Goal: Information Seeking & Learning: Learn about a topic

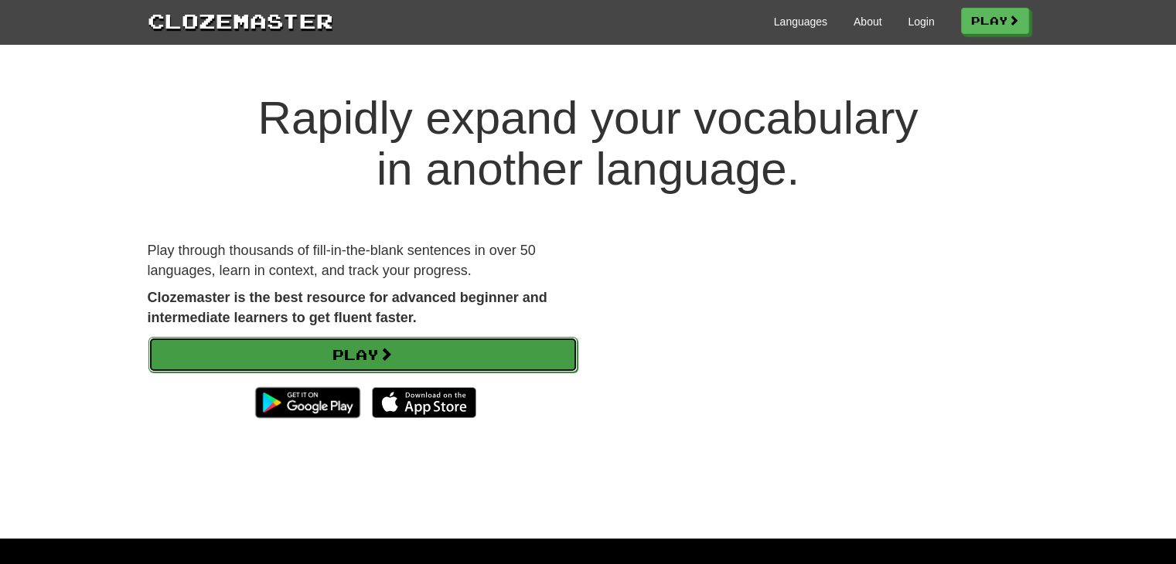
drag, startPoint x: 0, startPoint y: 0, endPoint x: 366, endPoint y: 339, distance: 499.4
click at [366, 339] on link "Play" at bounding box center [362, 355] width 429 height 36
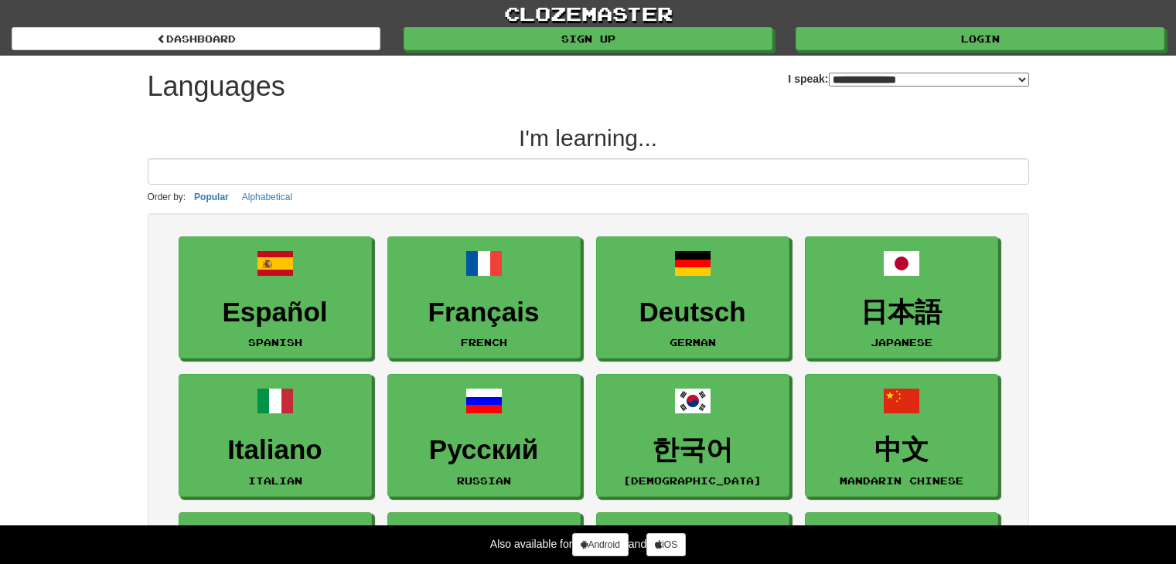
select select "*******"
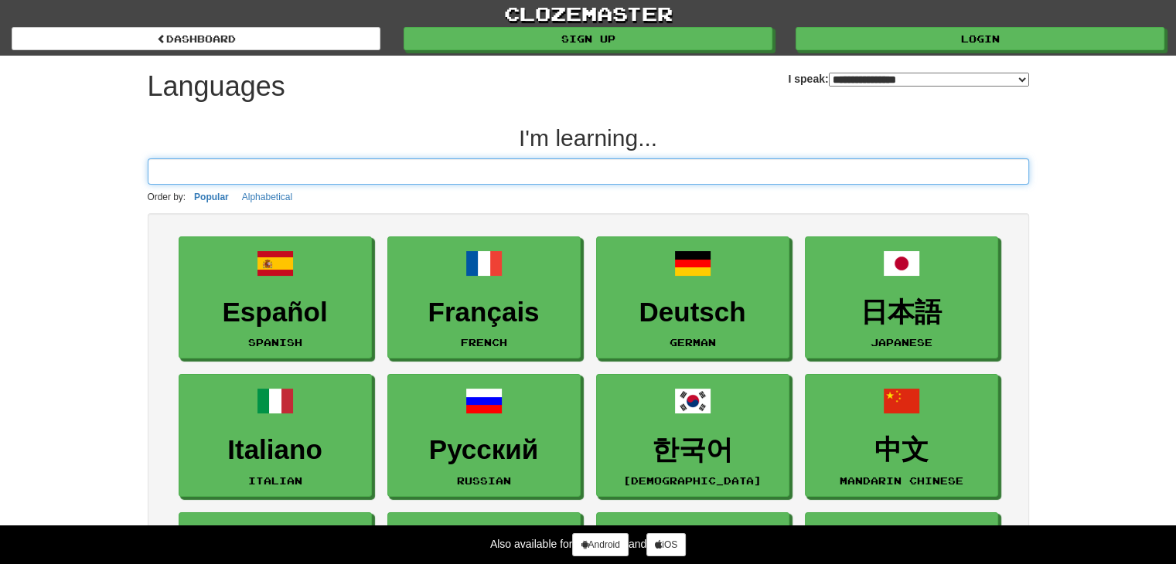
click at [368, 174] on input at bounding box center [588, 171] width 881 height 26
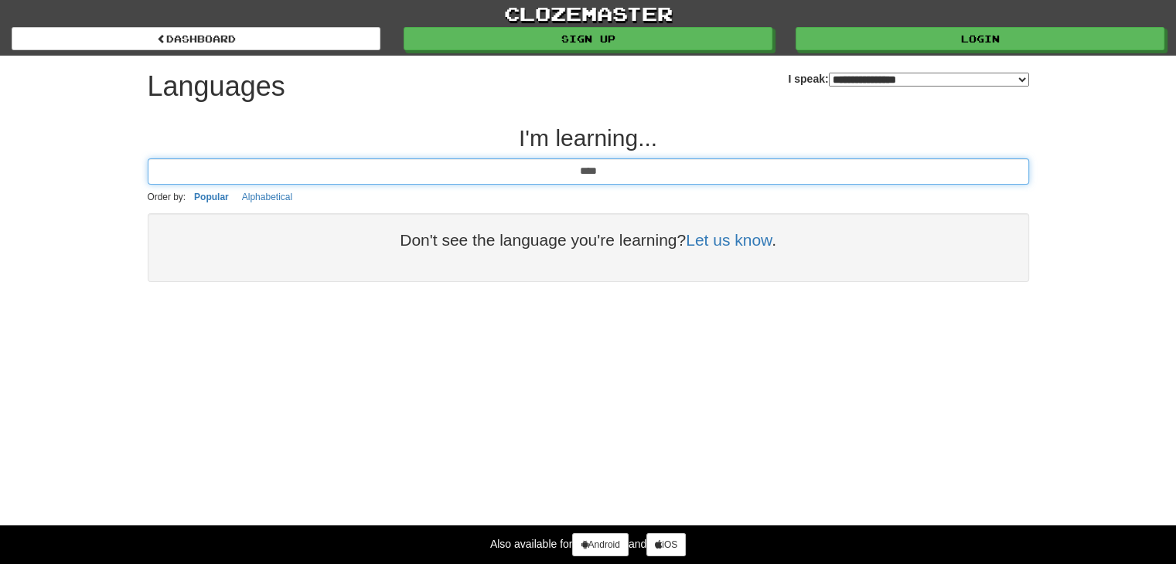
type input "*****"
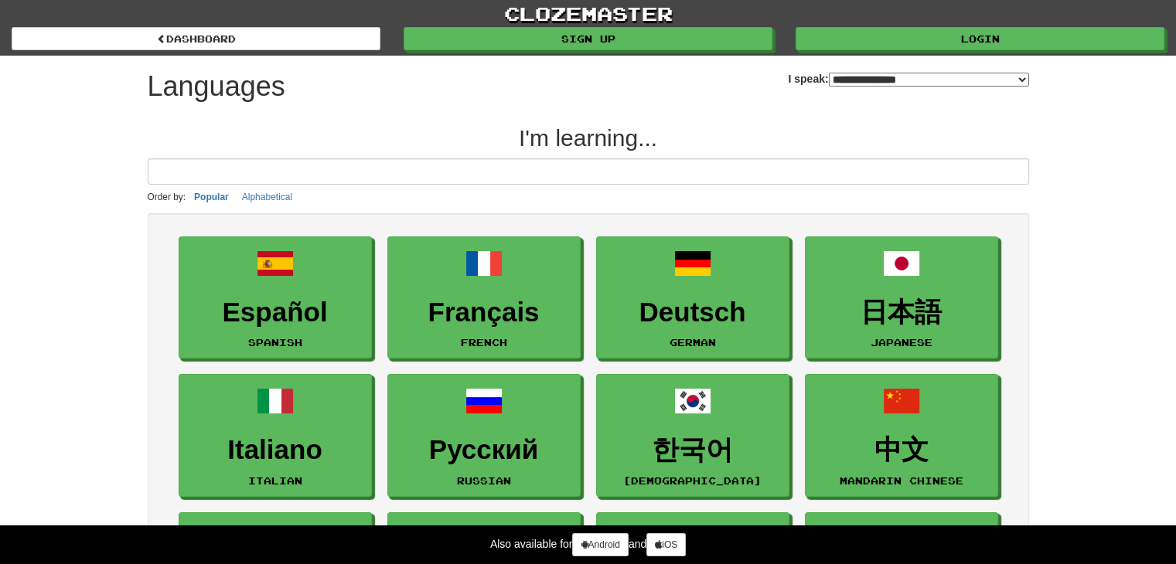
click at [839, 80] on select "**********" at bounding box center [929, 80] width 200 height 14
select select "******"
click at [829, 73] on select "**********" at bounding box center [929, 80] width 200 height 14
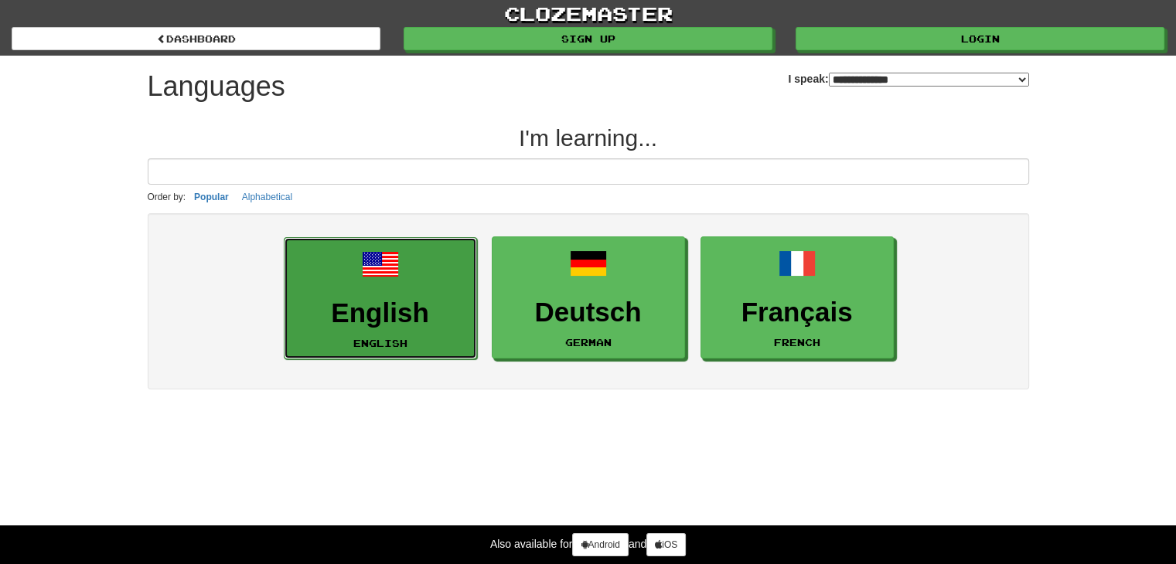
click at [410, 271] on link "English English" at bounding box center [380, 298] width 193 height 123
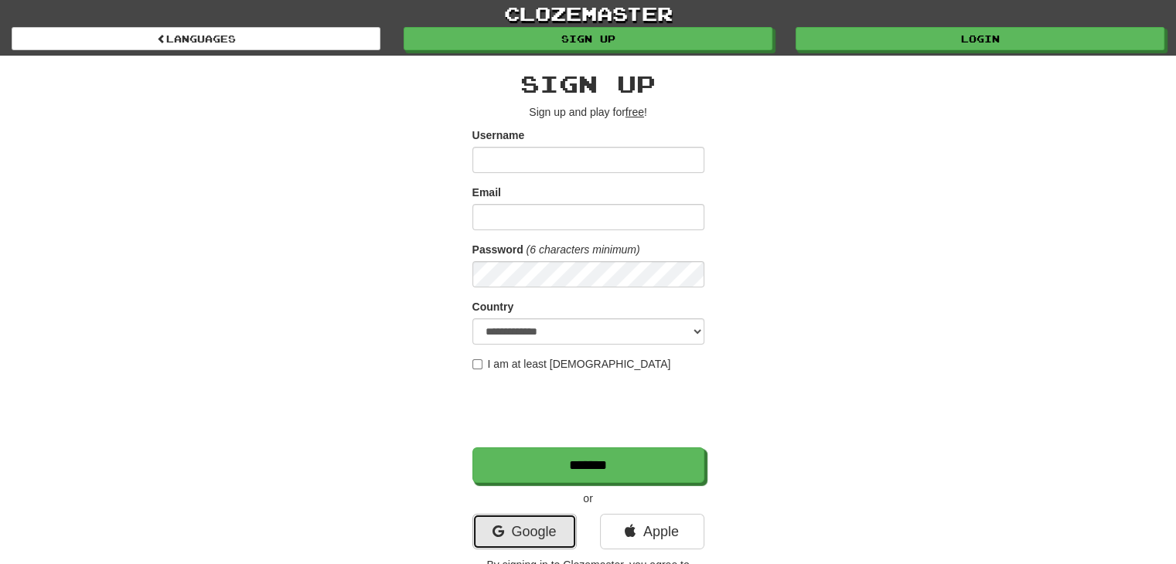
click at [535, 533] on link "Google" at bounding box center [524, 532] width 104 height 36
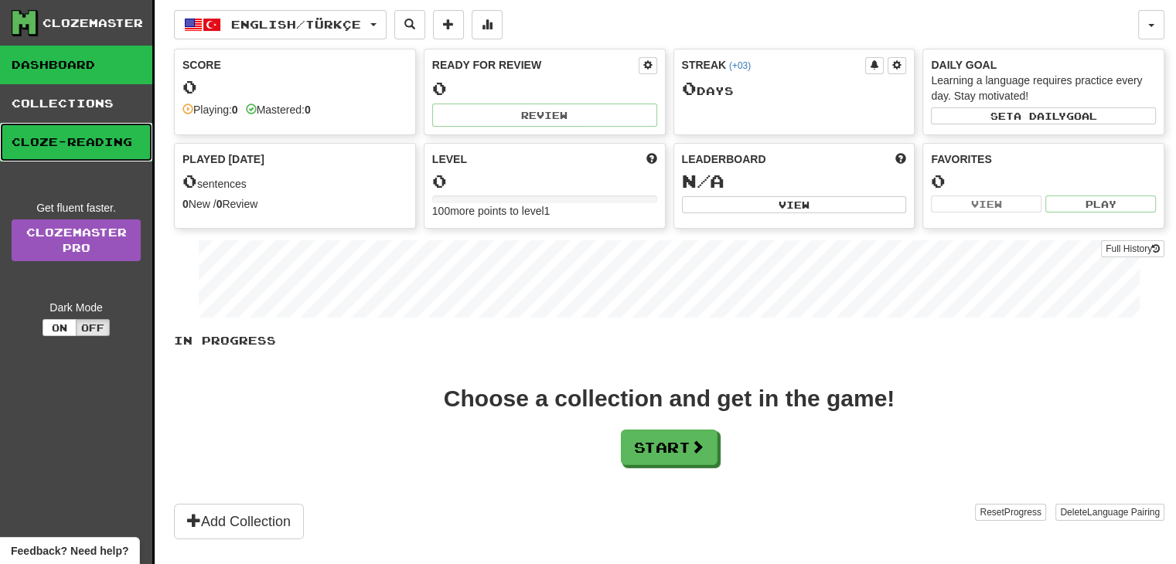
click at [123, 138] on link "Cloze-Reading" at bounding box center [76, 142] width 152 height 39
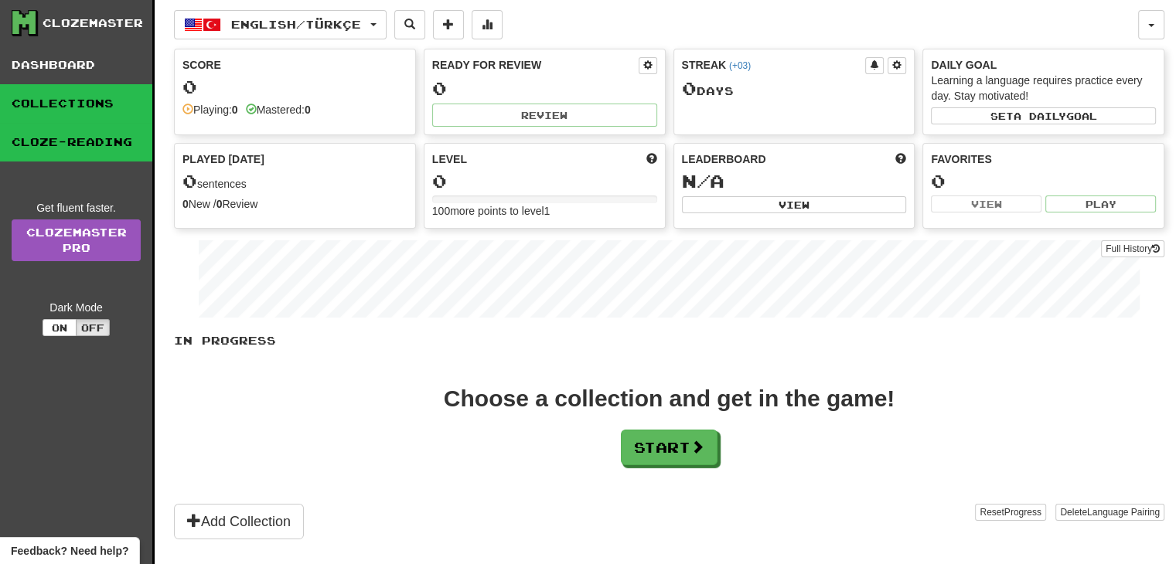
click at [73, 103] on link "Collections" at bounding box center [76, 103] width 152 height 39
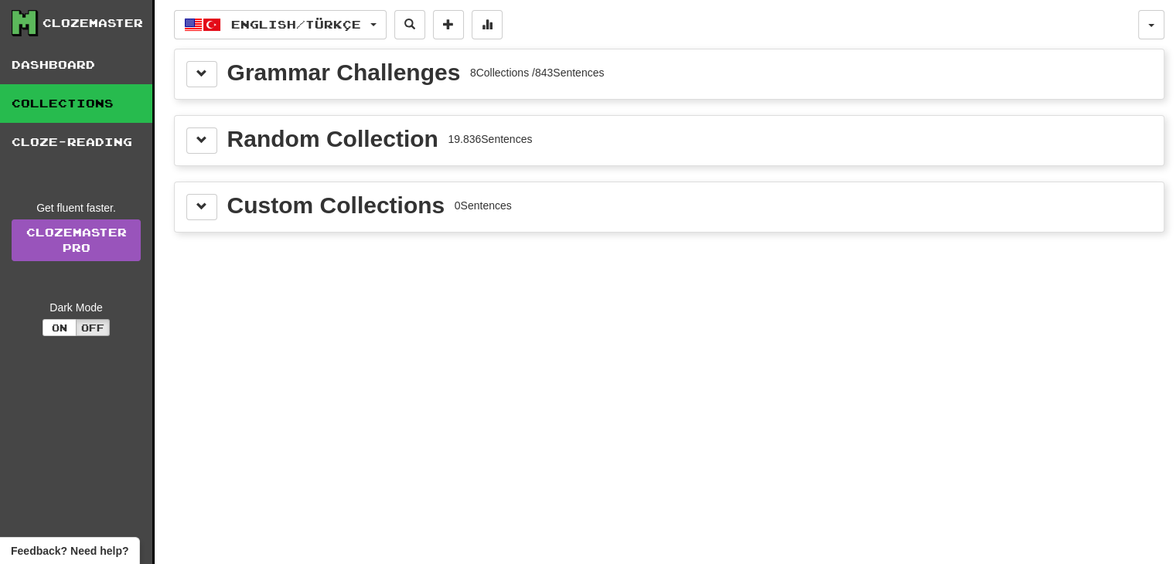
click at [222, 81] on div "Grammar Challenges 8 Collections / 843 Sentences" at bounding box center [669, 74] width 966 height 26
click at [216, 78] on div "Grammar Challenges 8 Collections / 843 Sentences" at bounding box center [669, 74] width 966 height 26
click at [207, 136] on button at bounding box center [201, 141] width 31 height 26
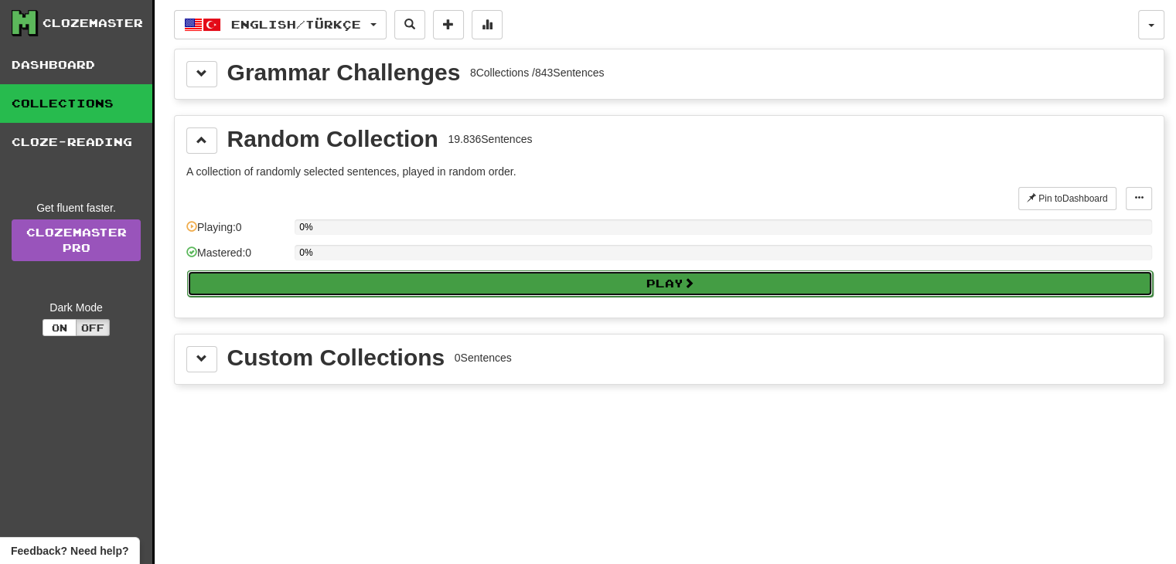
click at [417, 276] on button "Play" at bounding box center [670, 284] width 966 height 26
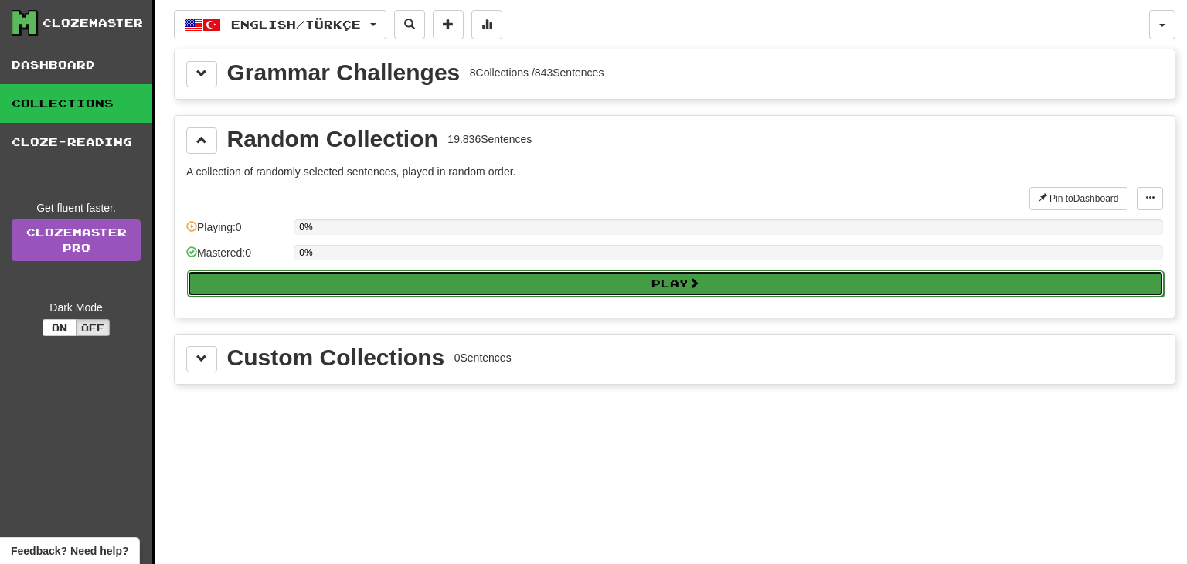
select select "**"
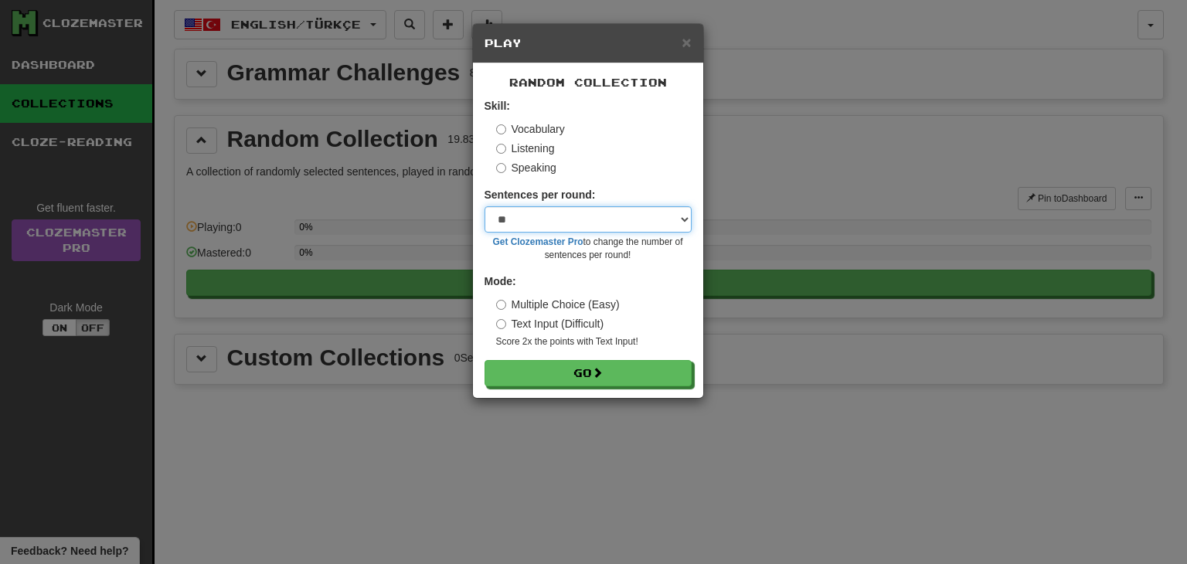
click at [578, 230] on select "* ** ** ** ** ** *** ********" at bounding box center [588, 219] width 207 height 26
click at [575, 214] on select "* ** ** ** ** ** *** ********" at bounding box center [588, 219] width 207 height 26
click at [540, 227] on select "* ** ** ** ** ** *** ********" at bounding box center [588, 219] width 207 height 26
click at [581, 325] on label "Text Input (Difficult)" at bounding box center [550, 323] width 108 height 15
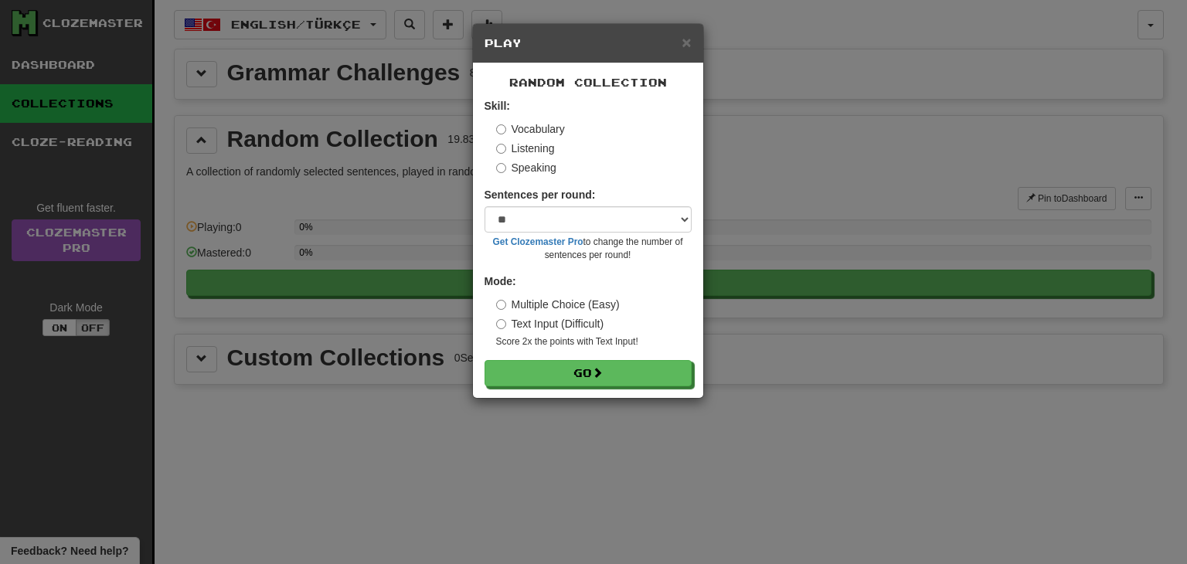
click at [579, 302] on label "Multiple Choice (Easy)" at bounding box center [558, 304] width 124 height 15
click at [584, 321] on label "Text Input (Difficult)" at bounding box center [550, 323] width 108 height 15
click at [581, 306] on label "Multiple Choice (Easy)" at bounding box center [558, 304] width 124 height 15
click at [584, 320] on label "Text Input (Difficult)" at bounding box center [550, 323] width 108 height 15
click at [580, 305] on label "Multiple Choice (Easy)" at bounding box center [558, 304] width 124 height 15
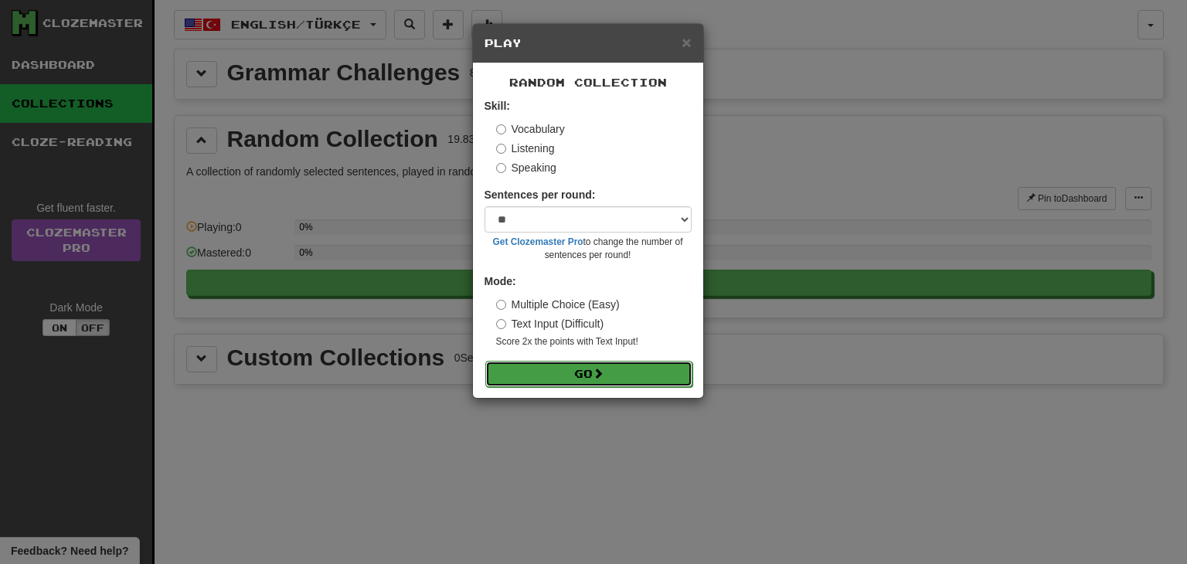
click at [598, 383] on button "Go" at bounding box center [588, 374] width 207 height 26
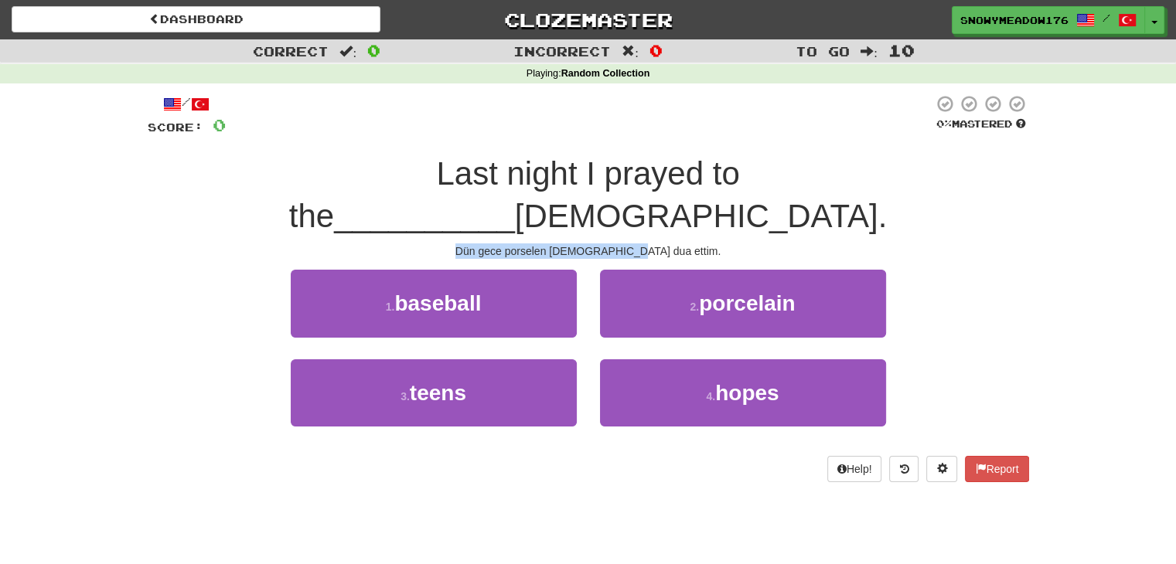
drag, startPoint x: 501, startPoint y: 204, endPoint x: 657, endPoint y: 199, distance: 156.2
click at [657, 199] on div "/ Score: 0 0 % Mastered Last night I prayed to the __________ god. Dün gece por…" at bounding box center [588, 287] width 881 height 387
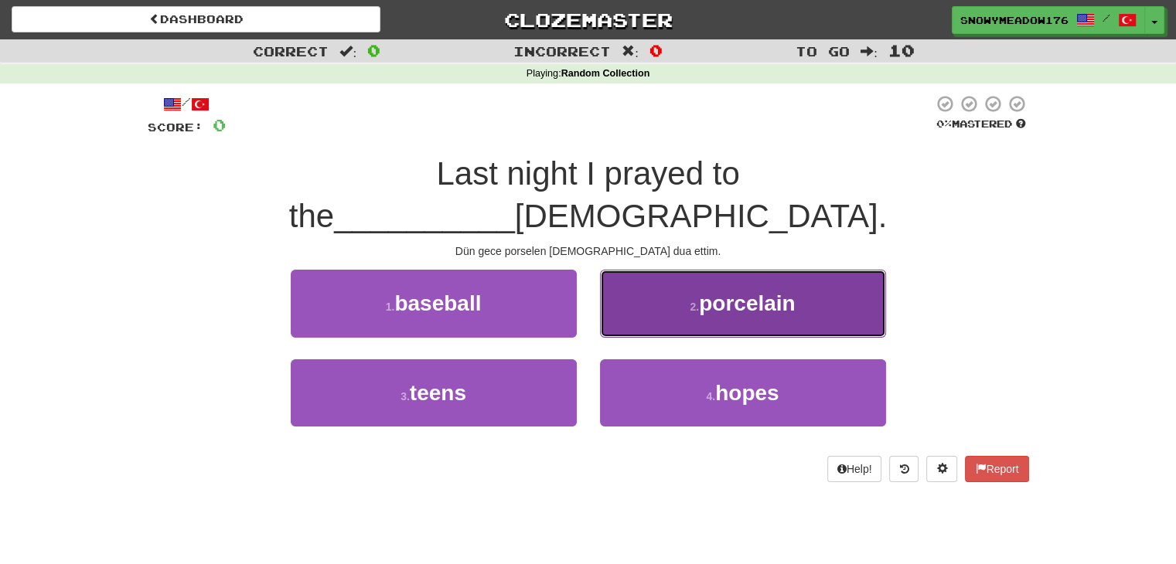
click at [690, 270] on button "2 . porcelain" at bounding box center [743, 303] width 286 height 67
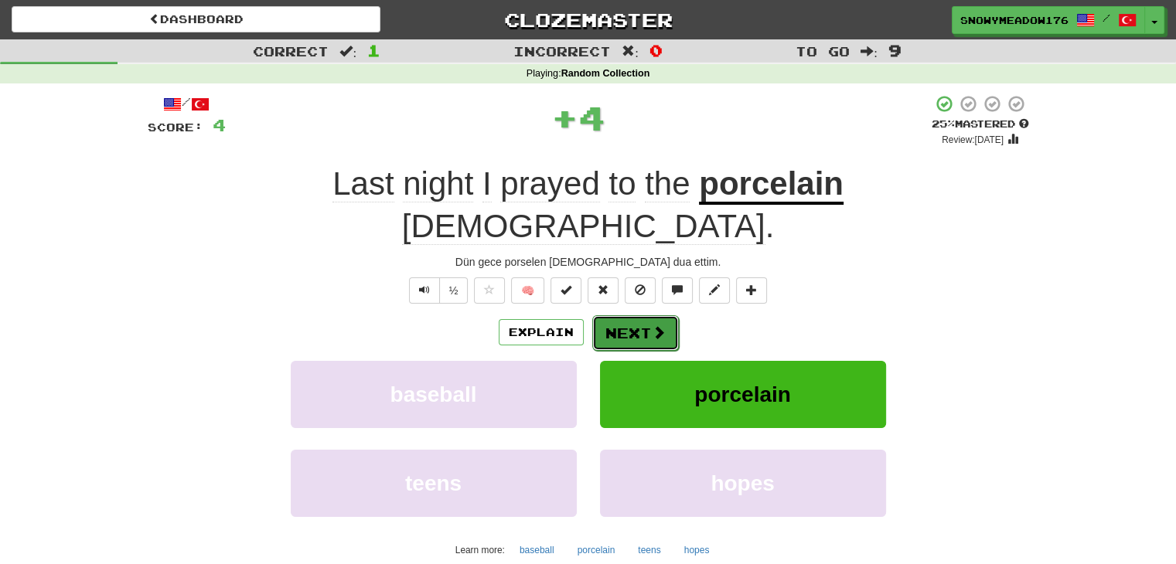
click at [638, 315] on button "Next" at bounding box center [635, 333] width 87 height 36
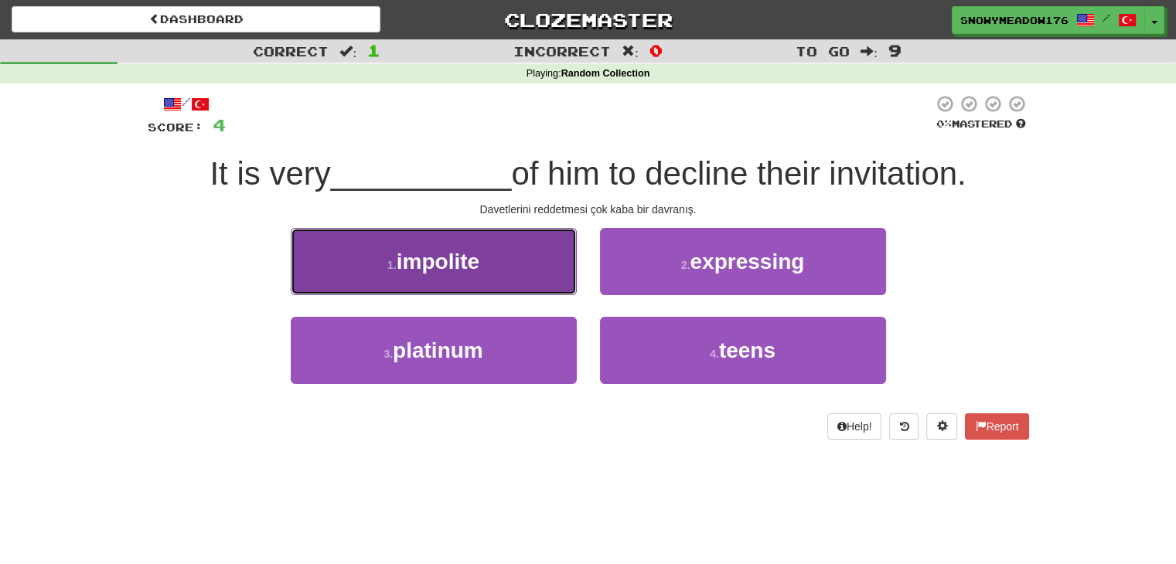
click at [507, 250] on button "1 . impolite" at bounding box center [434, 261] width 286 height 67
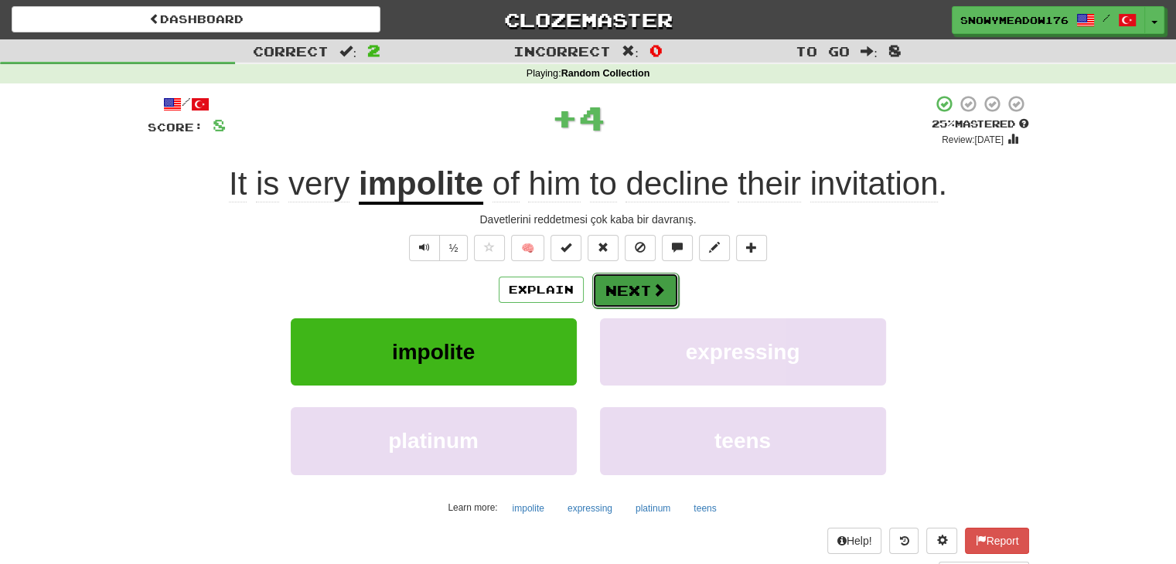
click at [656, 292] on span at bounding box center [659, 290] width 14 height 14
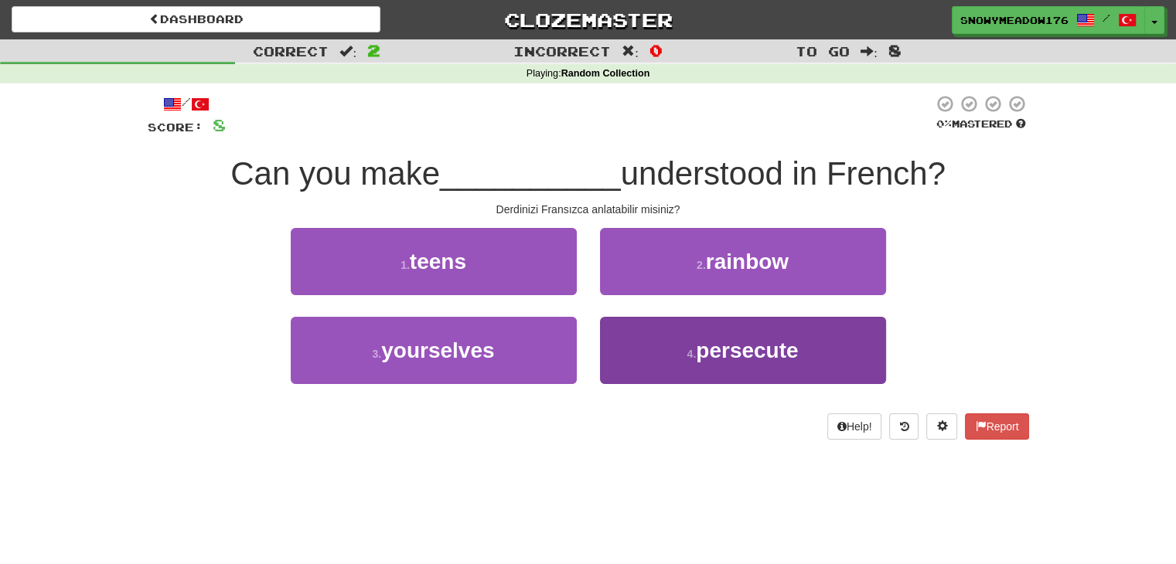
drag, startPoint x: 789, startPoint y: 405, endPoint x: 724, endPoint y: 335, distance: 95.7
click at [724, 335] on div "4 . persecute" at bounding box center [742, 361] width 309 height 89
click at [724, 335] on button "4 . persecute" at bounding box center [743, 350] width 286 height 67
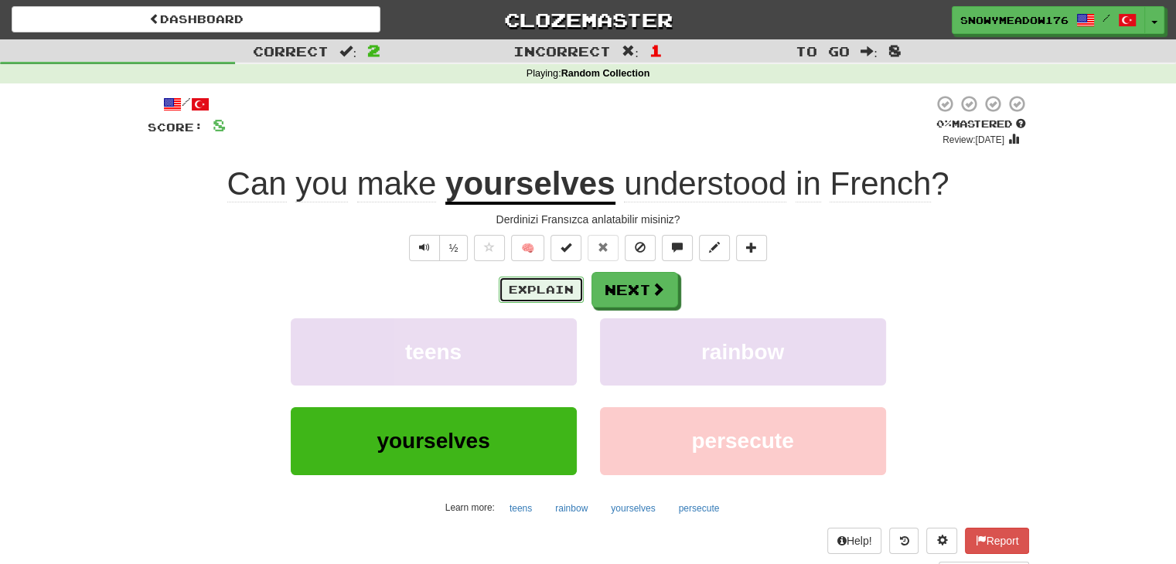
click at [575, 291] on button "Explain" at bounding box center [541, 290] width 85 height 26
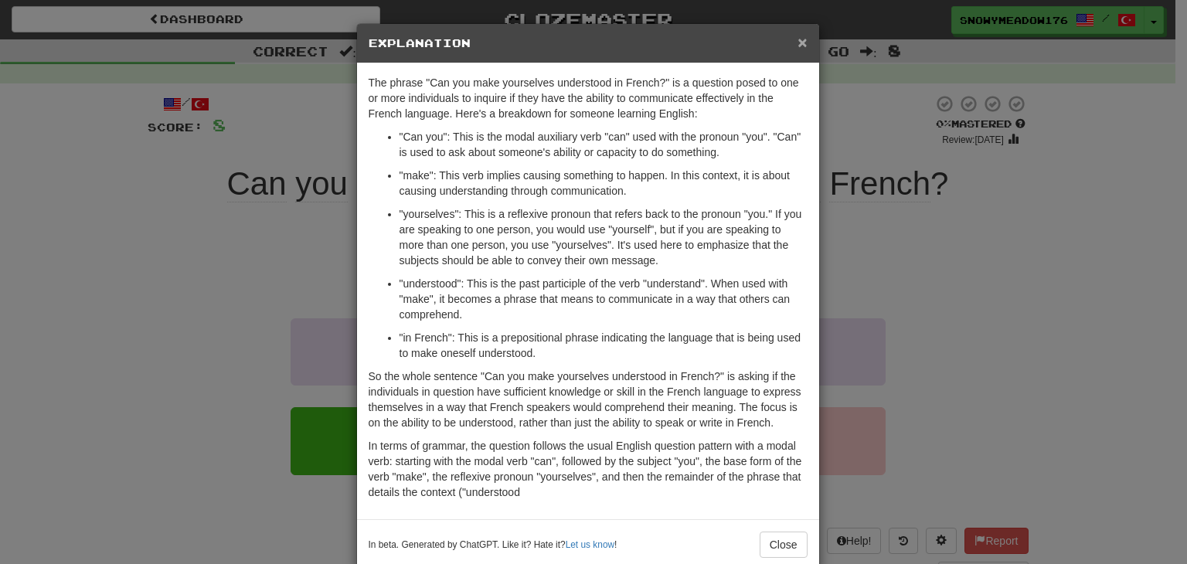
click at [798, 38] on span "×" at bounding box center [802, 42] width 9 height 18
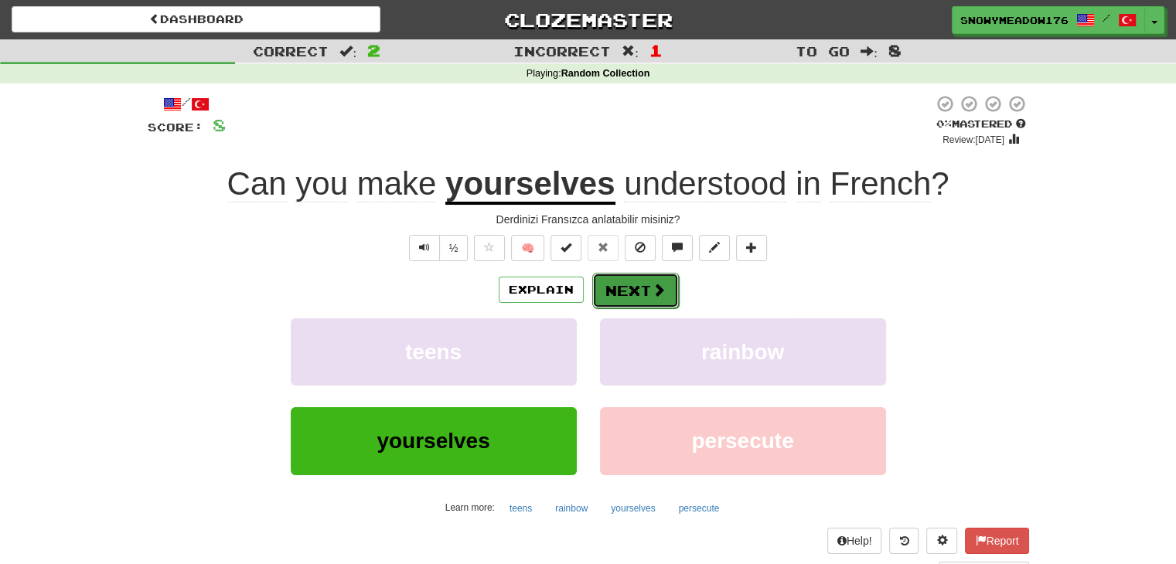
click at [659, 276] on button "Next" at bounding box center [635, 291] width 87 height 36
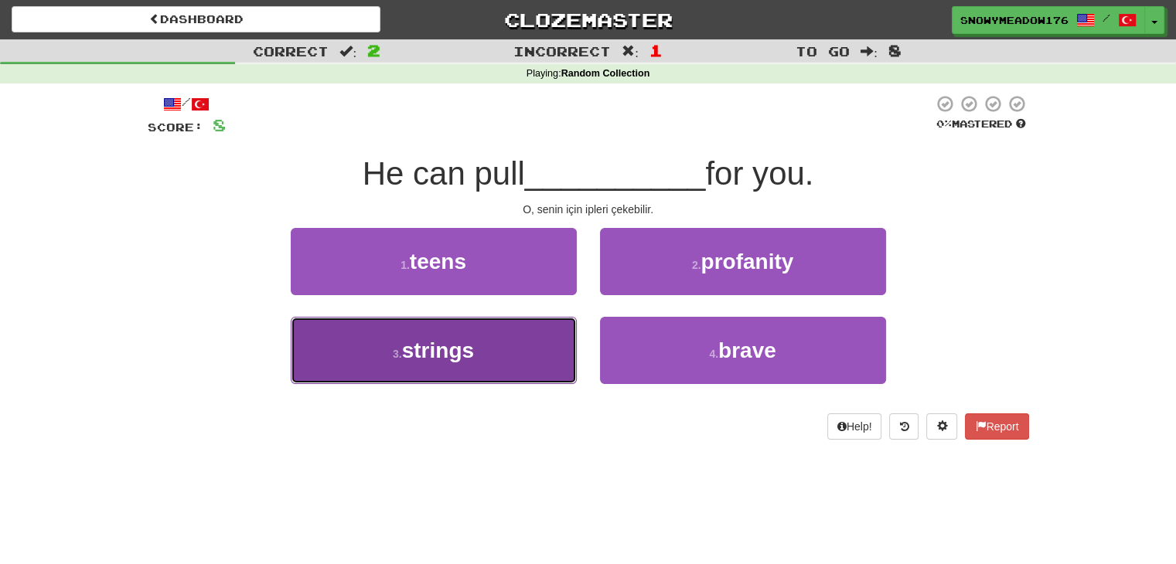
click at [562, 324] on button "3 . strings" at bounding box center [434, 350] width 286 height 67
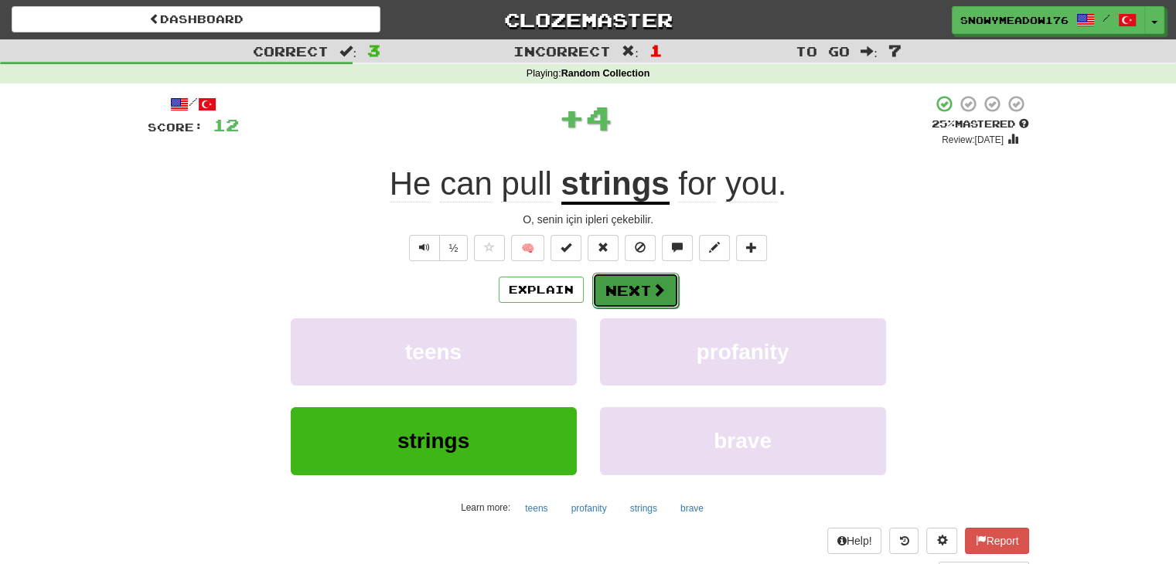
click at [648, 305] on button "Next" at bounding box center [635, 291] width 87 height 36
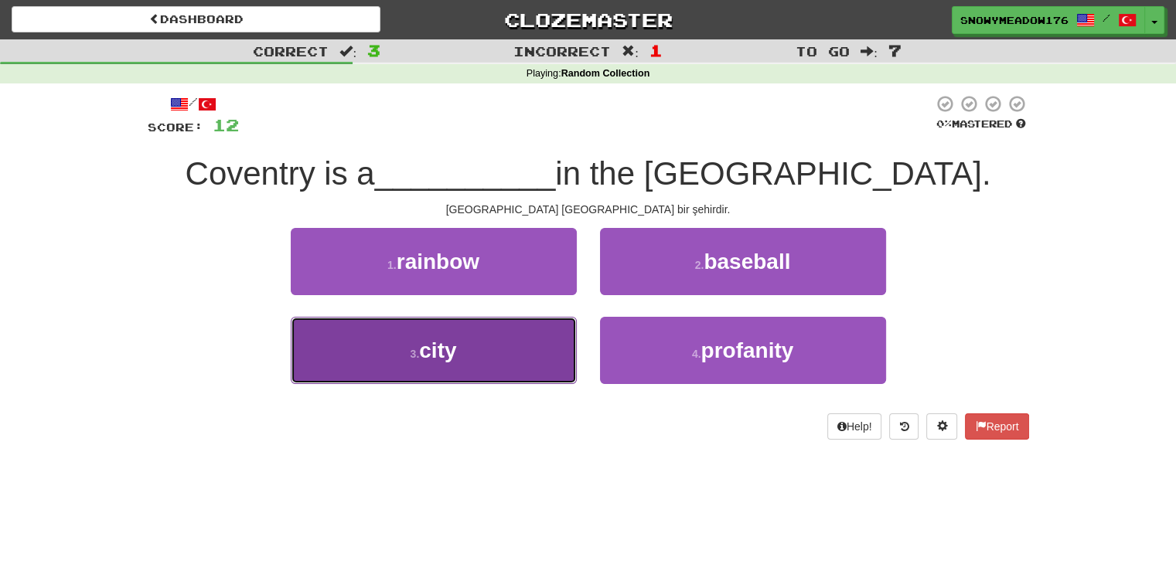
click at [533, 344] on button "3 . city" at bounding box center [434, 350] width 286 height 67
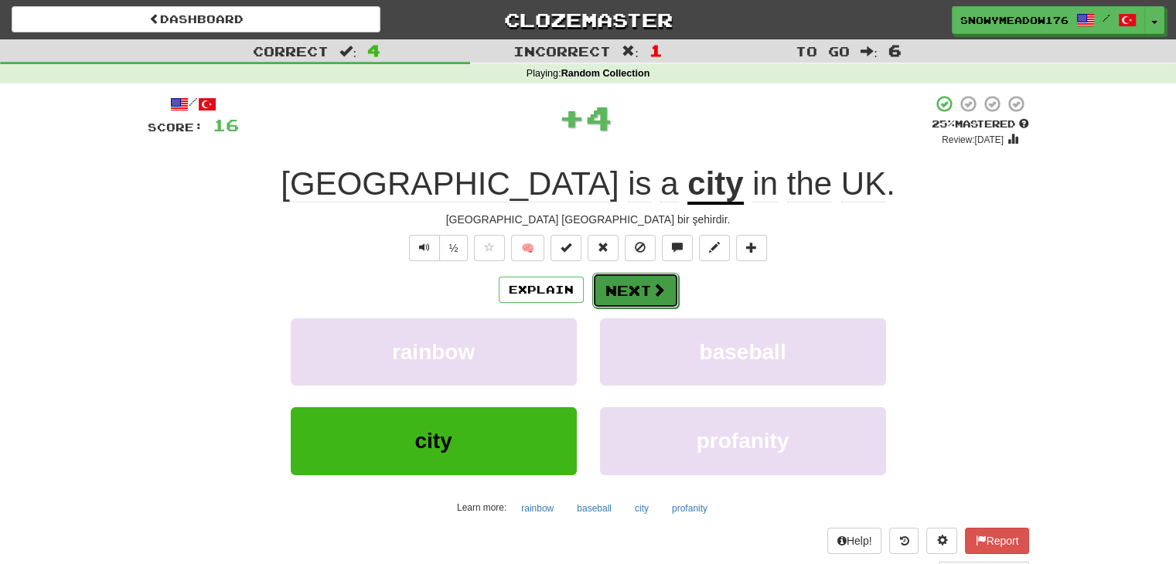
click at [652, 275] on button "Next" at bounding box center [635, 291] width 87 height 36
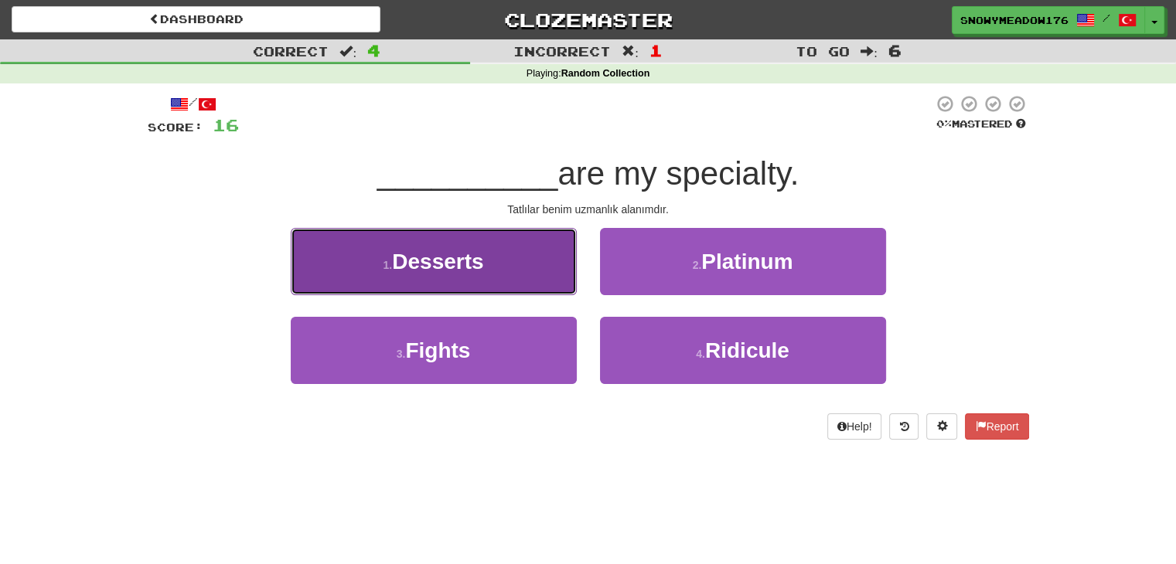
click at [546, 238] on button "1 . Desserts" at bounding box center [434, 261] width 286 height 67
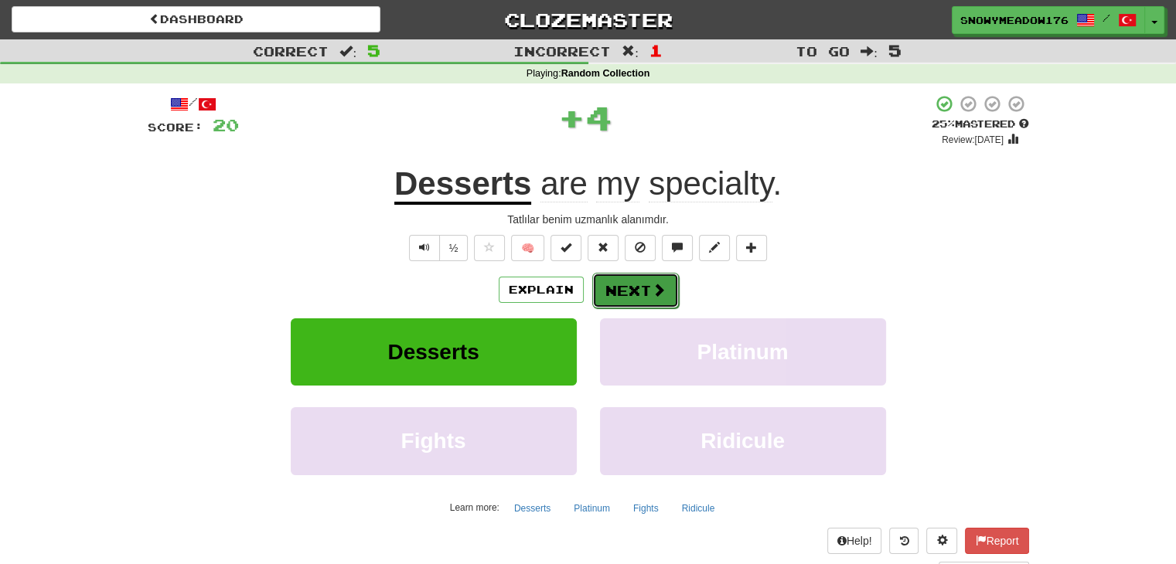
click at [618, 291] on button "Next" at bounding box center [635, 291] width 87 height 36
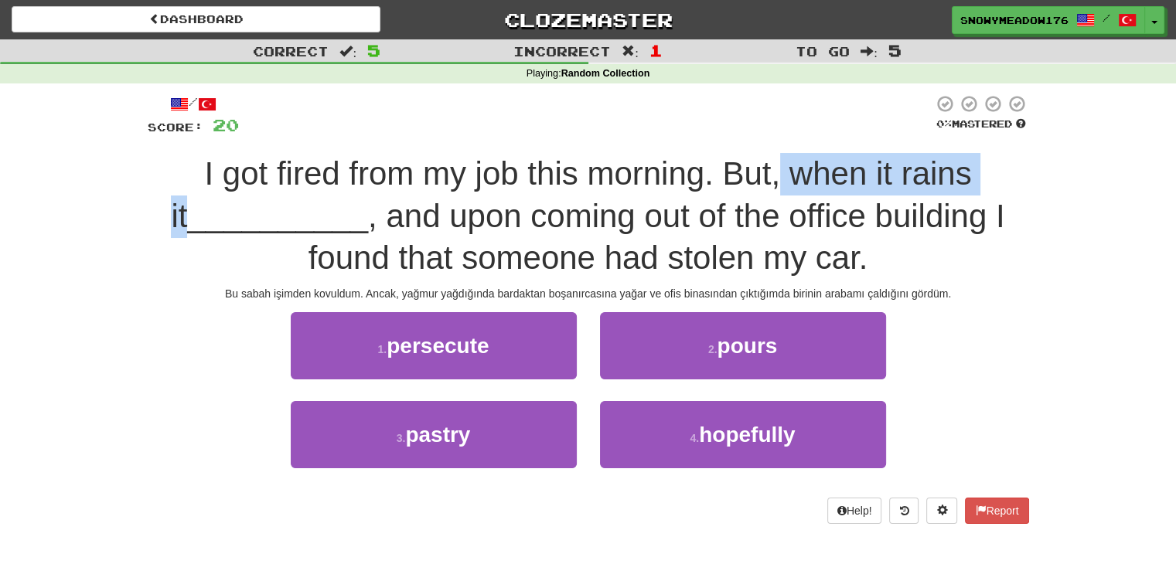
drag, startPoint x: 768, startPoint y: 171, endPoint x: 995, endPoint y: 155, distance: 227.8
click at [995, 155] on div "I got fired from my job this morning. But, when it rains it __________ , and up…" at bounding box center [588, 216] width 881 height 127
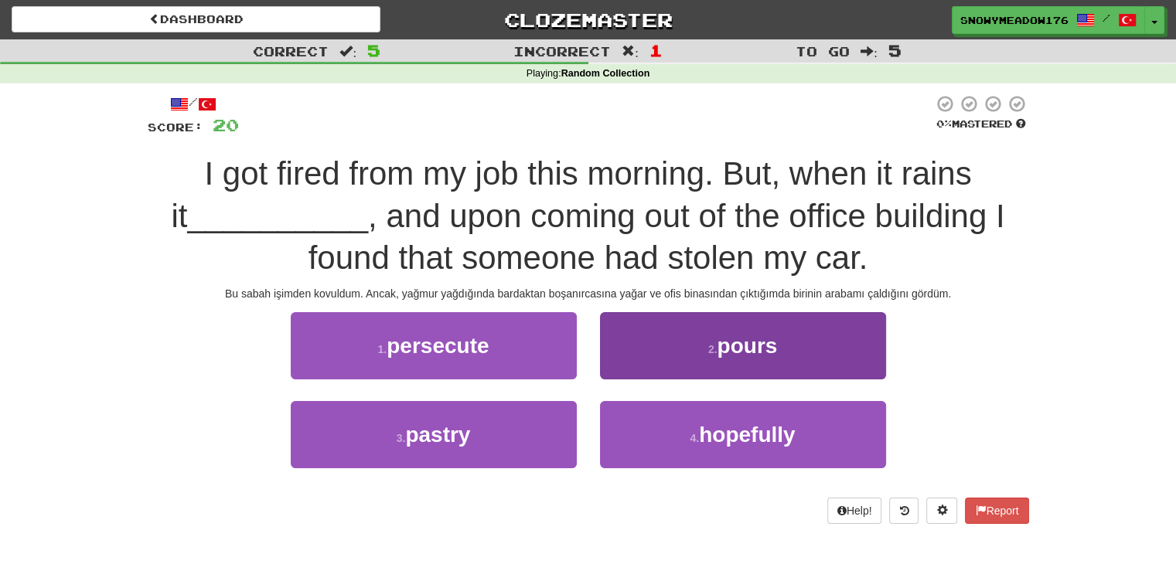
drag, startPoint x: 687, startPoint y: 291, endPoint x: 697, endPoint y: 329, distance: 38.4
click at [697, 329] on div "/ Score: 20 0 % Mastered I got fired from my job this morning. But, when it rai…" at bounding box center [588, 309] width 881 height 430
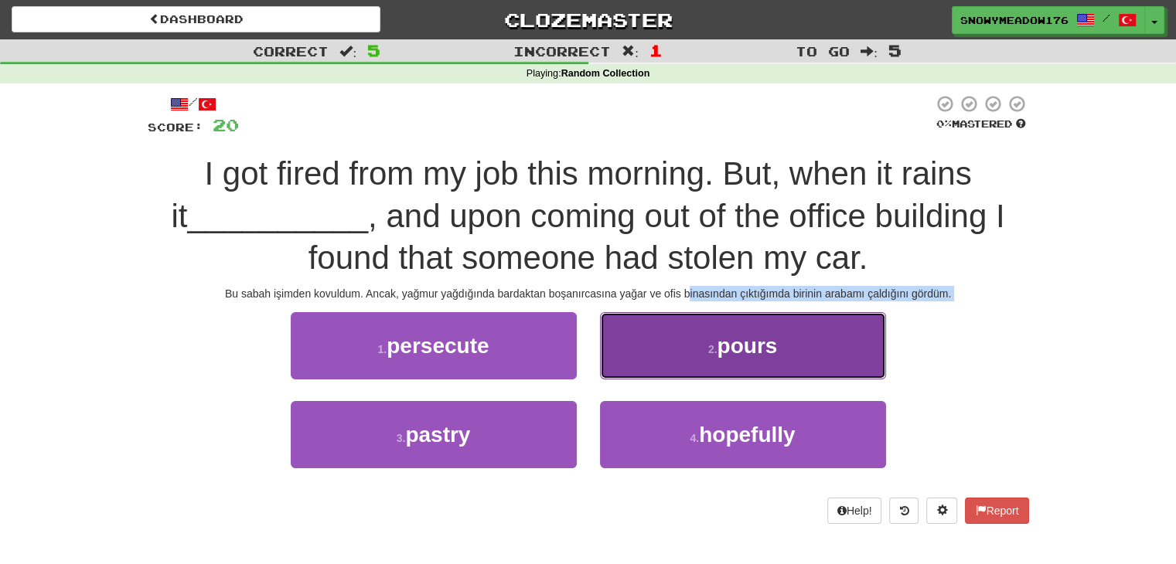
click at [697, 329] on button "2 . pours" at bounding box center [743, 345] width 286 height 67
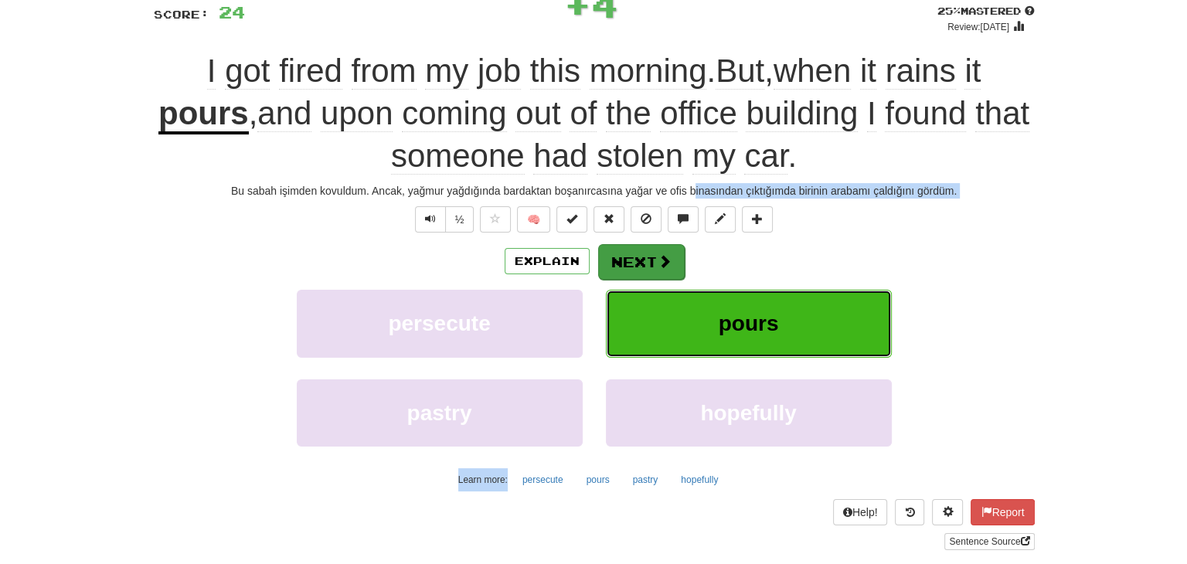
scroll to position [130, 0]
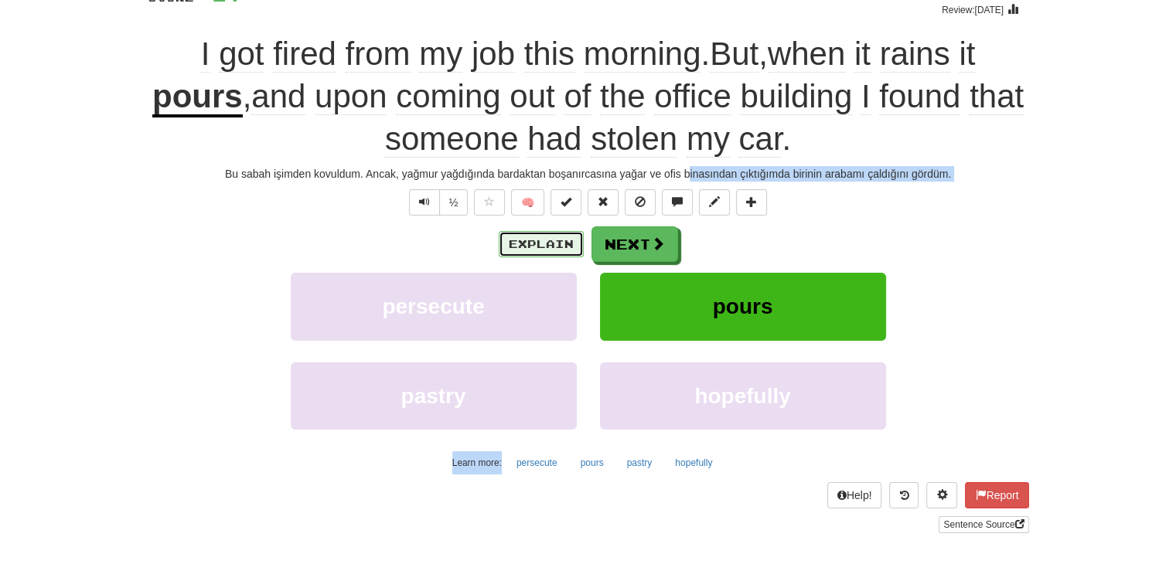
click at [506, 244] on button "Explain" at bounding box center [541, 244] width 85 height 26
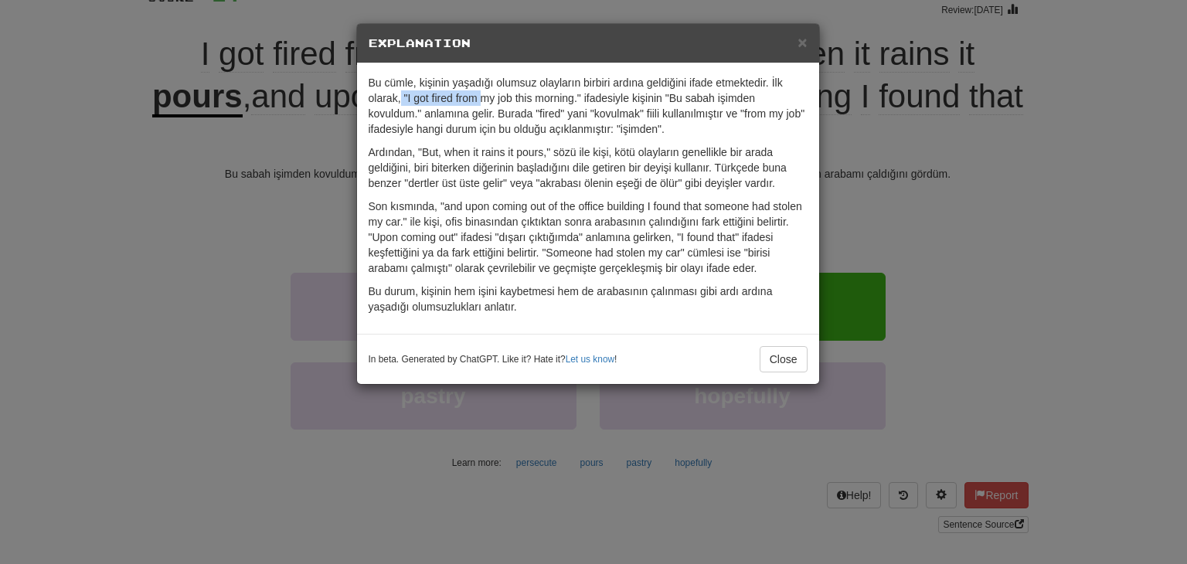
drag, startPoint x: 400, startPoint y: 95, endPoint x: 479, endPoint y: 93, distance: 78.9
click at [479, 93] on p "Bu cümle, kişinin yaşadığı olumsuz olayların birbiri ardına geldiğini ifade etm…" at bounding box center [588, 106] width 439 height 62
drag, startPoint x: 487, startPoint y: 144, endPoint x: 568, endPoint y: 148, distance: 81.3
click at [568, 148] on p "Ardından, "But, when it rains it pours," sözü ile kişi, kötü olayların genellik…" at bounding box center [588, 168] width 439 height 46
click at [768, 366] on button "Close" at bounding box center [784, 359] width 48 height 26
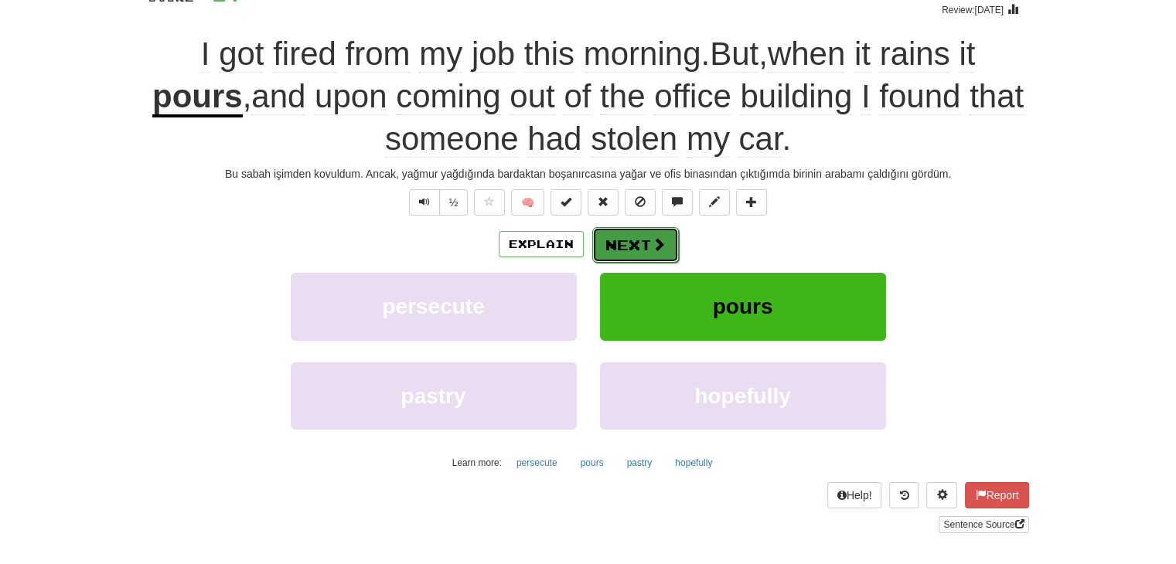
click at [657, 247] on span at bounding box center [659, 244] width 14 height 14
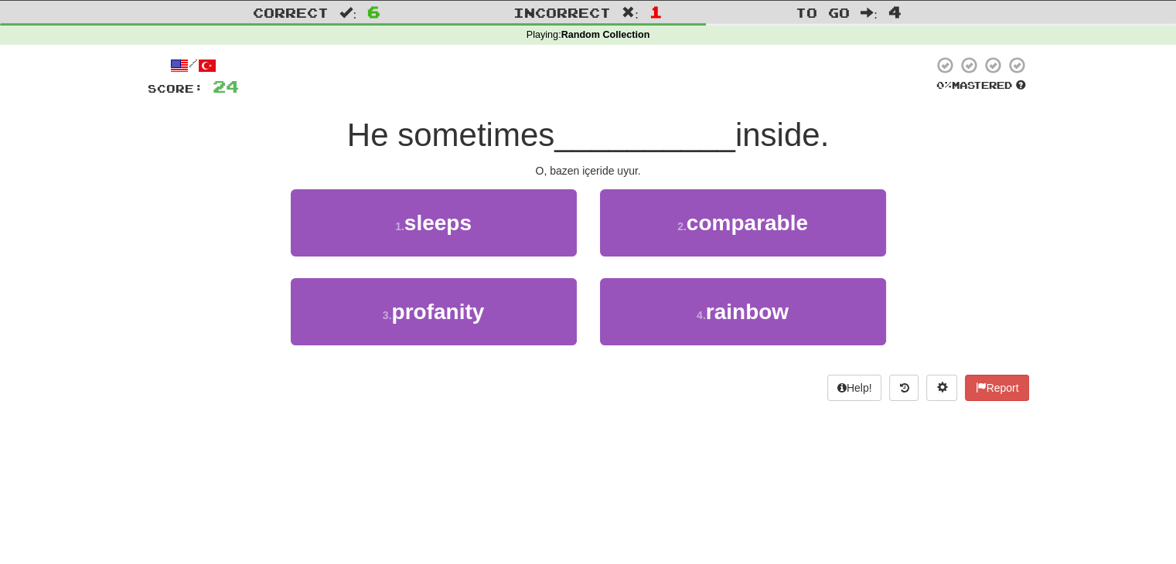
scroll to position [31, 0]
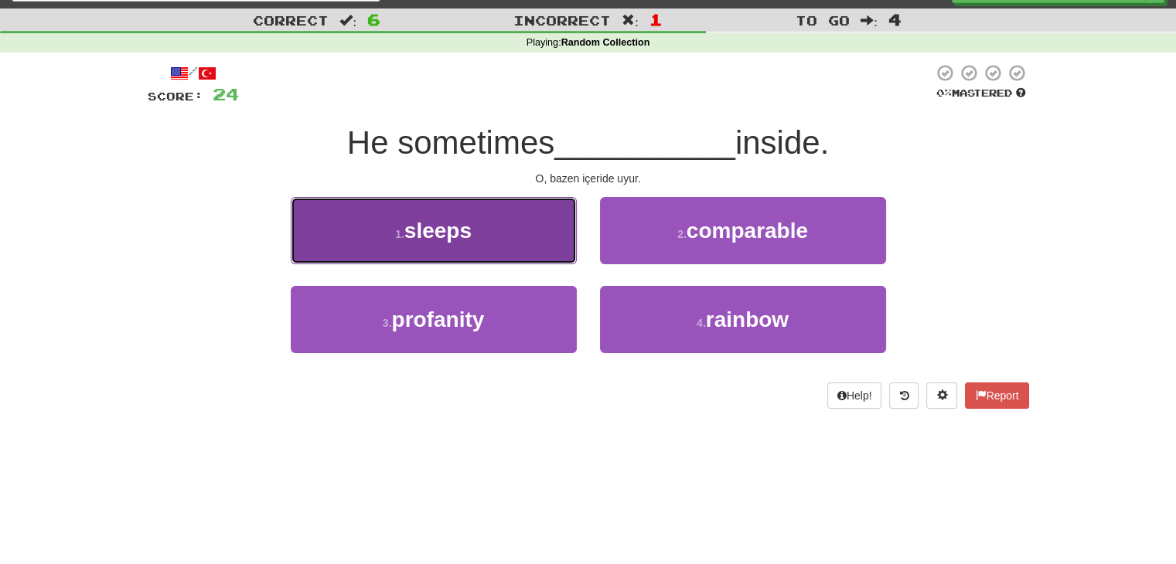
click at [519, 217] on button "1 . sleeps" at bounding box center [434, 230] width 286 height 67
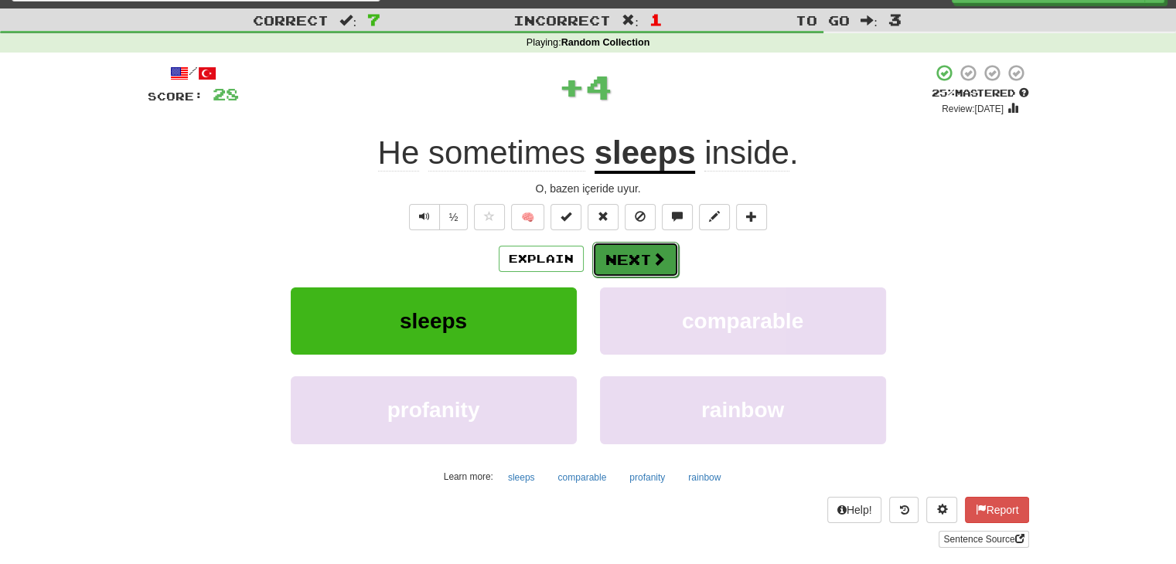
click at [617, 271] on button "Next" at bounding box center [635, 260] width 87 height 36
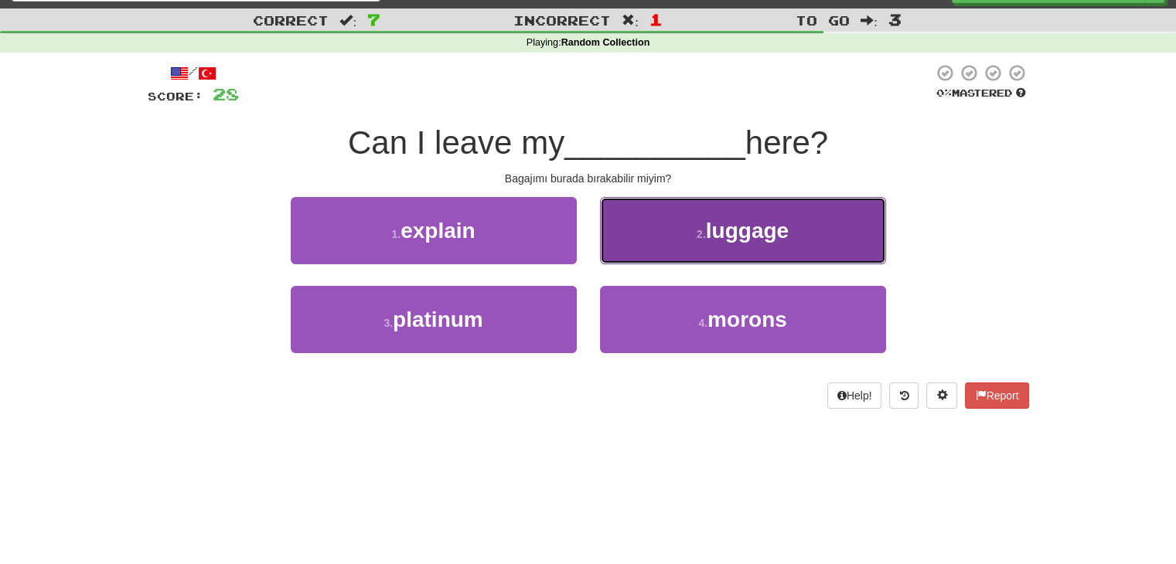
click at [700, 229] on small "2 ." at bounding box center [701, 234] width 9 height 12
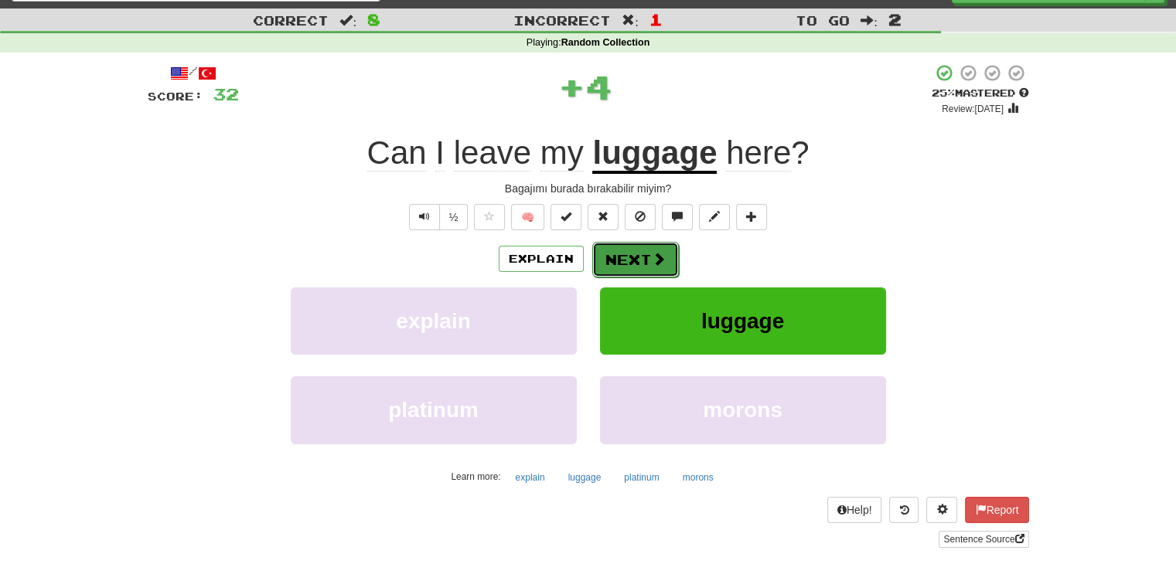
click at [654, 252] on span at bounding box center [659, 259] width 14 height 14
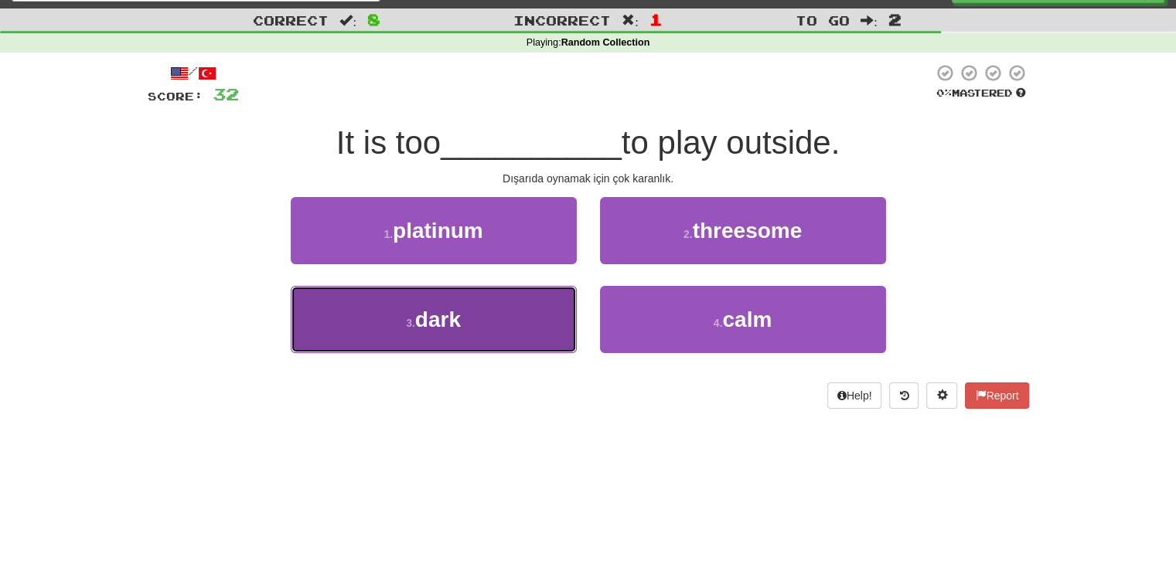
click at [489, 319] on button "3 . dark" at bounding box center [434, 319] width 286 height 67
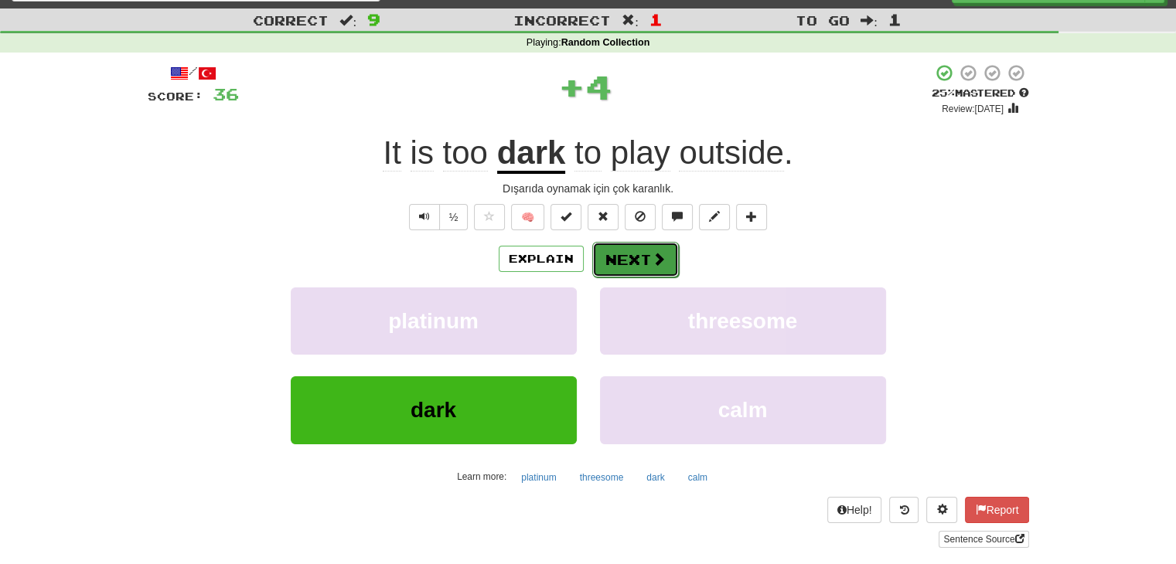
click at [652, 263] on span at bounding box center [659, 259] width 14 height 14
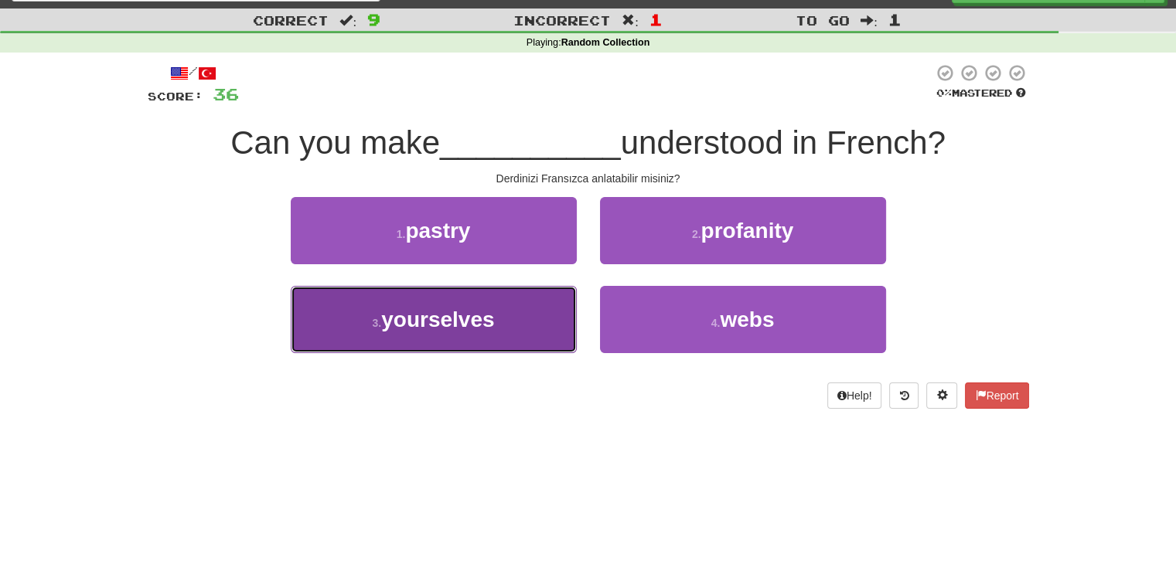
click at [467, 341] on button "3 . yourselves" at bounding box center [434, 319] width 286 height 67
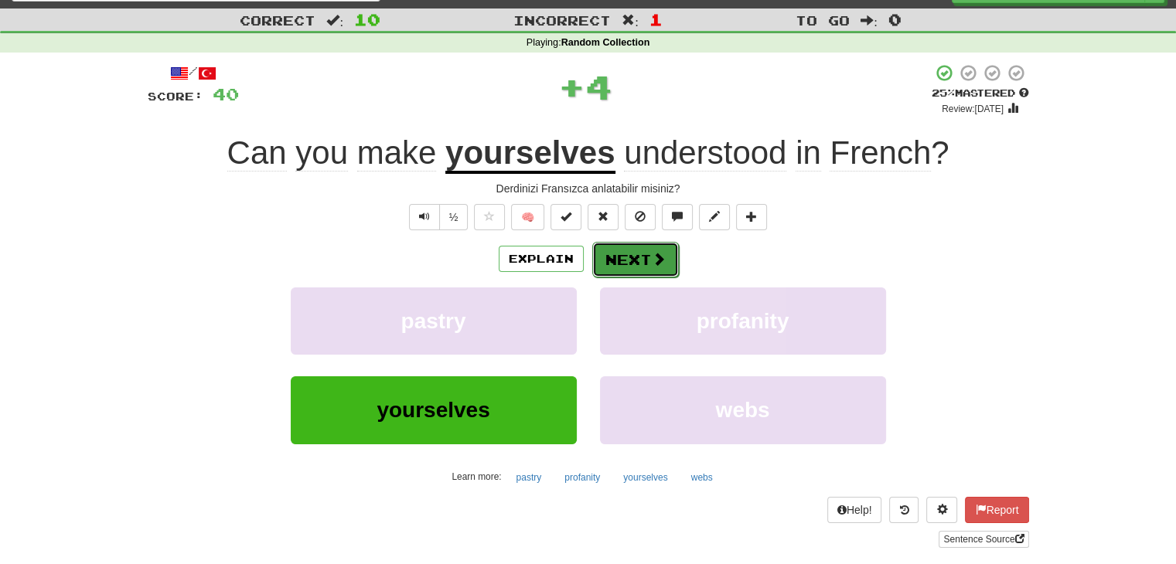
click at [634, 260] on button "Next" at bounding box center [635, 260] width 87 height 36
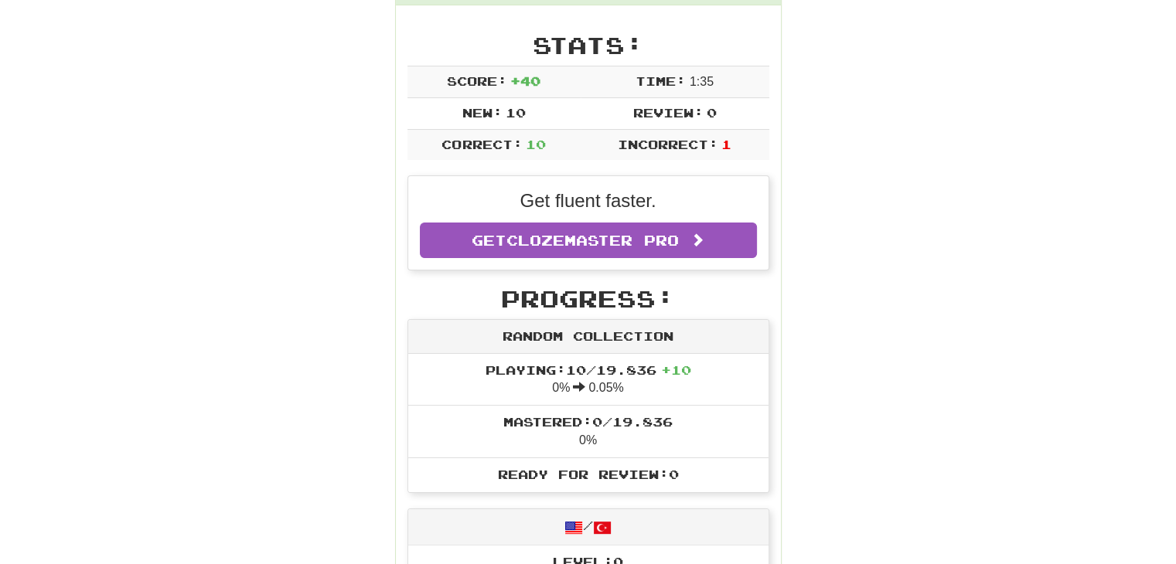
scroll to position [0, 0]
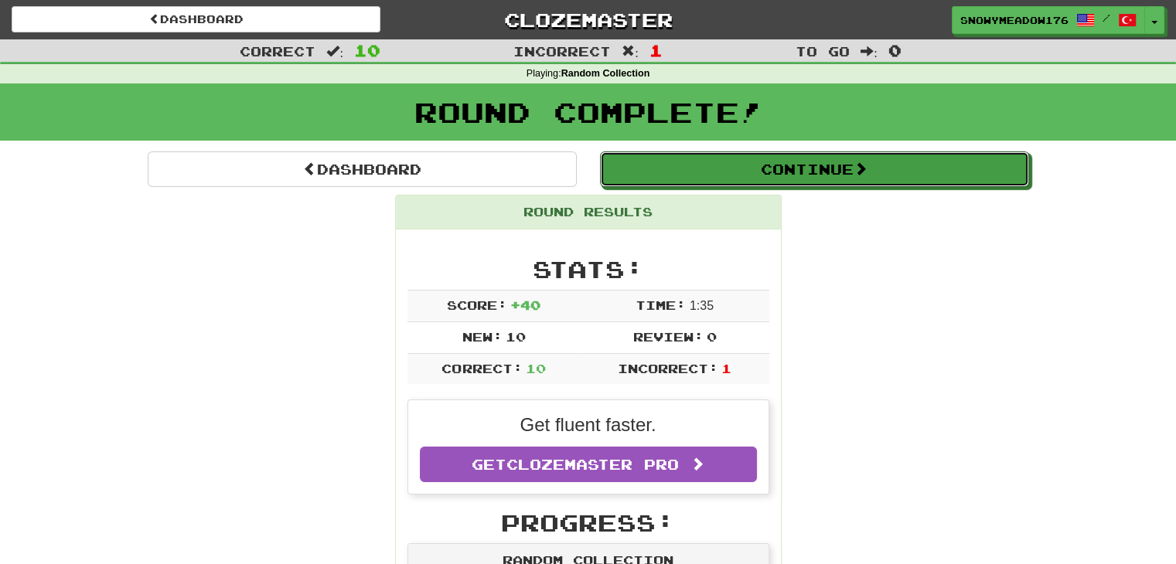
click at [727, 152] on div "Continue" at bounding box center [814, 170] width 452 height 36
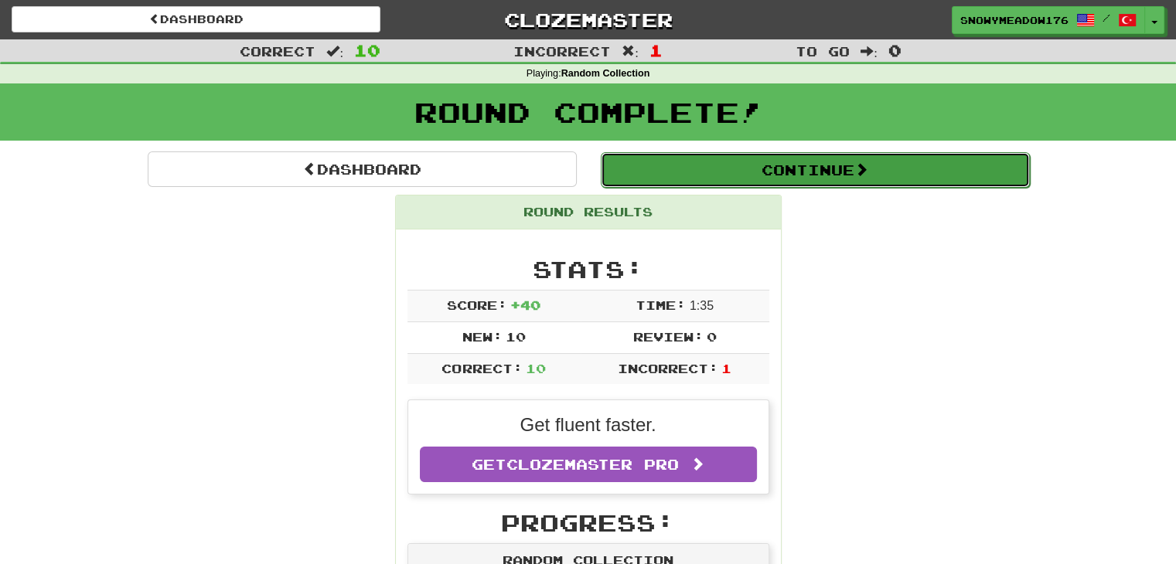
click at [730, 181] on button "Continue" at bounding box center [815, 170] width 429 height 36
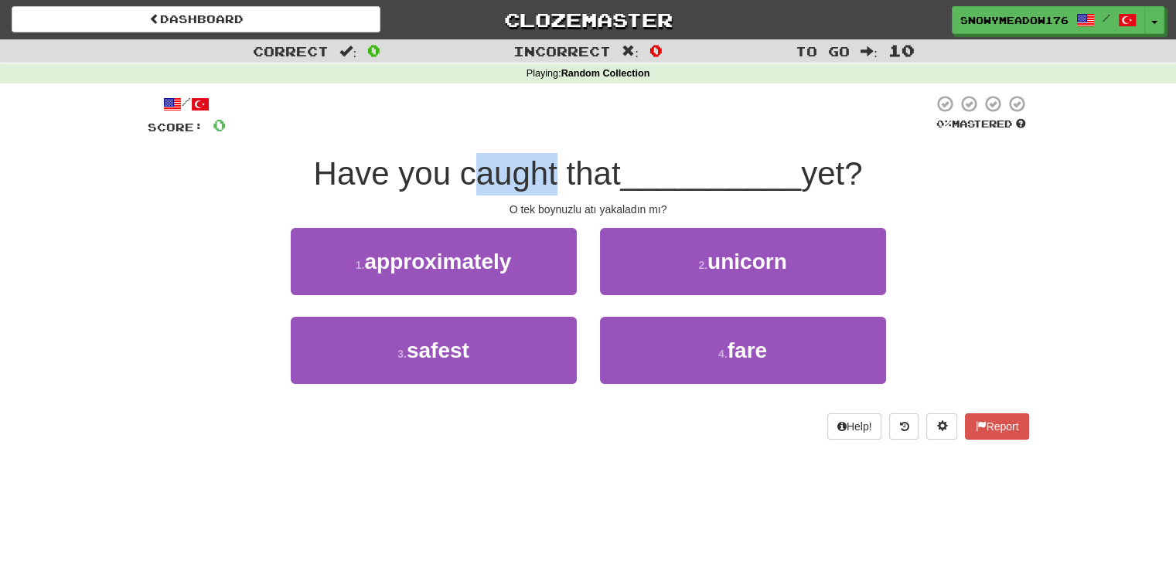
drag, startPoint x: 460, startPoint y: 172, endPoint x: 550, endPoint y: 174, distance: 90.5
click at [550, 174] on span "Have you caught that" at bounding box center [467, 173] width 307 height 36
click at [465, 175] on span "Have you caught that" at bounding box center [467, 173] width 307 height 36
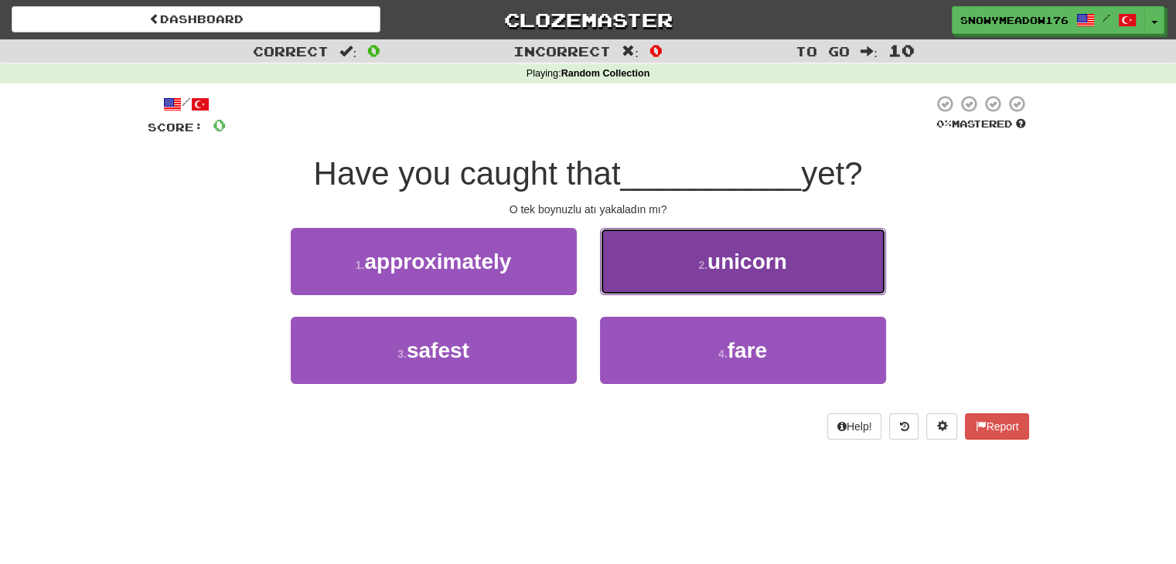
click at [632, 244] on button "2 . unicorn" at bounding box center [743, 261] width 286 height 67
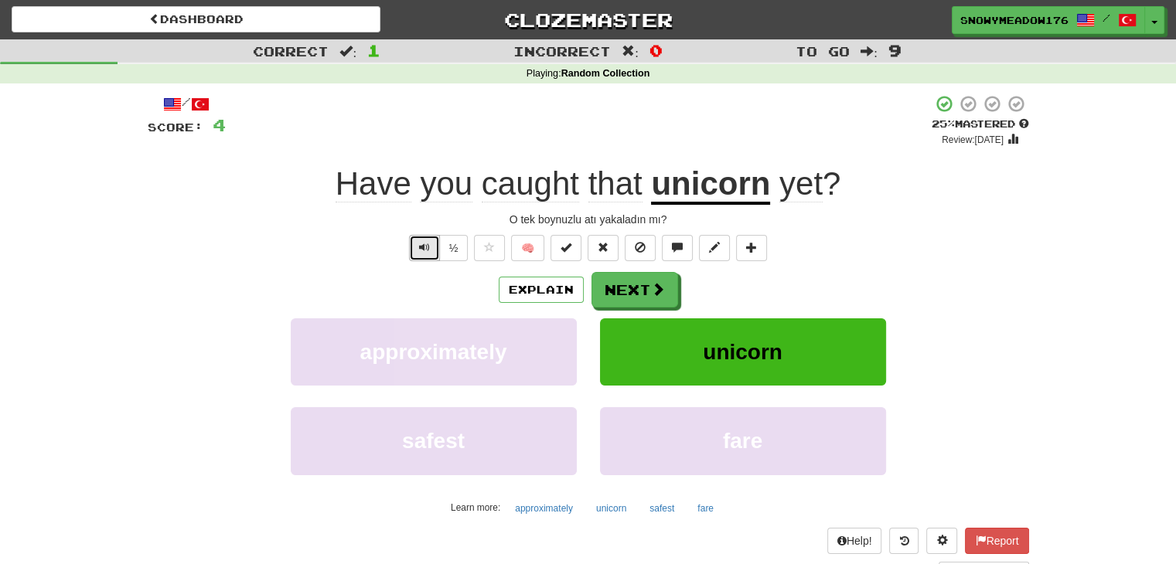
click at [414, 244] on button "Text-to-speech controls" at bounding box center [424, 248] width 31 height 26
click at [438, 247] on button "Text-to-speech controls" at bounding box center [424, 248] width 31 height 26
click at [455, 248] on button "½" at bounding box center [453, 248] width 29 height 26
click at [619, 285] on button "Next" at bounding box center [635, 291] width 87 height 36
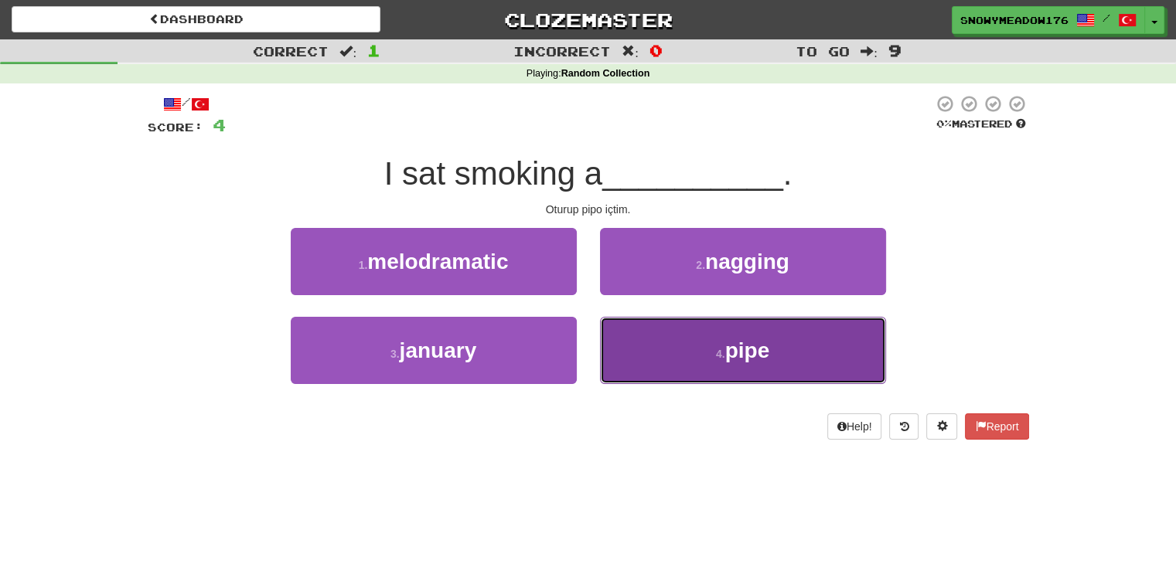
click at [744, 346] on span "pipe" at bounding box center [747, 351] width 45 height 24
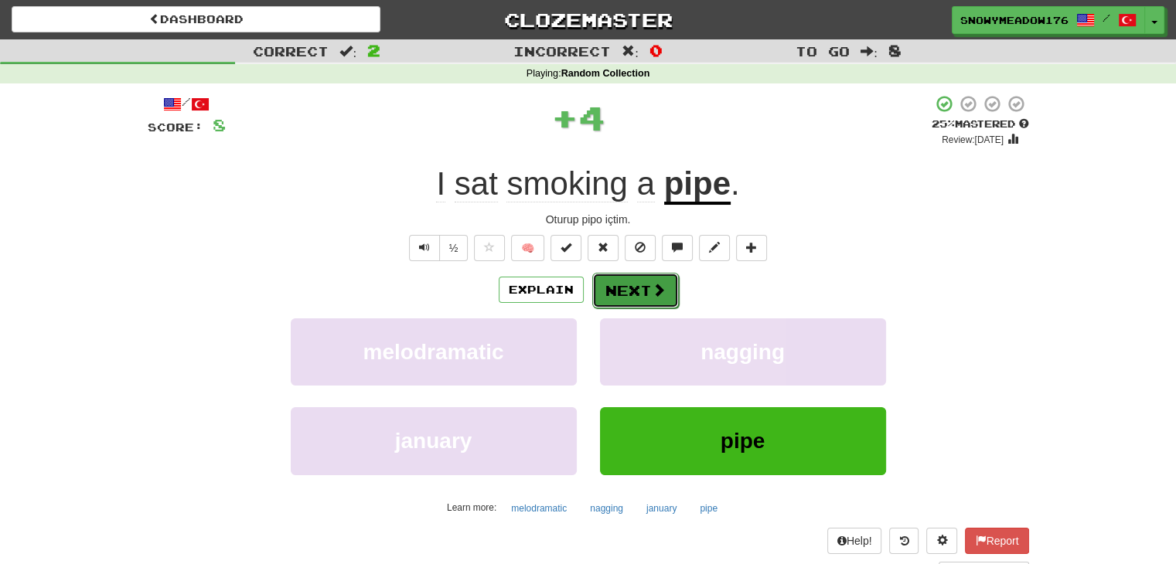
click at [642, 281] on button "Next" at bounding box center [635, 291] width 87 height 36
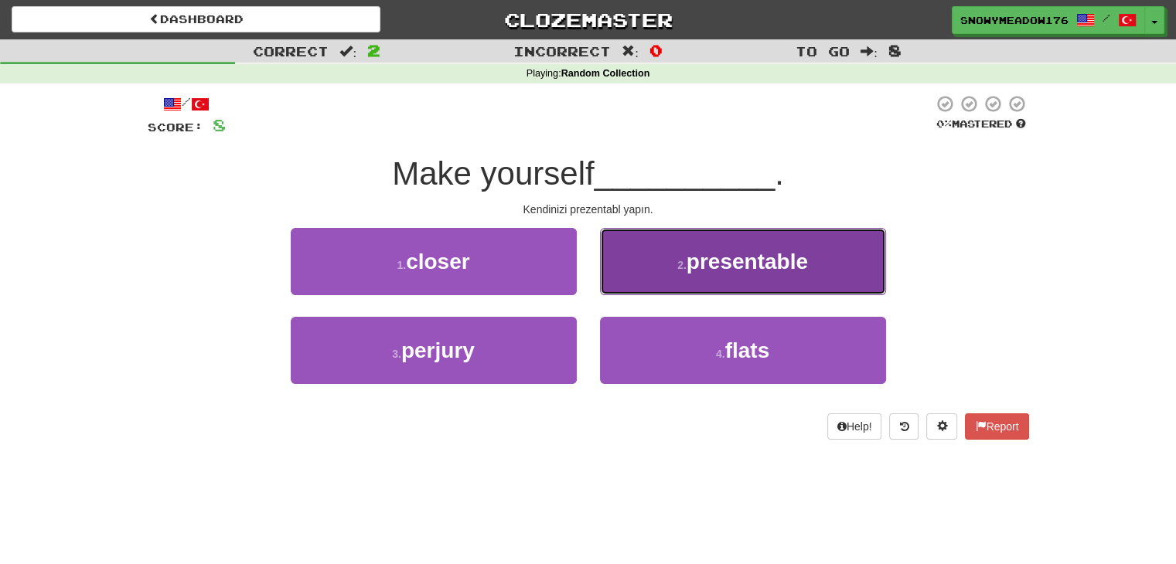
click at [668, 267] on button "2 . presentable" at bounding box center [743, 261] width 286 height 67
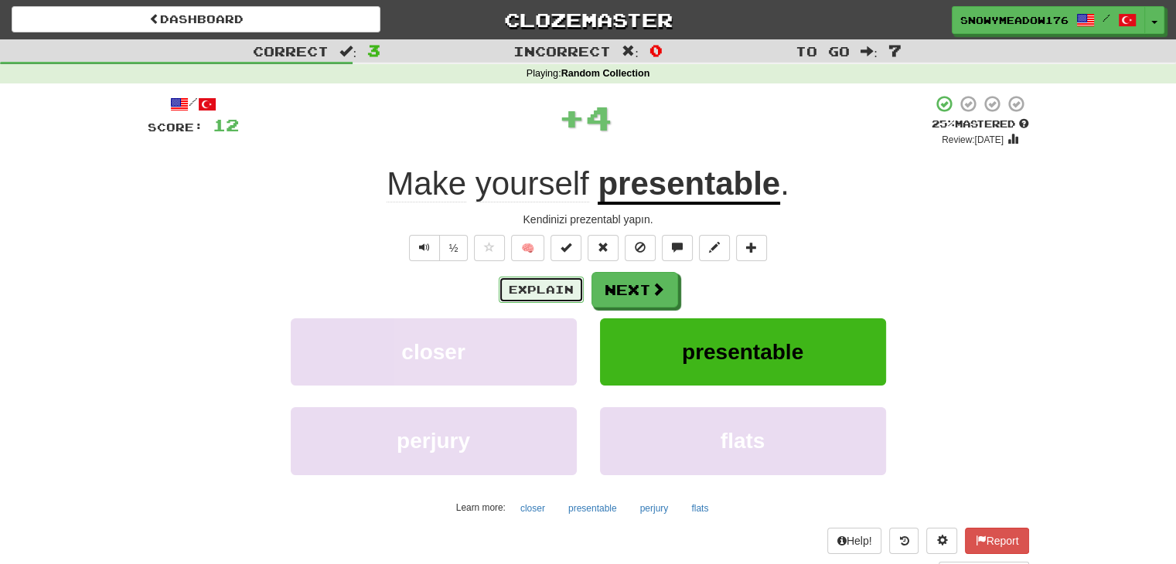
click at [553, 289] on button "Explain" at bounding box center [541, 290] width 85 height 26
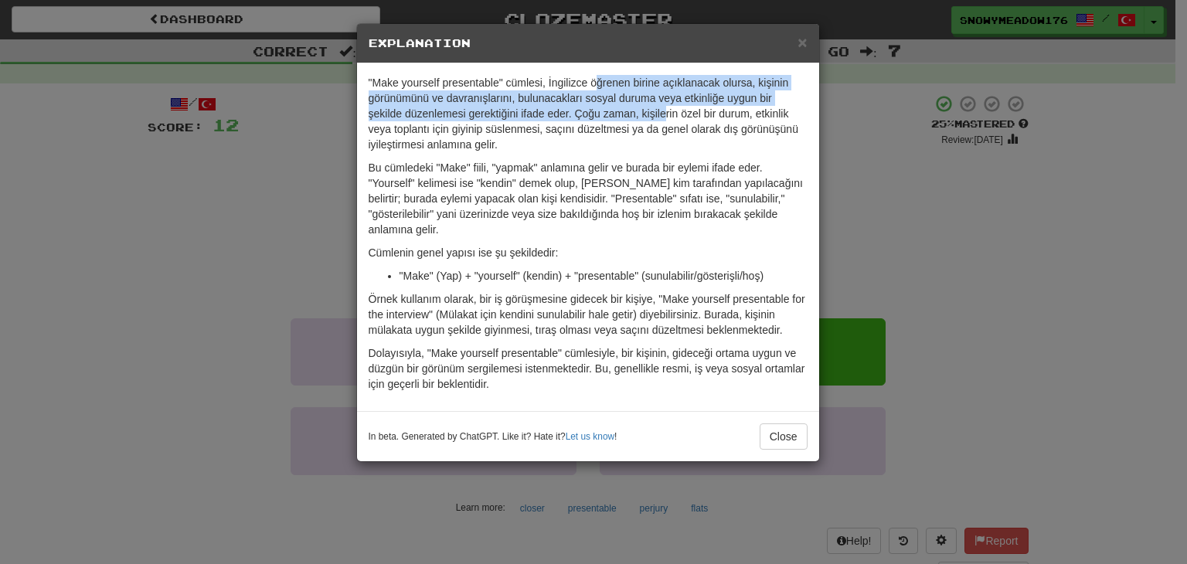
drag, startPoint x: 595, startPoint y: 81, endPoint x: 671, endPoint y: 123, distance: 86.5
click at [671, 123] on p ""Make yourself presentable" cümlesi, İngilizce öğrenen birine açıklanacak olurs…" at bounding box center [588, 113] width 439 height 77
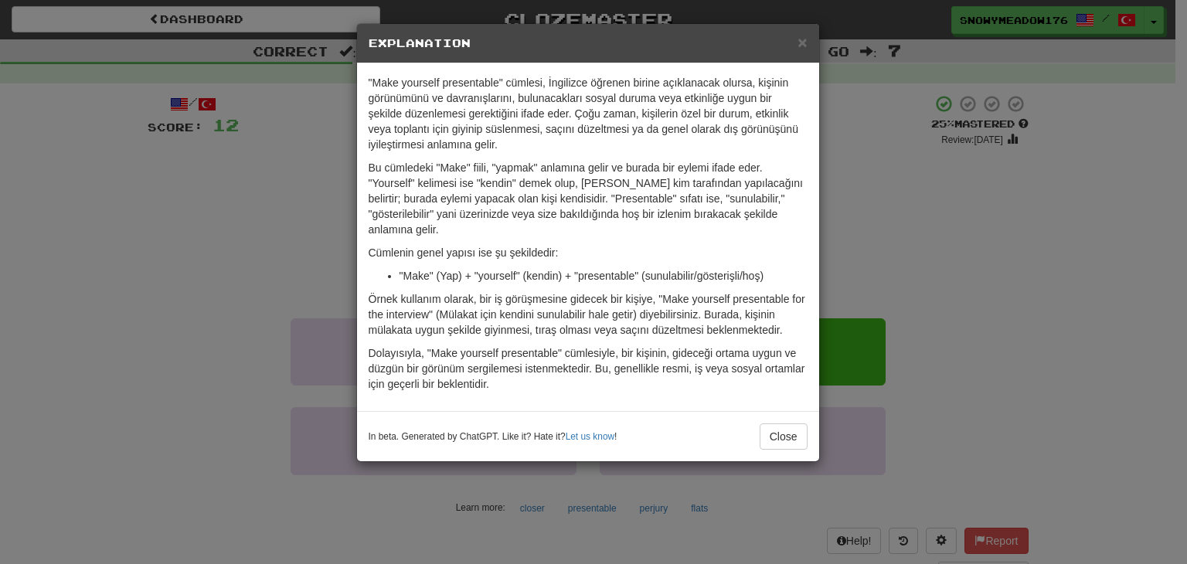
click at [692, 196] on p "Bu cümledeki "Make" fiili, "yapmak" anlamına gelir ve burada bir eylemi ifade e…" at bounding box center [588, 198] width 439 height 77
click at [779, 431] on button "Close" at bounding box center [784, 437] width 48 height 26
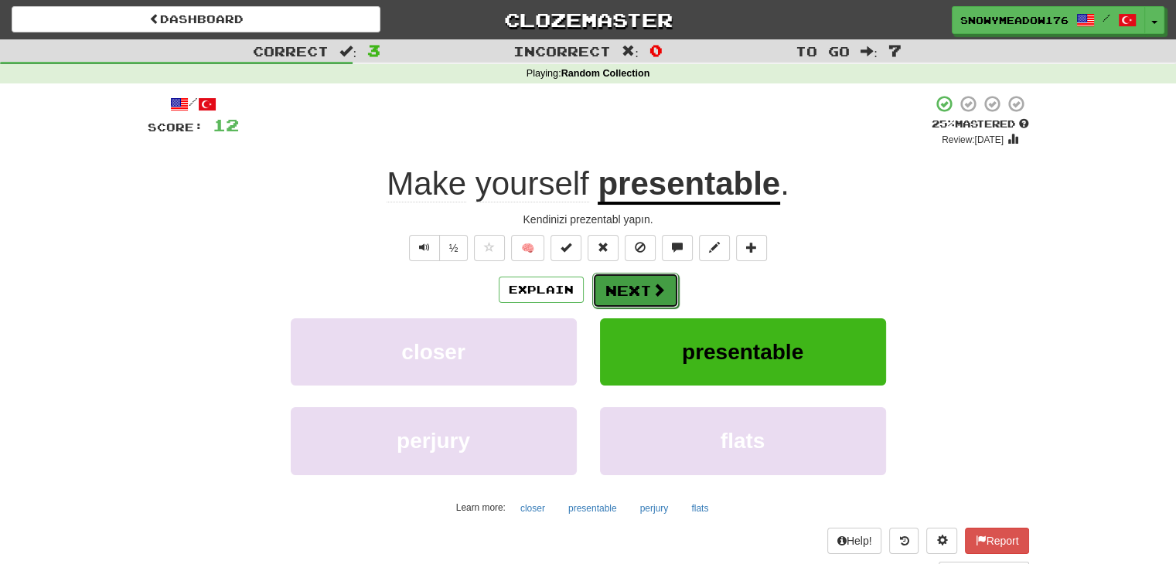
click at [634, 282] on button "Next" at bounding box center [635, 291] width 87 height 36
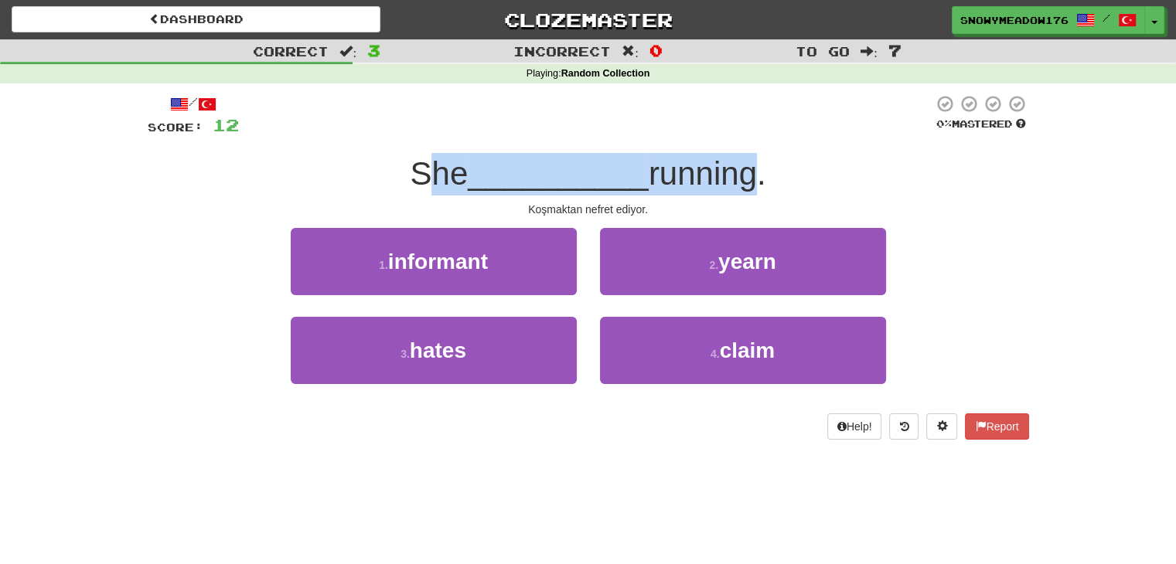
drag, startPoint x: 421, startPoint y: 168, endPoint x: 777, endPoint y: 157, distance: 356.5
click at [776, 157] on div "She __________ running." at bounding box center [588, 174] width 881 height 43
click at [788, 158] on div "She __________ running." at bounding box center [588, 174] width 881 height 43
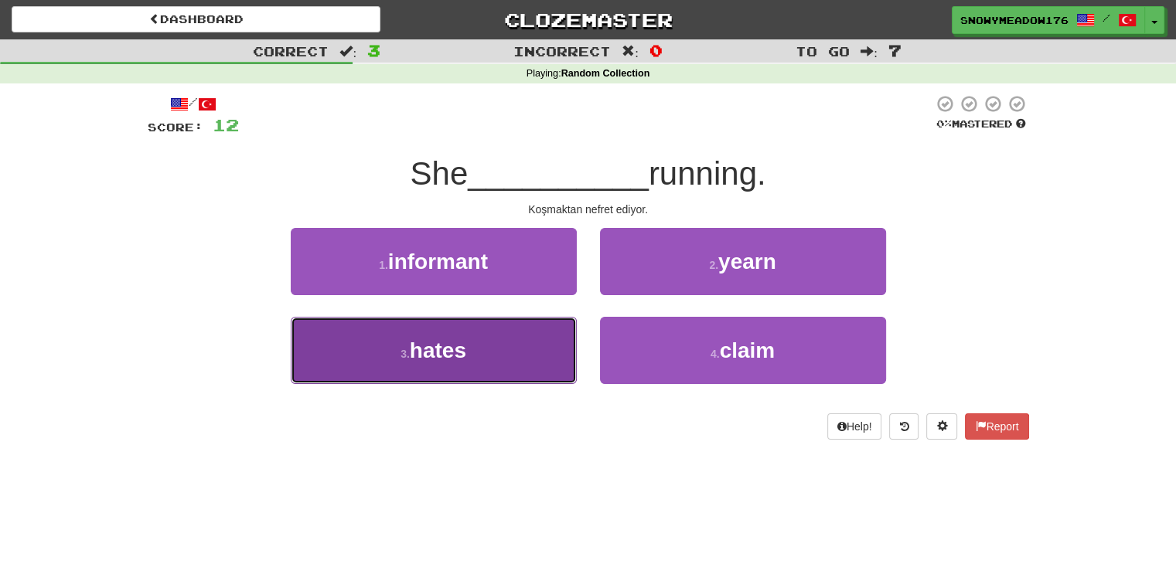
click at [533, 328] on button "3 . hates" at bounding box center [434, 350] width 286 height 67
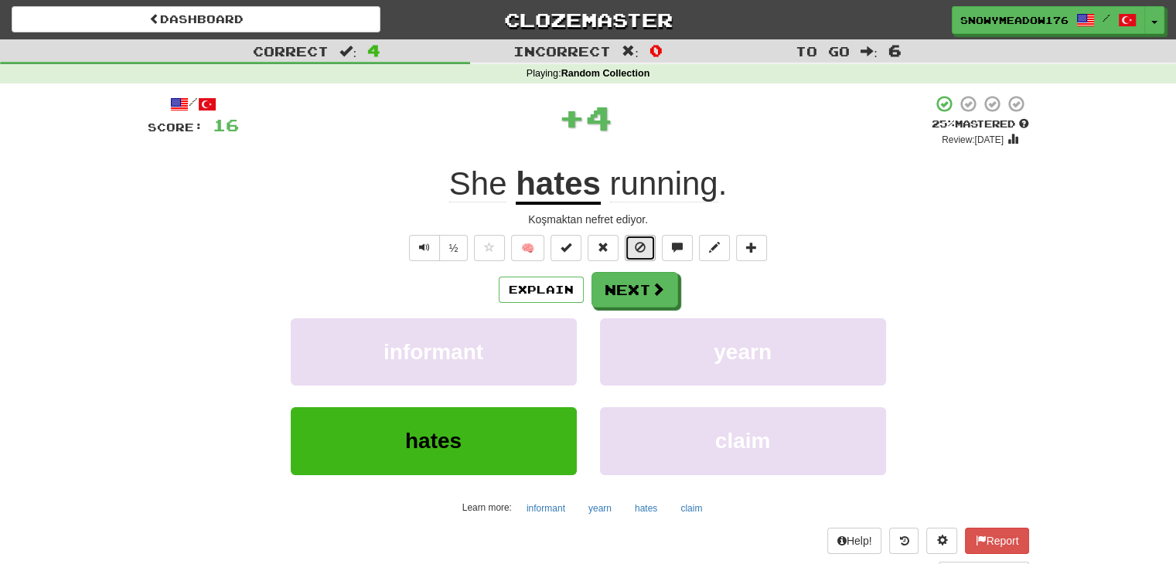
click at [646, 250] on button at bounding box center [640, 248] width 31 height 26
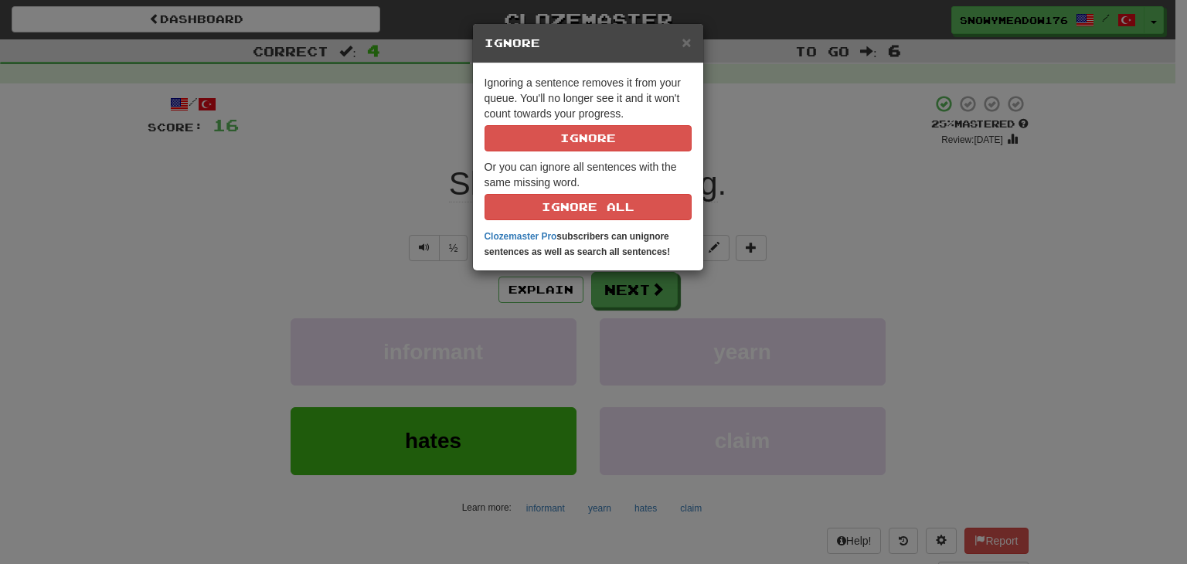
click at [693, 44] on div "× Ignore" at bounding box center [588, 43] width 230 height 39
click at [679, 44] on h5 "Ignore" at bounding box center [588, 43] width 207 height 15
click at [682, 42] on span "×" at bounding box center [686, 42] width 9 height 18
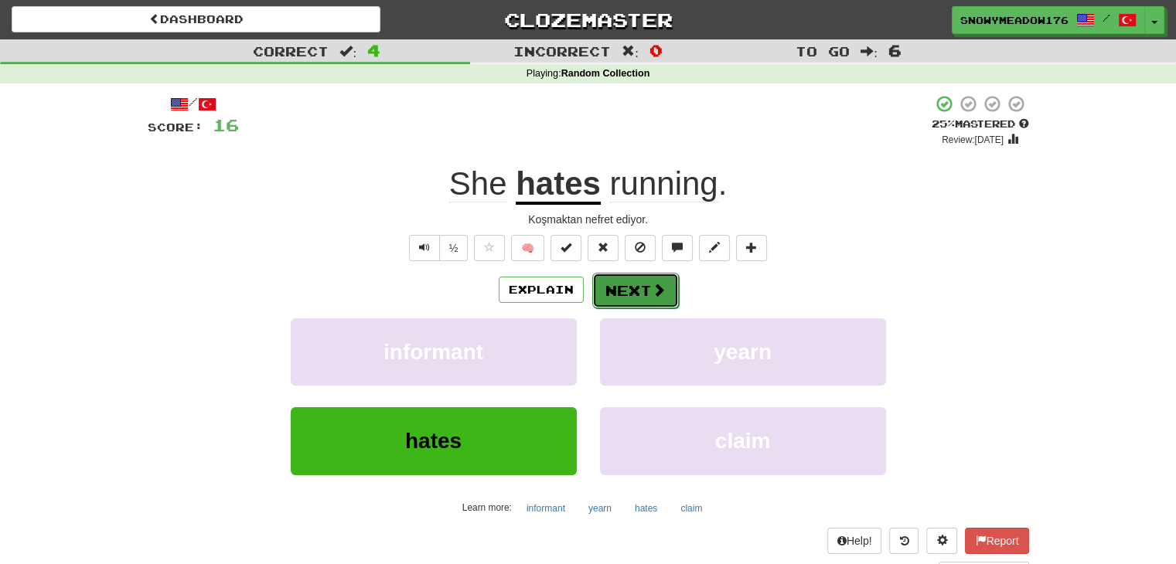
click at [630, 304] on button "Next" at bounding box center [635, 291] width 87 height 36
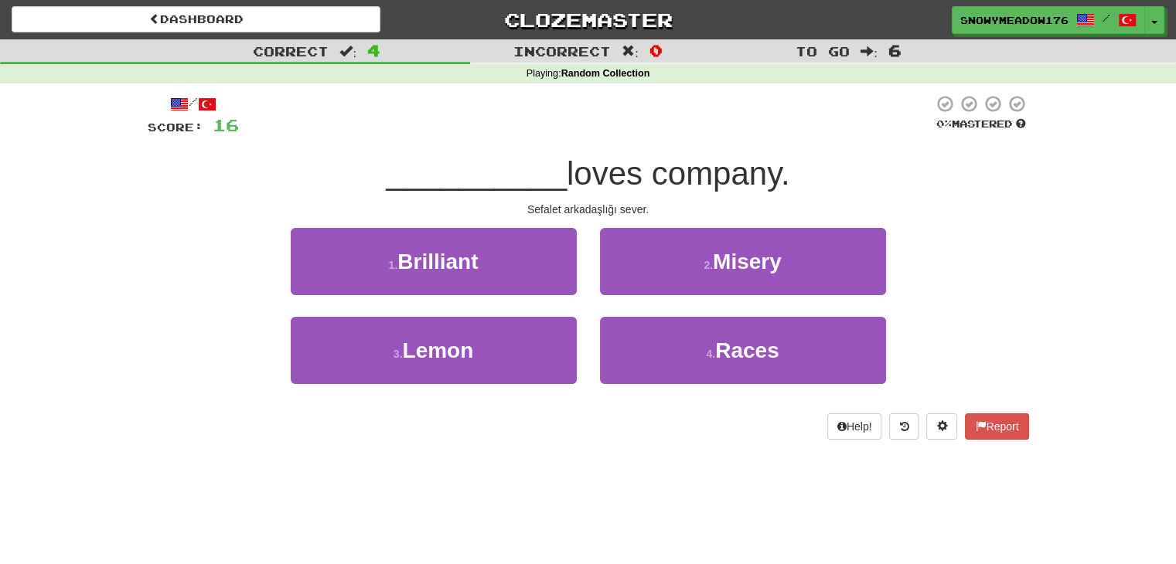
drag, startPoint x: 484, startPoint y: 183, endPoint x: 532, endPoint y: 195, distance: 49.3
click at [508, 188] on span "__________" at bounding box center [476, 173] width 181 height 36
drag, startPoint x: 655, startPoint y: 196, endPoint x: 669, endPoint y: 199, distance: 14.3
click at [669, 199] on div "/ Score: 16 0 % Mastered __________ loves company. Sefalet arkadaşlığı sever. 1…" at bounding box center [588, 267] width 881 height 346
drag, startPoint x: 666, startPoint y: 202, endPoint x: 577, endPoint y: 204, distance: 89.7
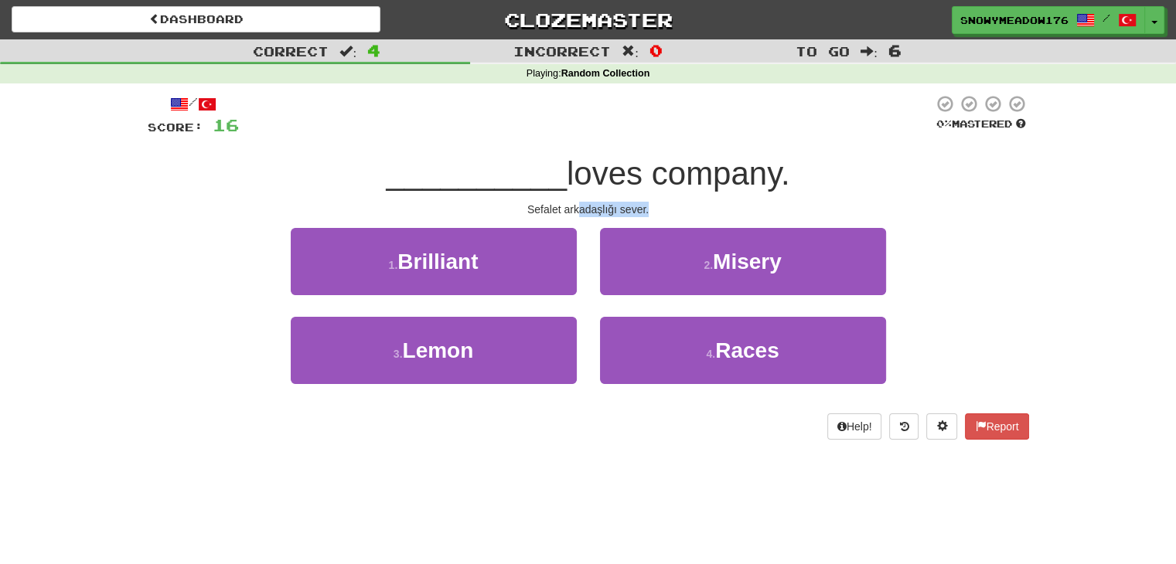
click at [577, 204] on div "Sefalet arkadaşlığı sever." at bounding box center [588, 209] width 881 height 15
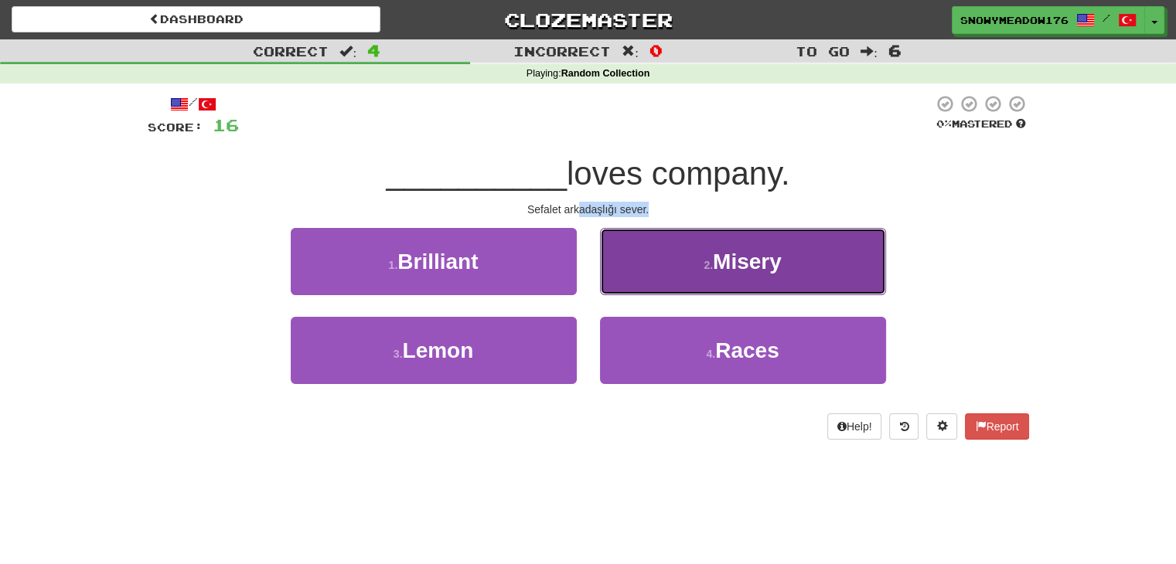
click at [733, 280] on button "2 . Misery" at bounding box center [743, 261] width 286 height 67
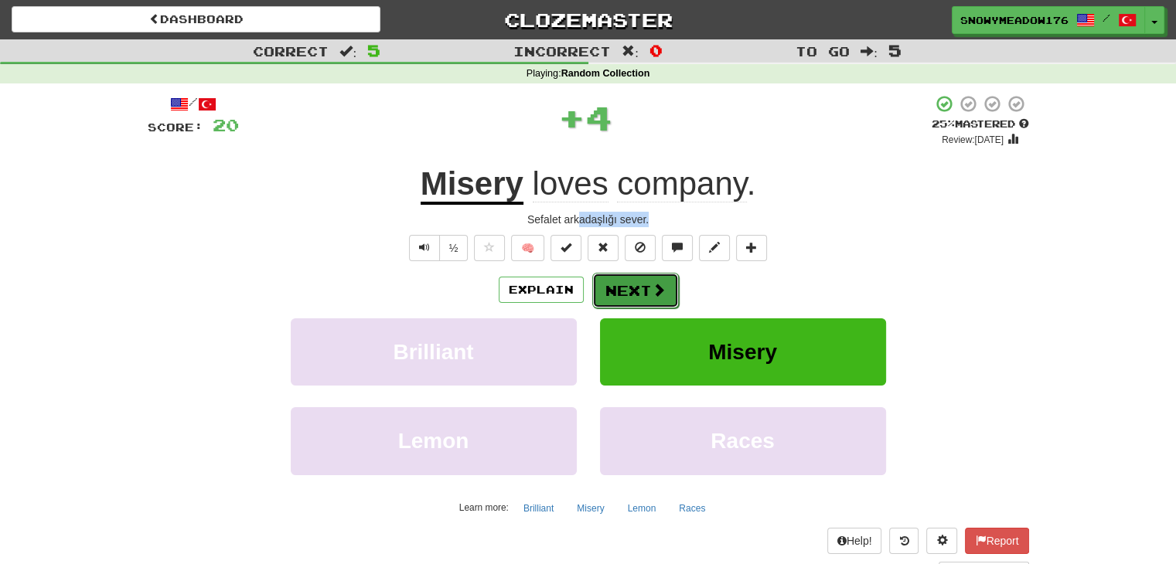
click at [635, 286] on button "Next" at bounding box center [635, 291] width 87 height 36
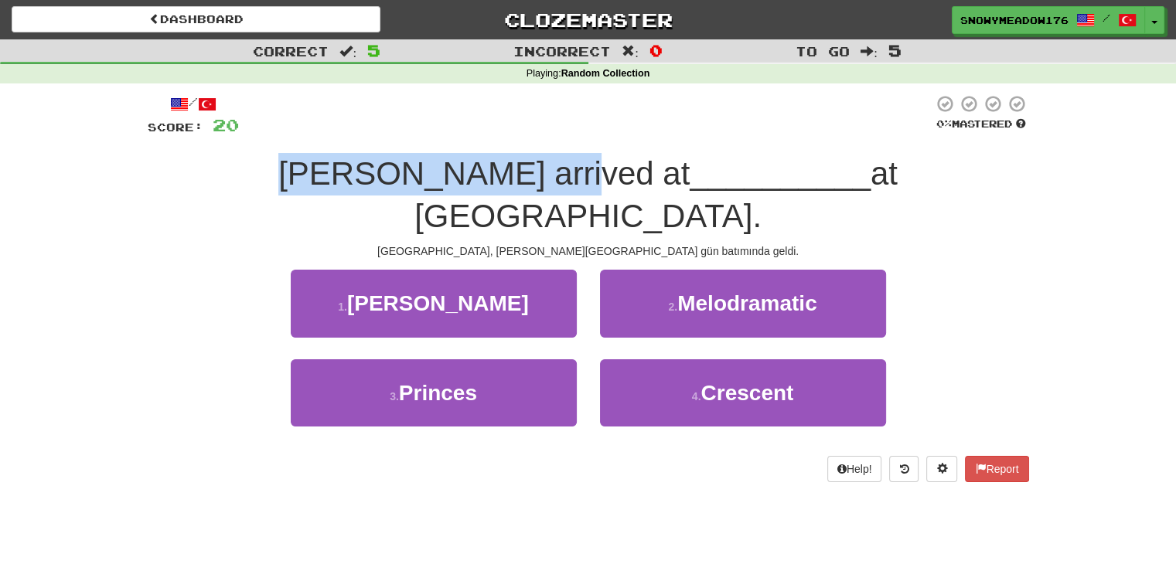
drag, startPoint x: 315, startPoint y: 169, endPoint x: 523, endPoint y: 163, distance: 208.0
click at [523, 163] on span "[PERSON_NAME] arrived at" at bounding box center [483, 173] width 411 height 36
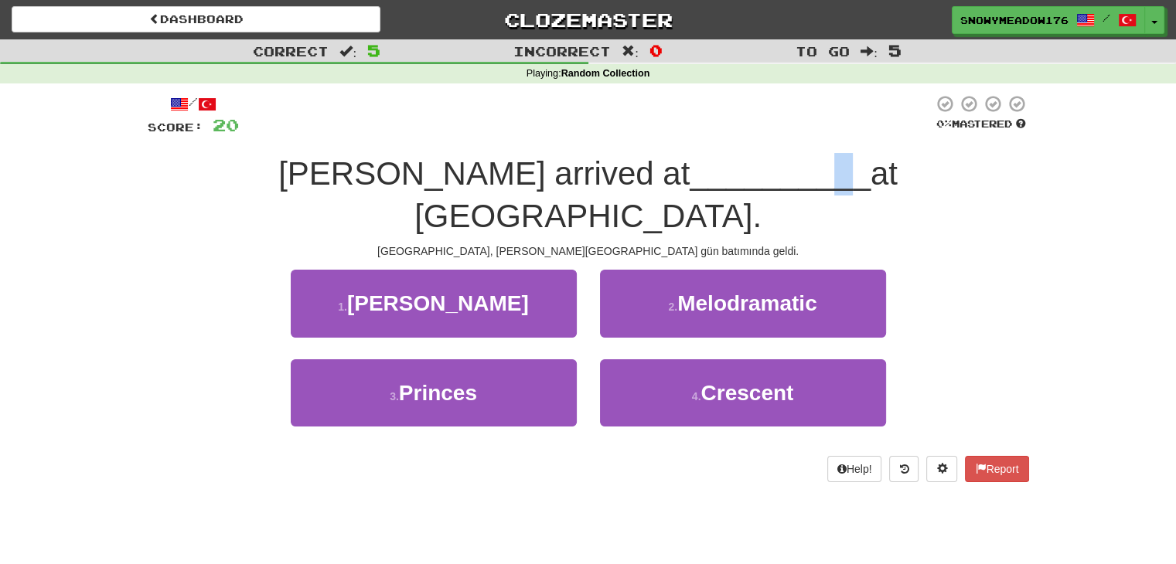
click at [691, 179] on span "__________" at bounding box center [780, 173] width 181 height 36
click at [690, 164] on span "__________" at bounding box center [780, 173] width 181 height 36
drag, startPoint x: 550, startPoint y: 169, endPoint x: 711, endPoint y: 180, distance: 161.2
click at [711, 180] on span "__________" at bounding box center [780, 173] width 181 height 36
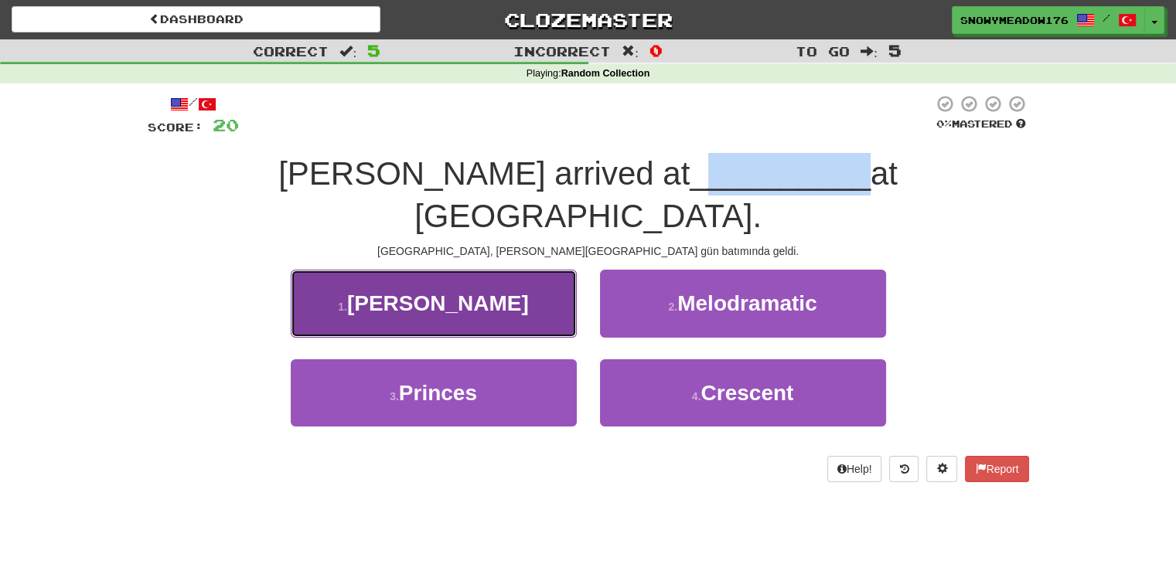
click at [505, 270] on button "1 . [GEOGRAPHIC_DATA]" at bounding box center [434, 303] width 286 height 67
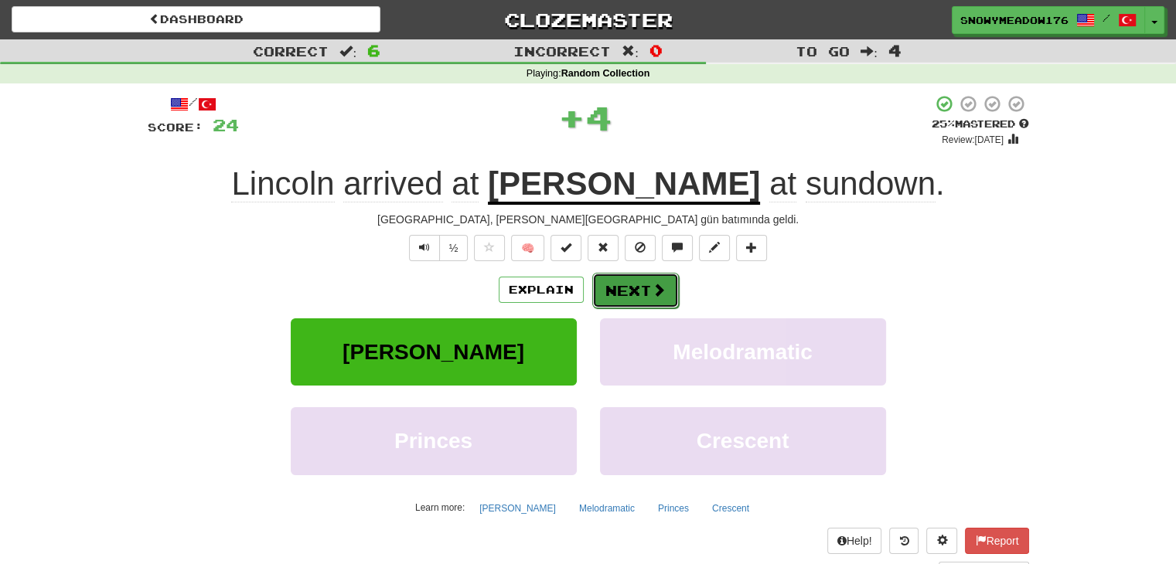
click at [625, 298] on button "Next" at bounding box center [635, 291] width 87 height 36
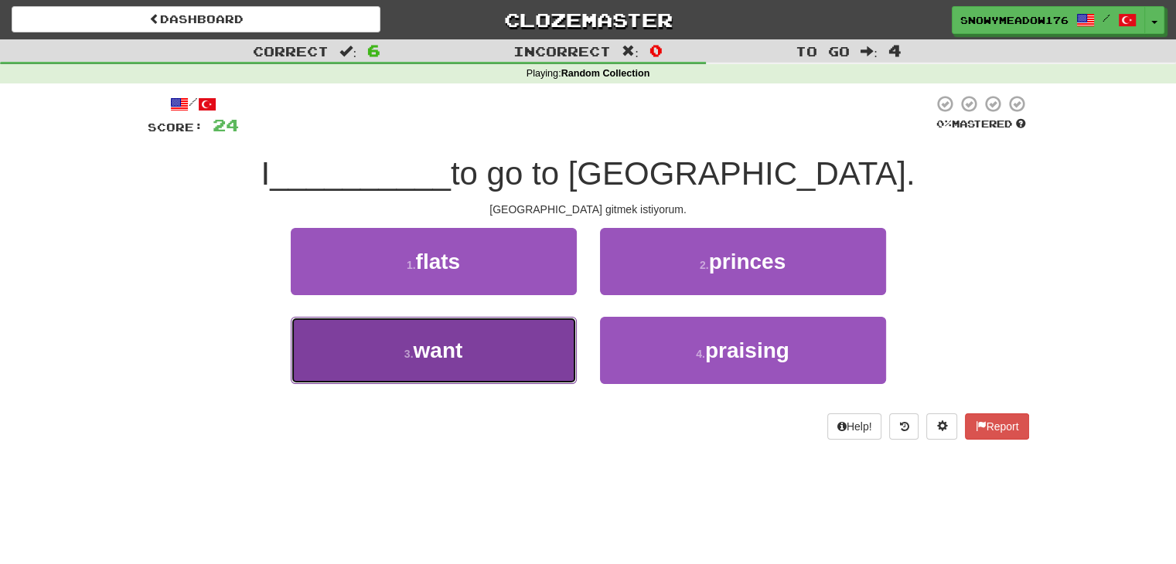
click at [446, 369] on button "3 . want" at bounding box center [434, 350] width 286 height 67
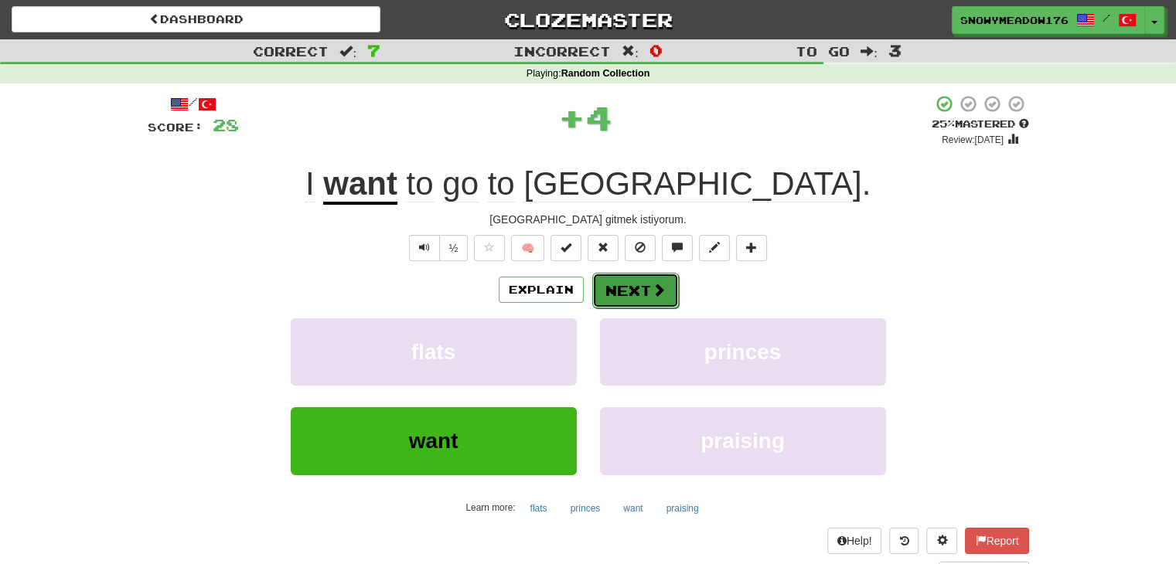
click at [645, 297] on button "Next" at bounding box center [635, 291] width 87 height 36
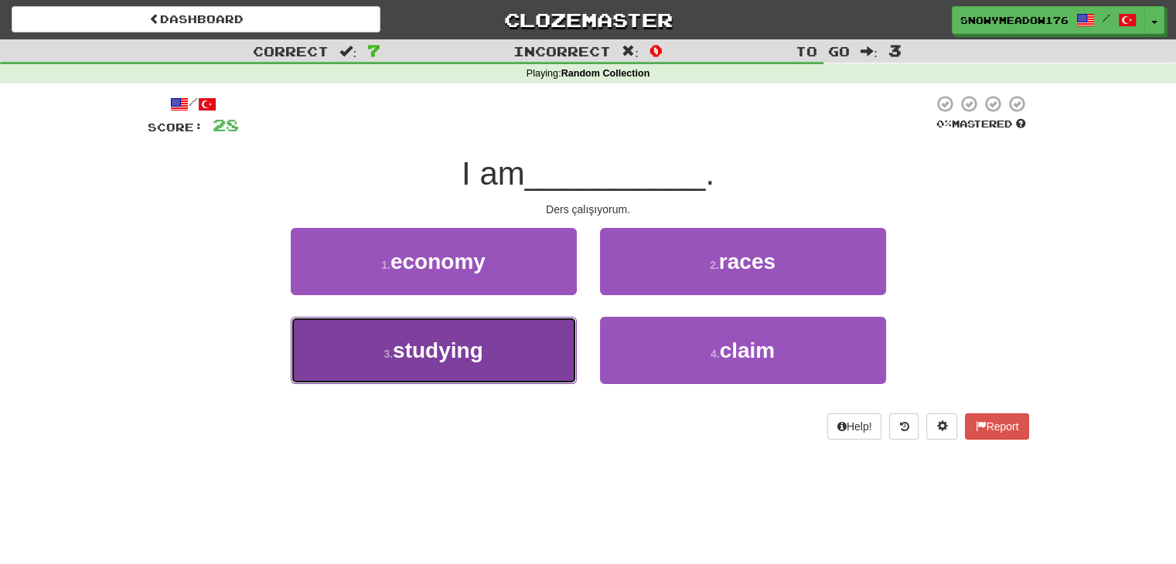
click at [452, 372] on button "3 . studying" at bounding box center [434, 350] width 286 height 67
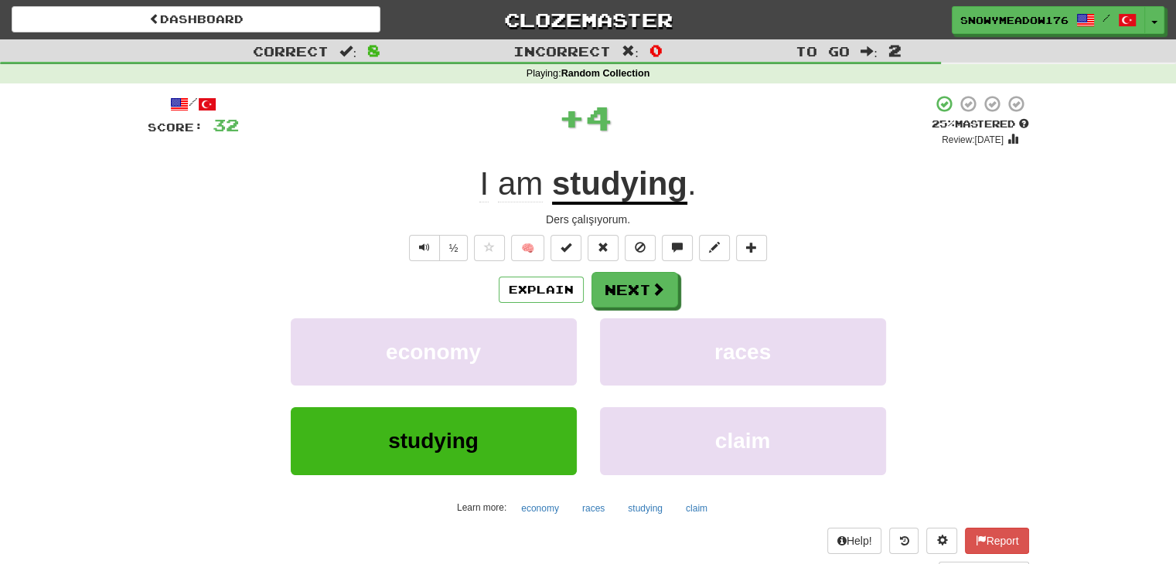
click at [641, 267] on div "/ Score: 32 + 4 25 % Mastered Review: [DATE] I am studying . Ders çalışıyorum. …" at bounding box center [588, 336] width 881 height 485
click at [641, 275] on button "Next" at bounding box center [635, 291] width 87 height 36
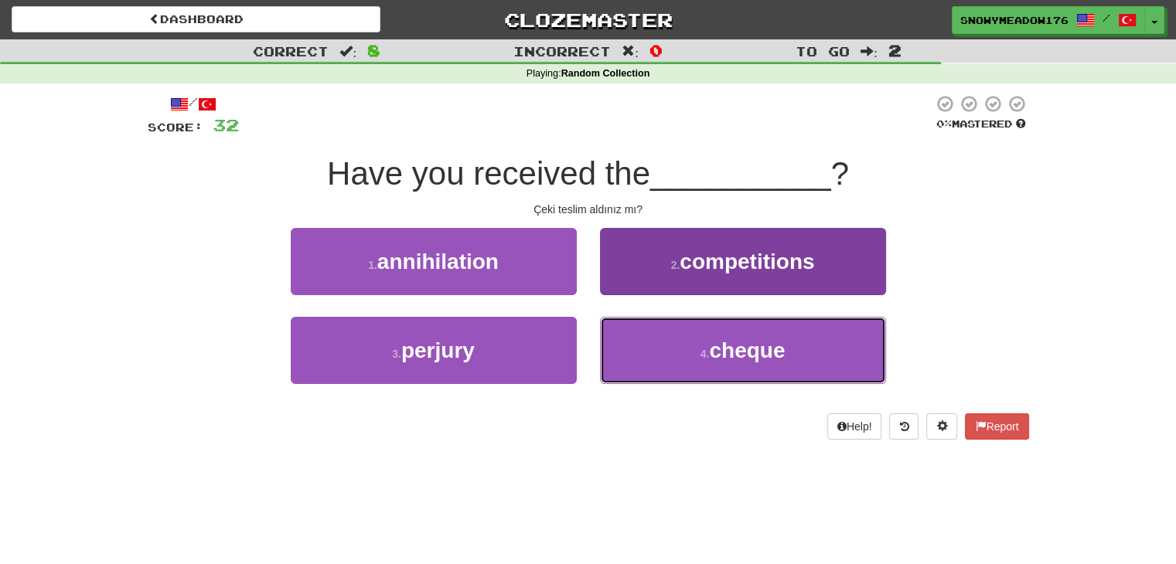
click at [731, 350] on span "cheque" at bounding box center [747, 351] width 76 height 24
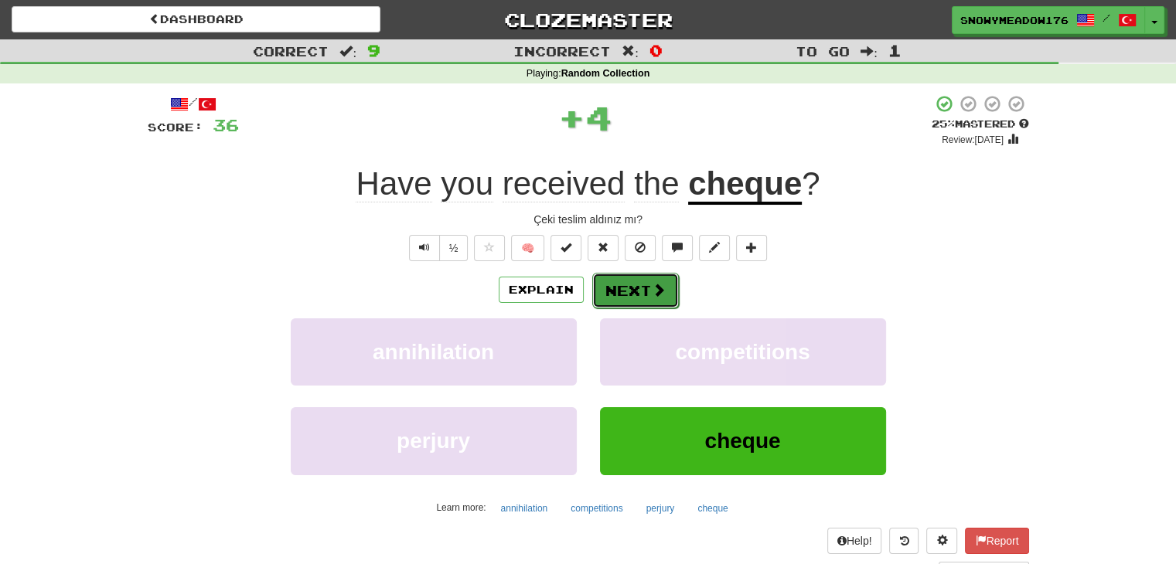
click at [652, 294] on span at bounding box center [659, 290] width 14 height 14
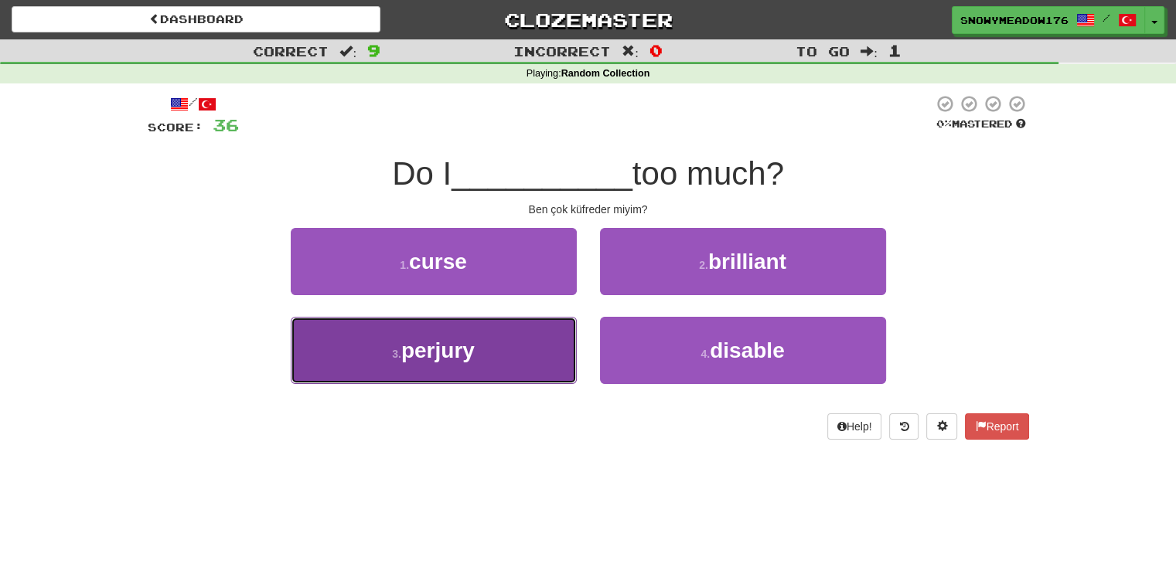
click at [546, 328] on button "3 . perjury" at bounding box center [434, 350] width 286 height 67
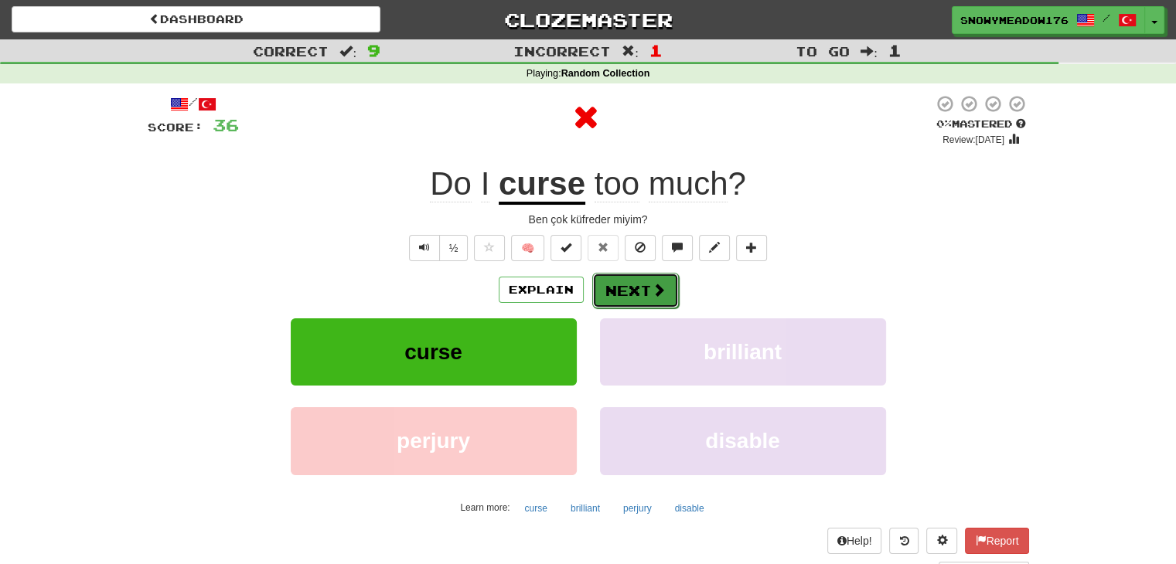
click at [638, 296] on button "Next" at bounding box center [635, 291] width 87 height 36
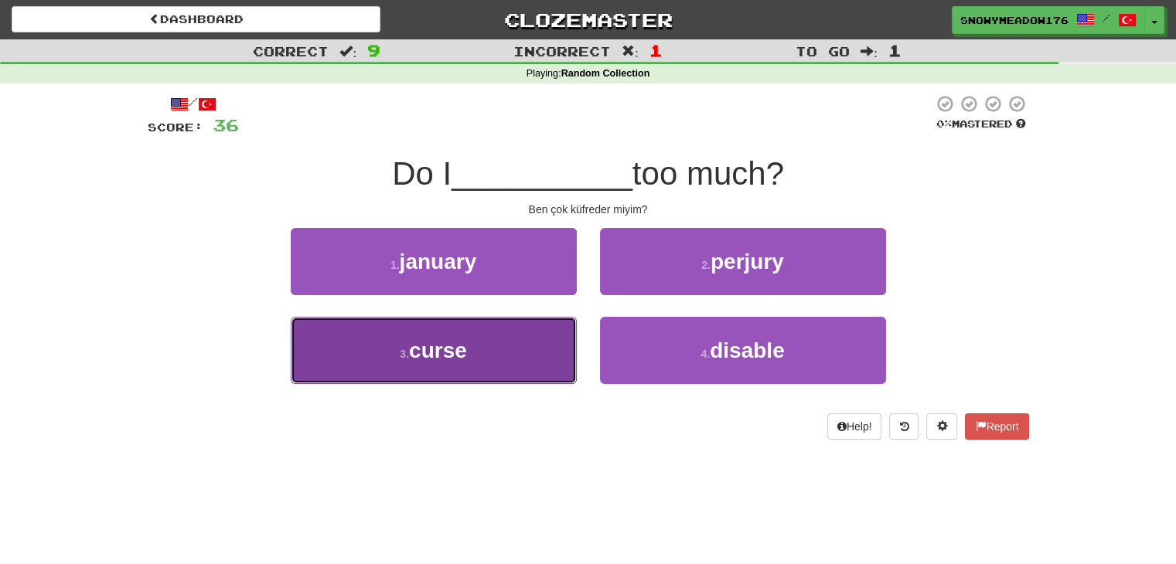
click at [529, 372] on button "3 . curse" at bounding box center [434, 350] width 286 height 67
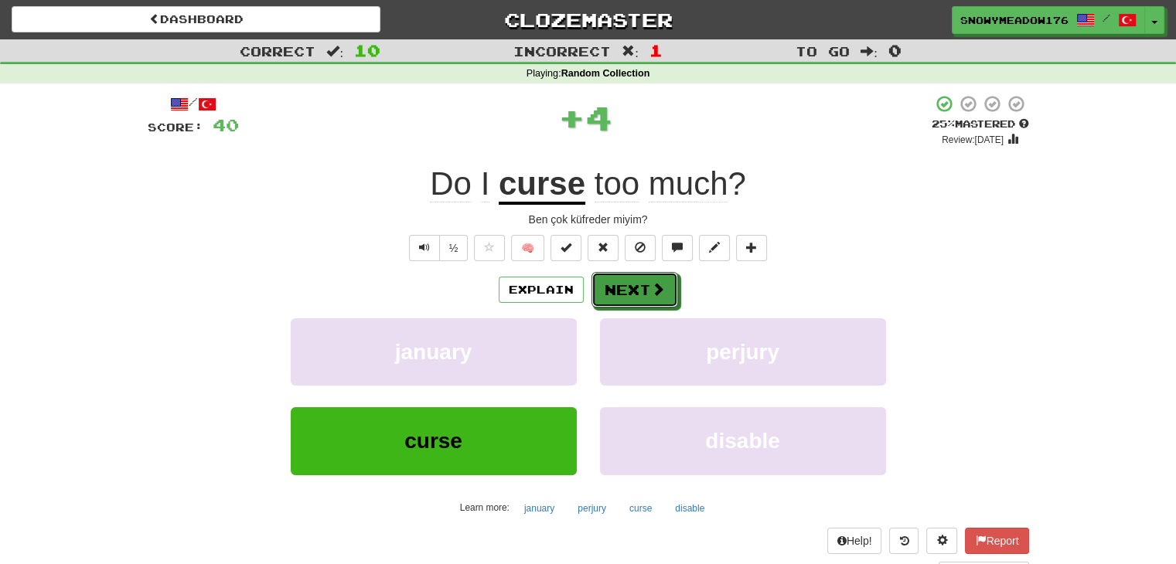
click at [645, 295] on button "Next" at bounding box center [634, 290] width 87 height 36
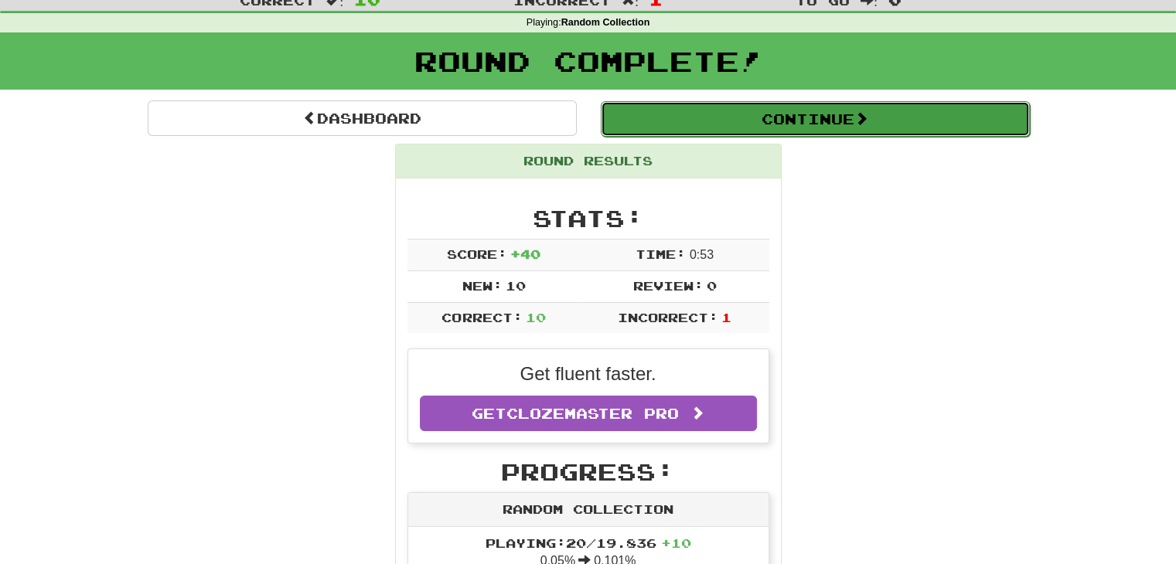
click at [724, 124] on button "Continue" at bounding box center [815, 119] width 429 height 36
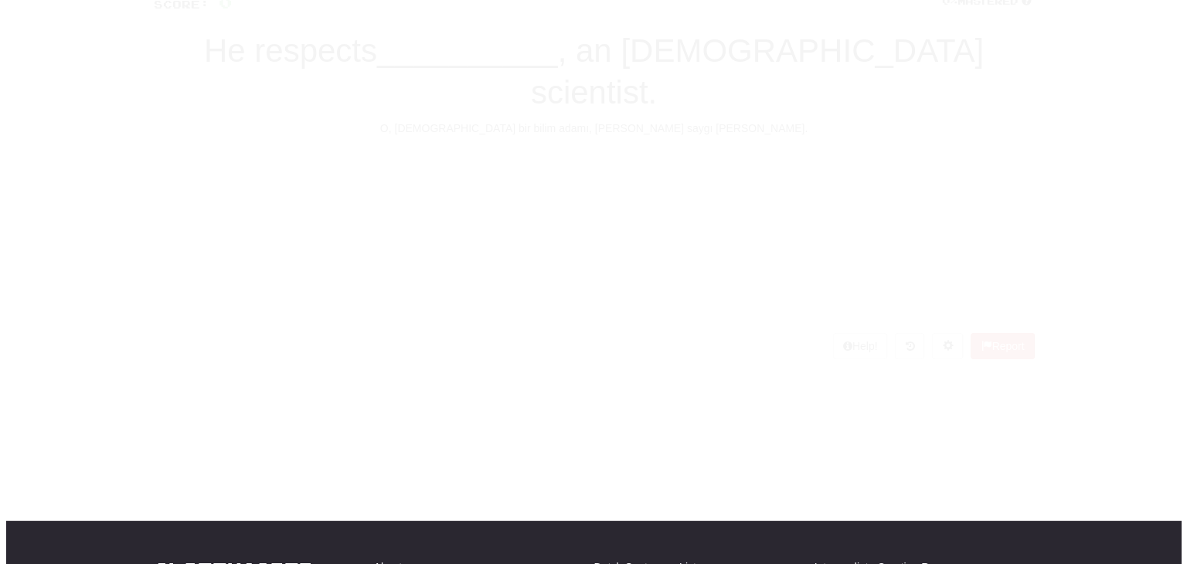
scroll to position [51, 0]
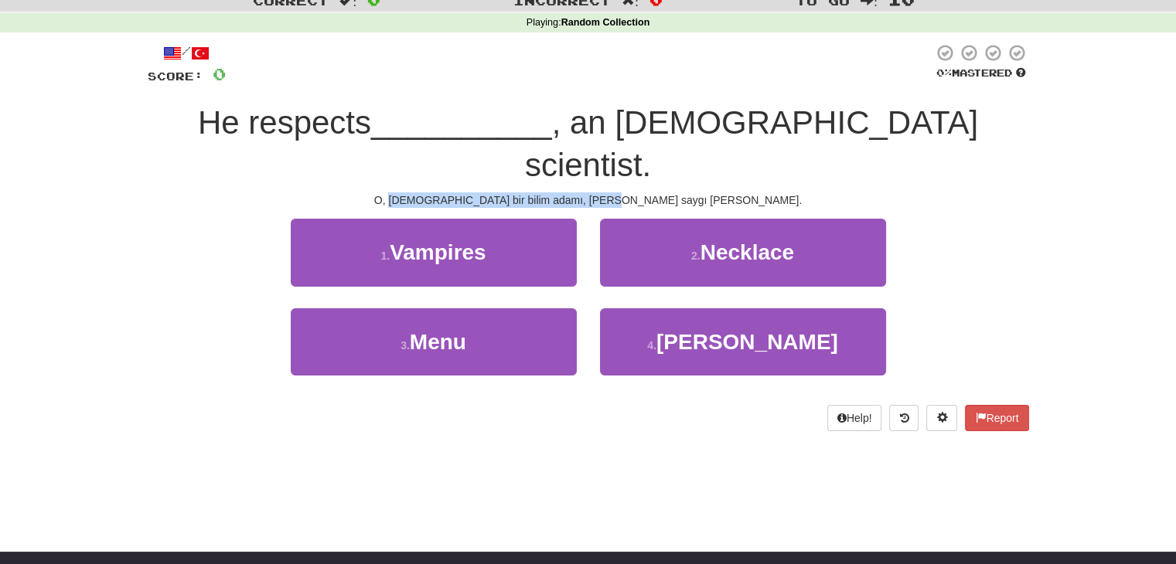
drag, startPoint x: 472, startPoint y: 161, endPoint x: 680, endPoint y: 156, distance: 208.8
click at [668, 192] on div "O, [DEMOGRAPHIC_DATA] bir bilim adamı, [PERSON_NAME] saygı [PERSON_NAME]." at bounding box center [588, 199] width 881 height 15
click at [710, 192] on div "O, [DEMOGRAPHIC_DATA] bir bilim adamı, [PERSON_NAME] saygı [PERSON_NAME]." at bounding box center [588, 199] width 881 height 15
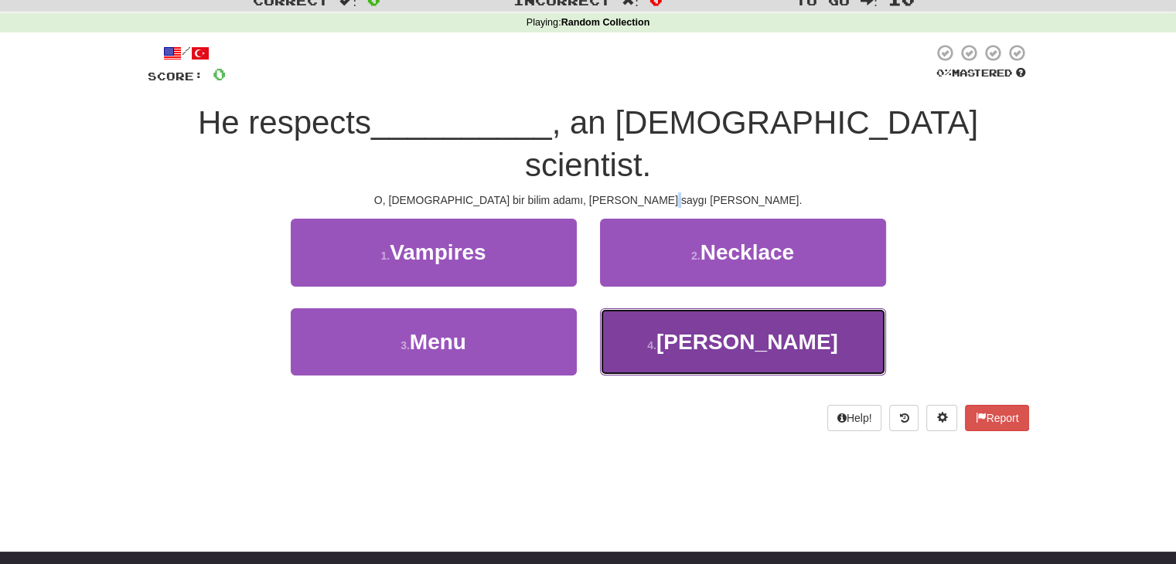
click at [711, 330] on span "[PERSON_NAME]" at bounding box center [747, 342] width 182 height 24
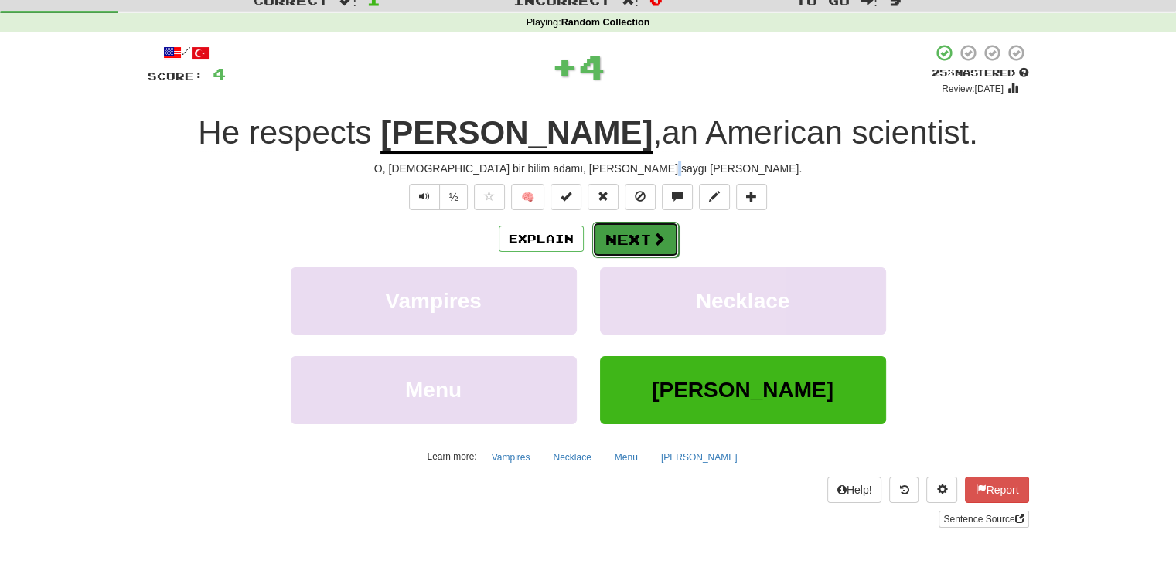
click at [627, 237] on button "Next" at bounding box center [635, 240] width 87 height 36
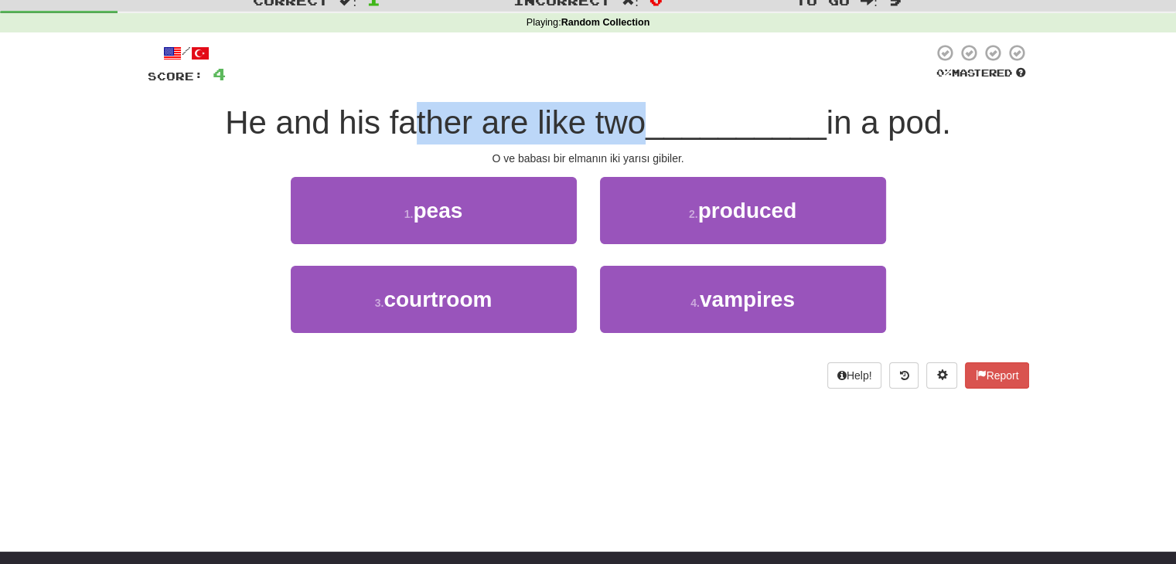
drag, startPoint x: 417, startPoint y: 135, endPoint x: 639, endPoint y: 129, distance: 221.2
click at [639, 129] on span "He and his father are like two" at bounding box center [435, 122] width 421 height 36
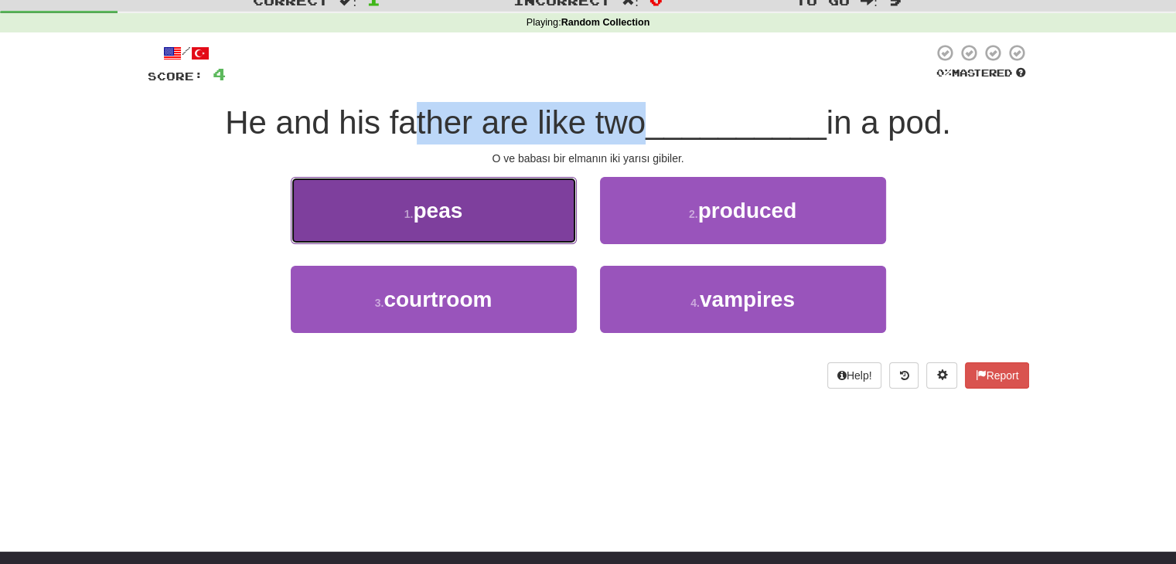
click at [547, 214] on button "1 . peas" at bounding box center [434, 210] width 286 height 67
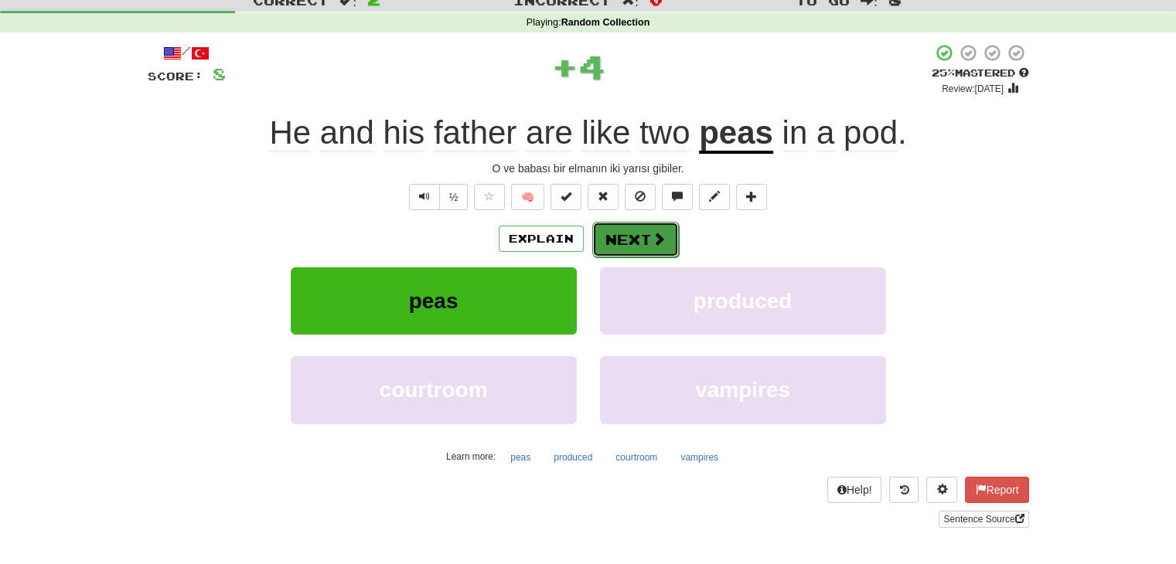
click at [671, 237] on button "Next" at bounding box center [635, 240] width 87 height 36
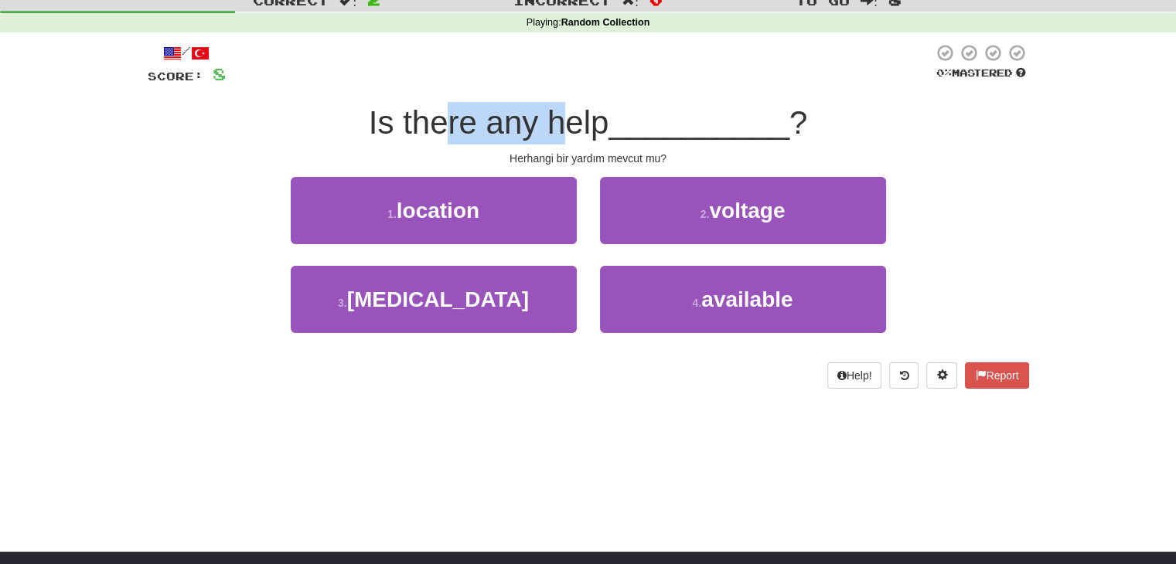
drag, startPoint x: 441, startPoint y: 124, endPoint x: 578, endPoint y: 128, distance: 137.6
click at [577, 128] on span "Is there any help" at bounding box center [489, 122] width 240 height 36
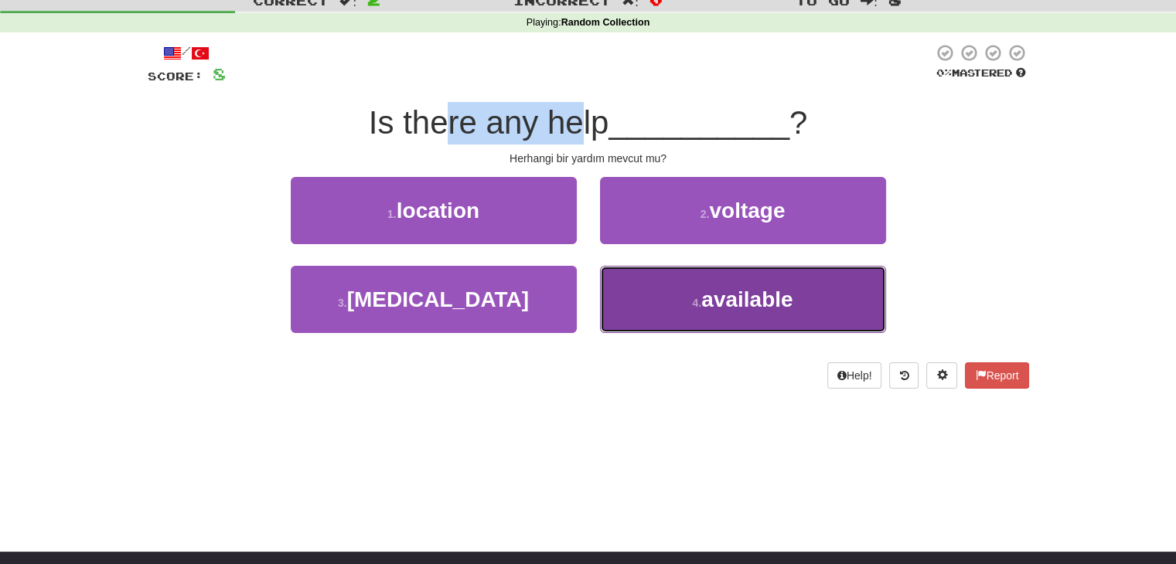
click at [739, 296] on span "available" at bounding box center [746, 300] width 91 height 24
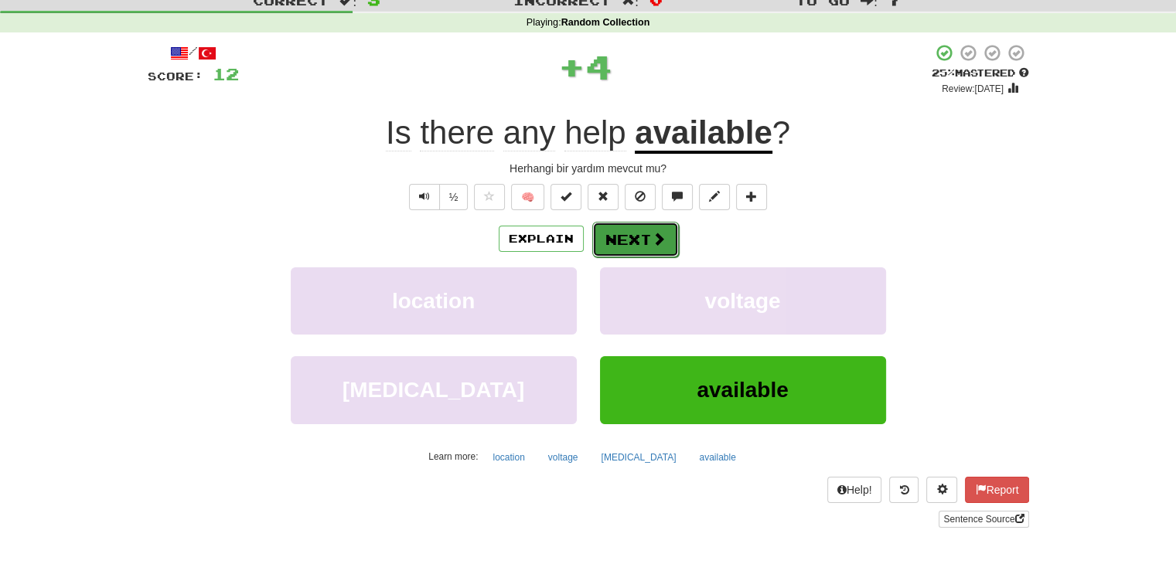
click at [647, 247] on button "Next" at bounding box center [635, 240] width 87 height 36
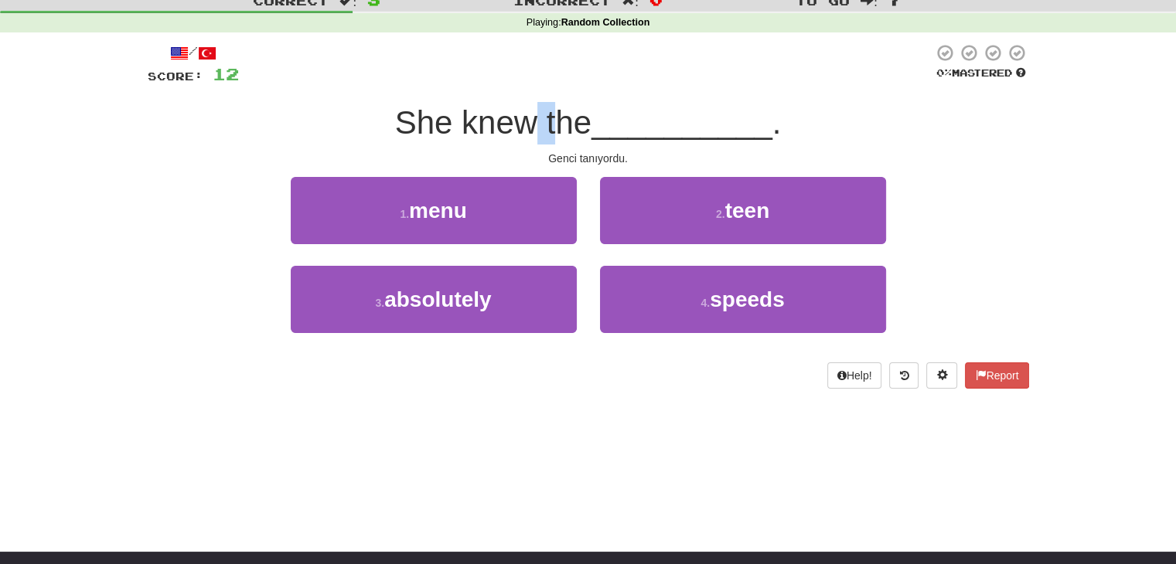
drag, startPoint x: 537, startPoint y: 131, endPoint x: 548, endPoint y: 131, distance: 10.8
click at [548, 131] on span "She knew the" at bounding box center [493, 122] width 197 height 36
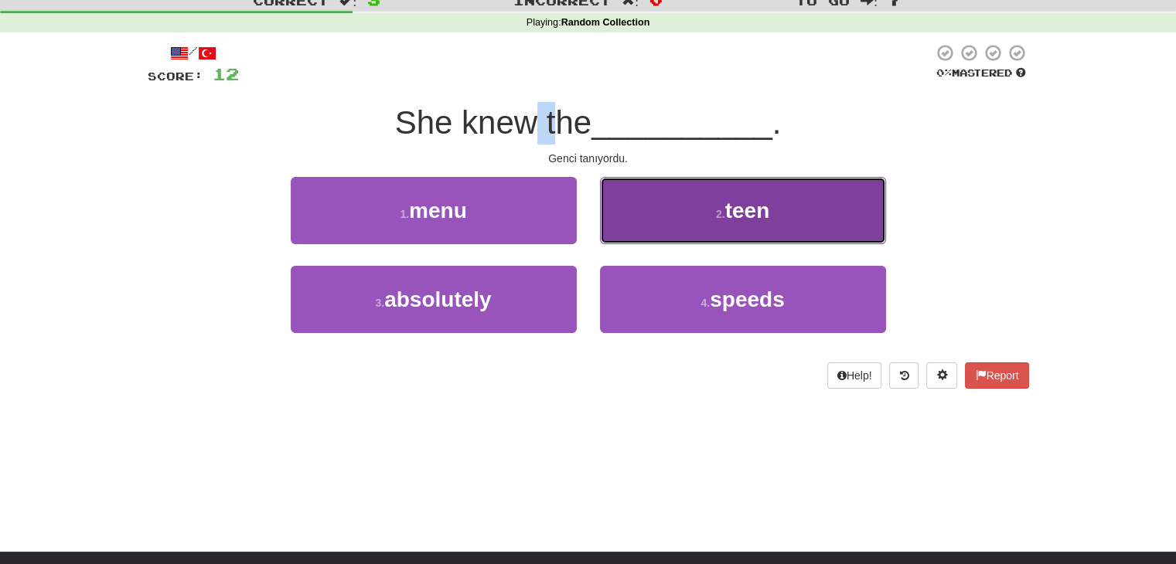
click at [738, 233] on button "2 . teen" at bounding box center [743, 210] width 286 height 67
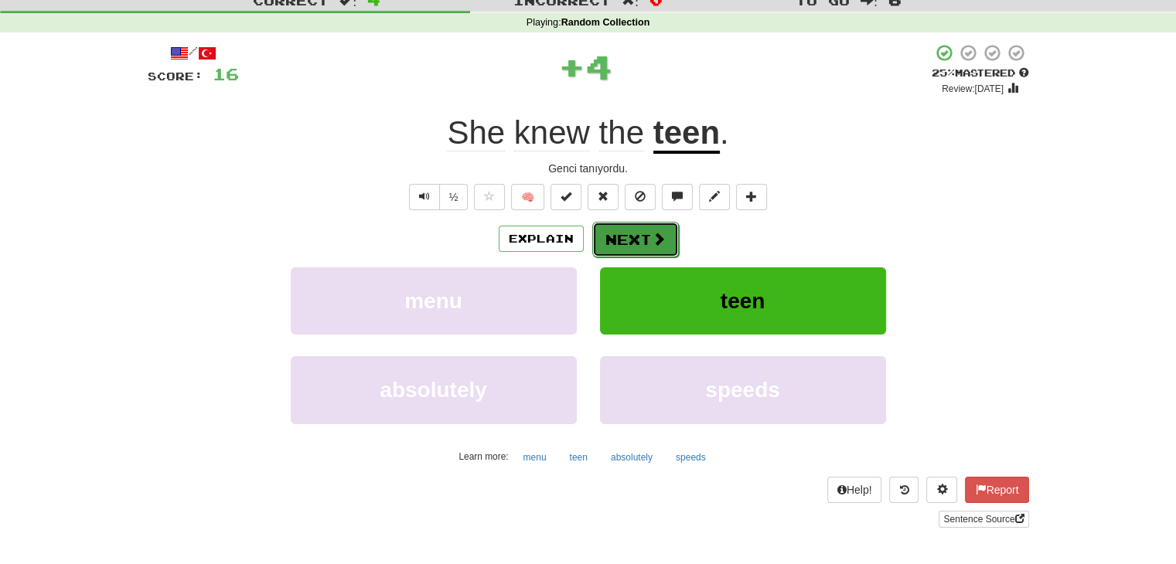
click at [608, 240] on button "Next" at bounding box center [635, 240] width 87 height 36
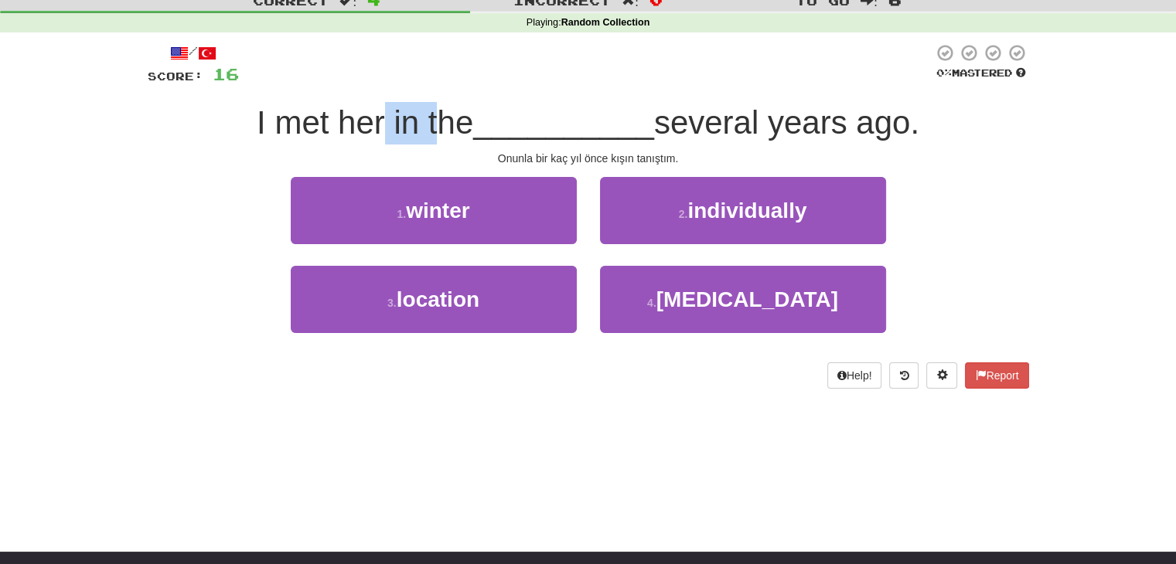
drag, startPoint x: 375, startPoint y: 110, endPoint x: 441, endPoint y: 119, distance: 66.4
click at [433, 119] on span "I met her in the" at bounding box center [365, 122] width 216 height 36
click at [515, 141] on div "I met her in the __________ several years ago." at bounding box center [588, 123] width 881 height 43
drag, startPoint x: 602, startPoint y: 160, endPoint x: 632, endPoint y: 163, distance: 30.3
click at [632, 163] on div "Onunla bir kaç yıl önce kışın tanıştım." at bounding box center [588, 158] width 881 height 15
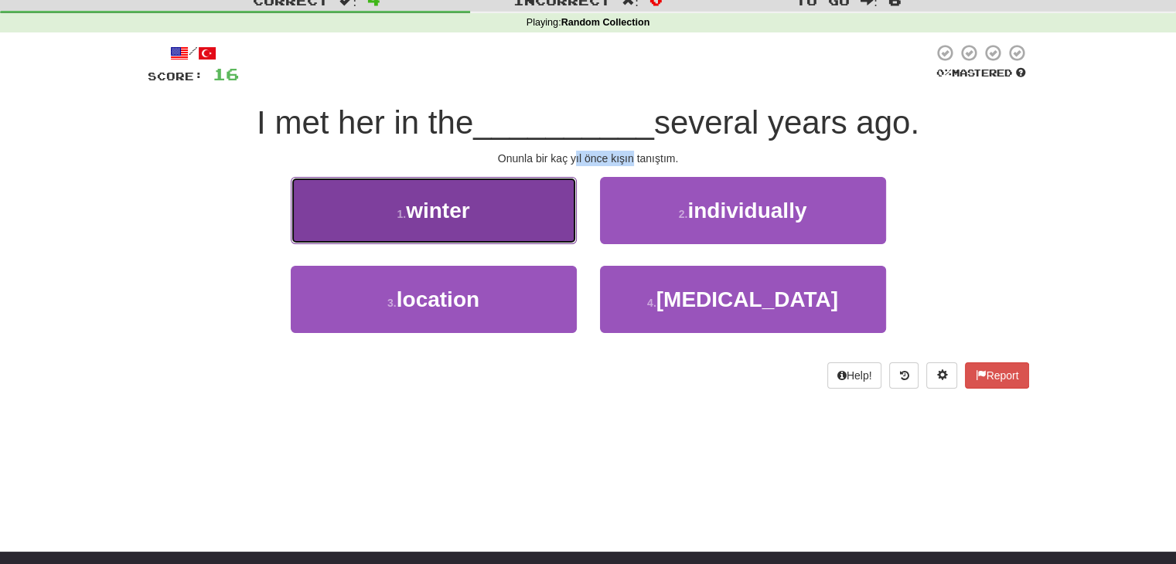
click at [535, 204] on button "1 . winter" at bounding box center [434, 210] width 286 height 67
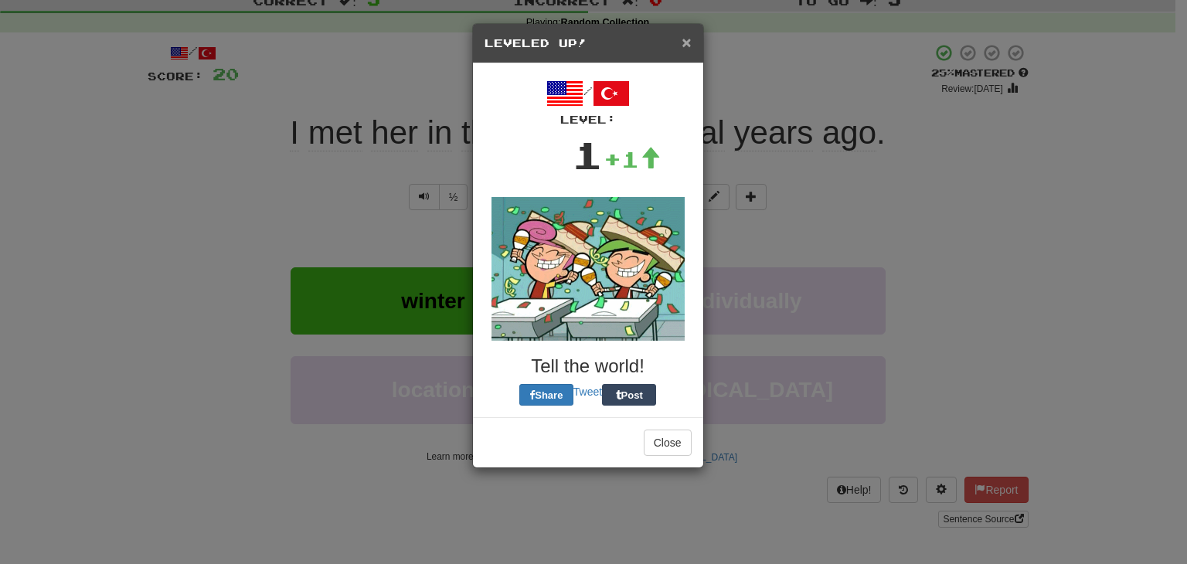
click at [689, 44] on span "×" at bounding box center [686, 42] width 9 height 18
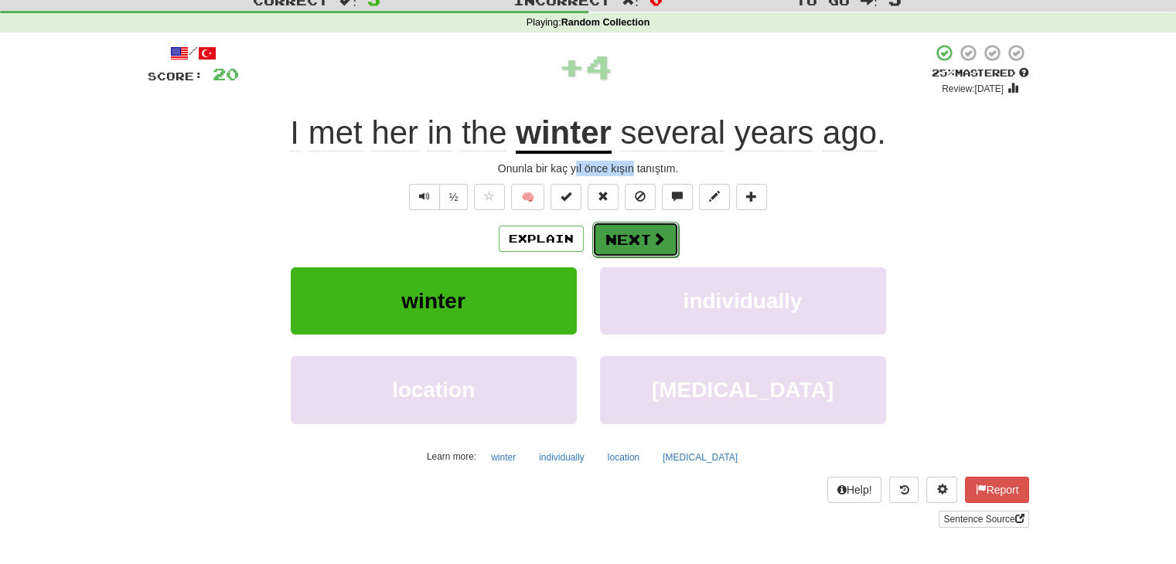
click at [646, 227] on button "Next" at bounding box center [635, 240] width 87 height 36
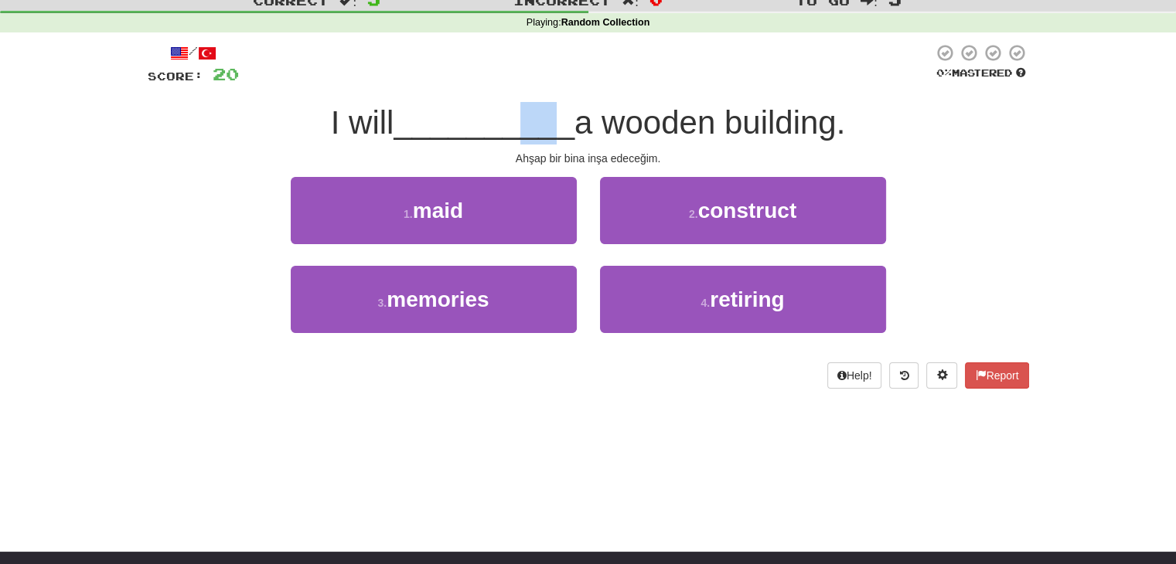
drag, startPoint x: 521, startPoint y: 131, endPoint x: 613, endPoint y: 128, distance: 92.0
click at [596, 129] on div "I will __________ a wooden building." at bounding box center [588, 123] width 881 height 43
drag, startPoint x: 677, startPoint y: 129, endPoint x: 690, endPoint y: 130, distance: 12.4
click at [690, 130] on span "a wooden building." at bounding box center [709, 122] width 271 height 36
click at [832, 138] on span "a wooden building." at bounding box center [709, 122] width 271 height 36
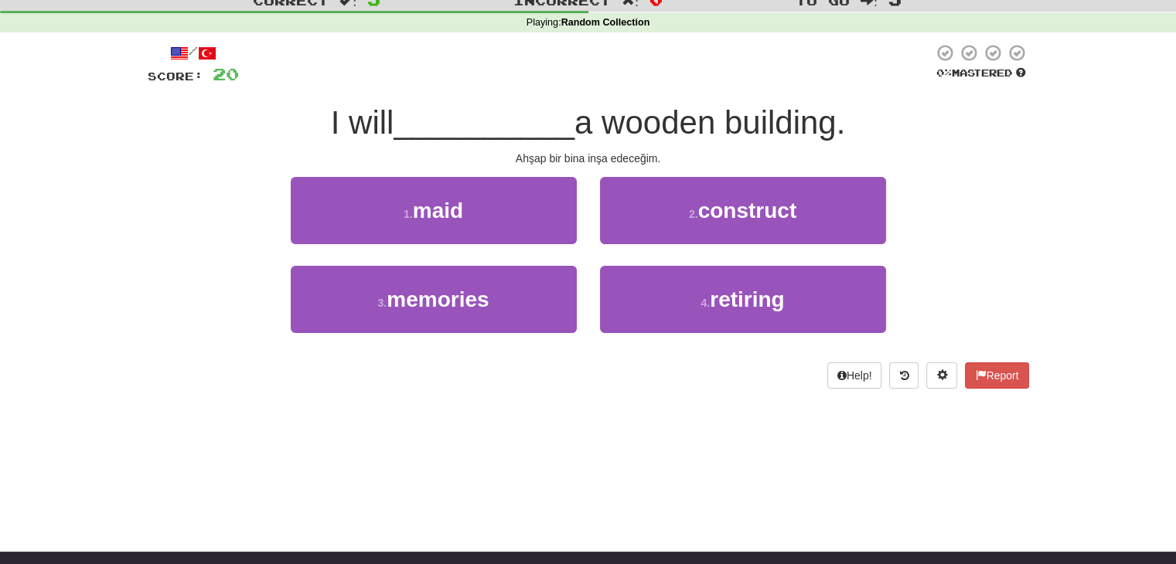
drag, startPoint x: 858, startPoint y: 134, endPoint x: 309, endPoint y: 131, distance: 548.9
click at [309, 131] on div "I will __________ a wooden building." at bounding box center [588, 123] width 881 height 43
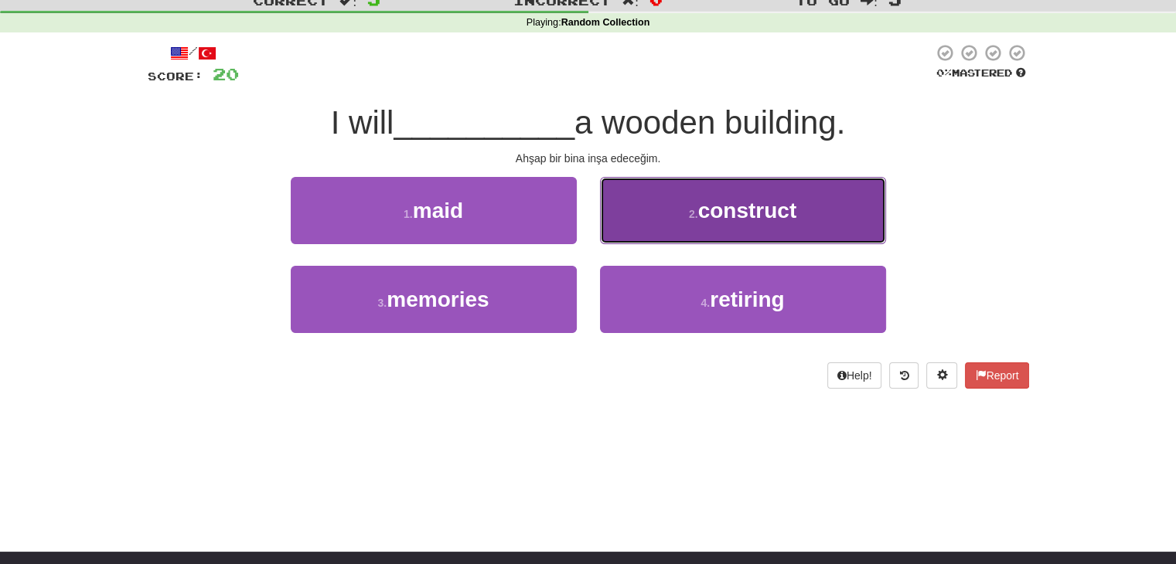
click at [711, 192] on button "2 . construct" at bounding box center [743, 210] width 286 height 67
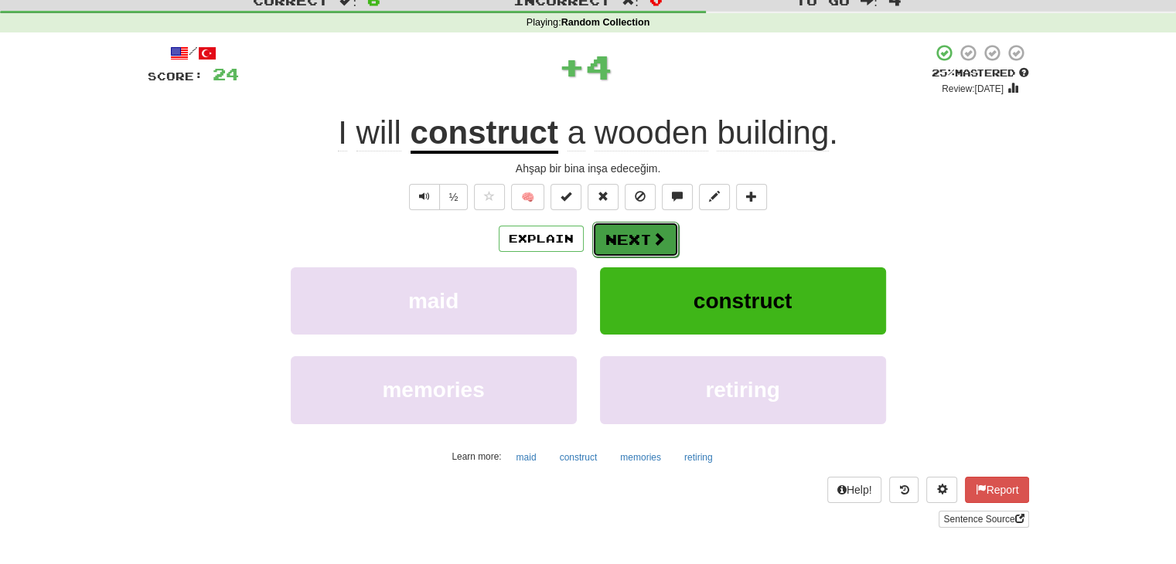
click at [621, 246] on button "Next" at bounding box center [635, 240] width 87 height 36
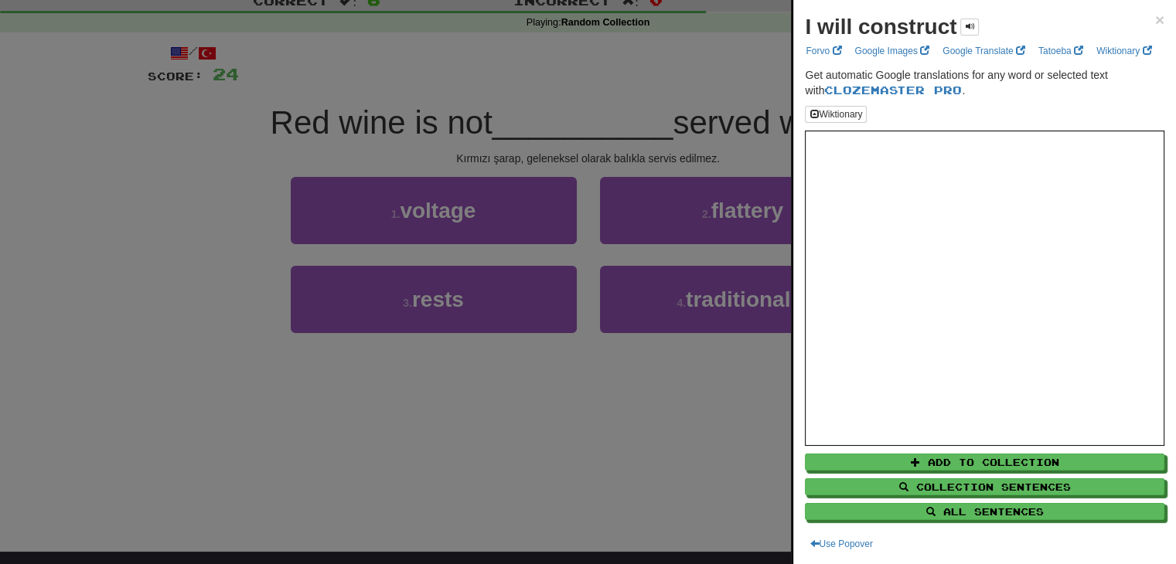
click at [617, 138] on div at bounding box center [588, 282] width 1176 height 564
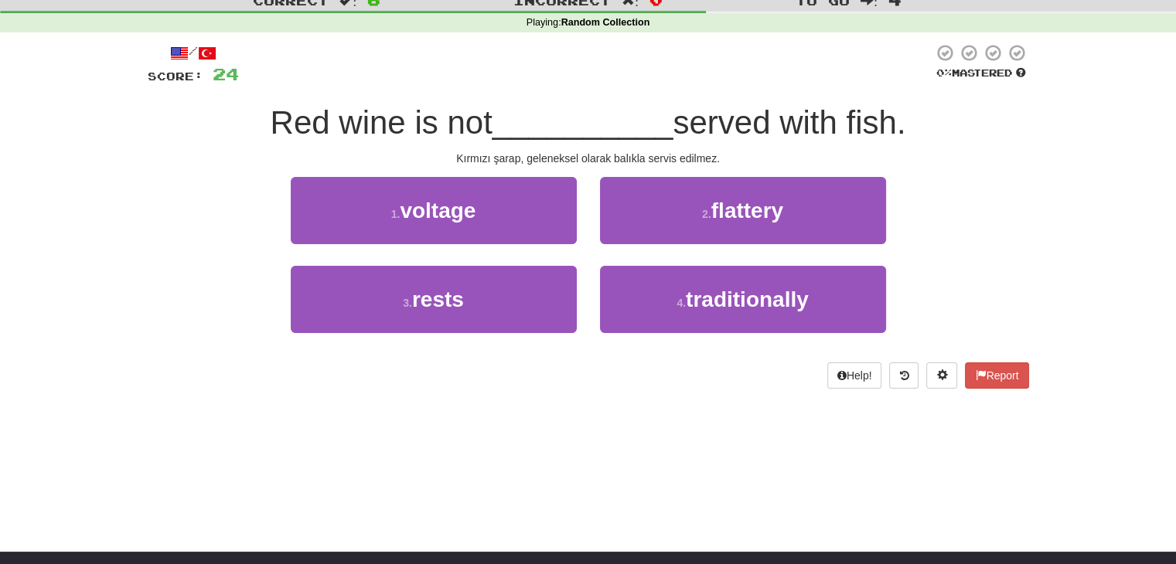
drag, startPoint x: 554, startPoint y: 165, endPoint x: 706, endPoint y: 154, distance: 152.0
click at [706, 154] on div "/ Score: 24 0 % Mastered Red wine is not __________ served with fish. Kırmızı ş…" at bounding box center [588, 216] width 881 height 346
drag, startPoint x: 699, startPoint y: 155, endPoint x: 467, endPoint y: 157, distance: 231.9
click at [467, 157] on div "Kırmızı şarap, geleneksel olarak balıkla servis edilmez." at bounding box center [588, 158] width 881 height 15
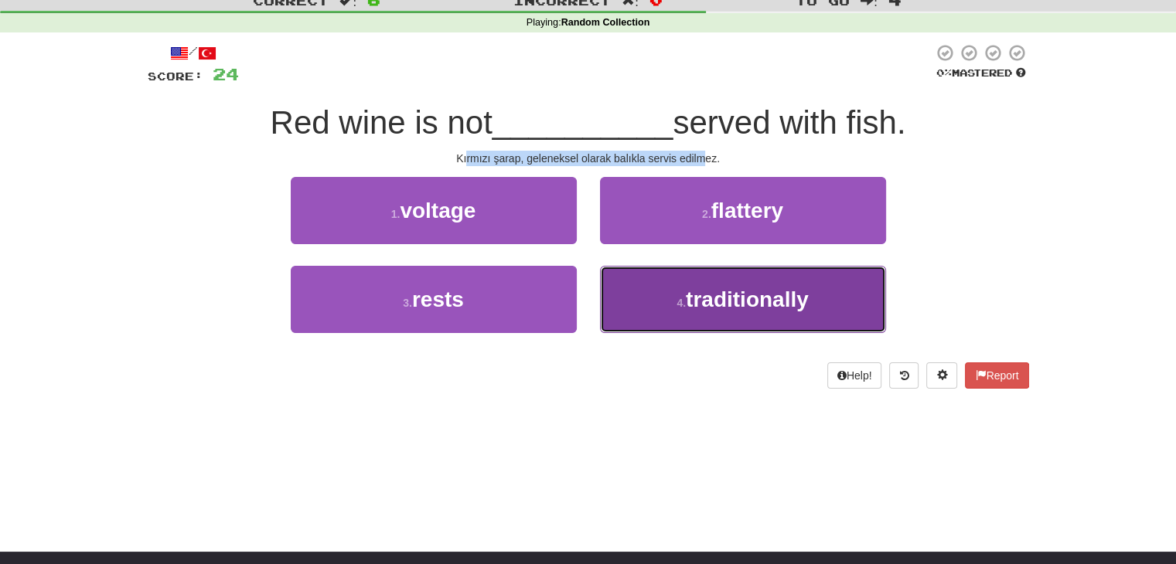
click at [700, 301] on span "traditionally" at bounding box center [747, 300] width 123 height 24
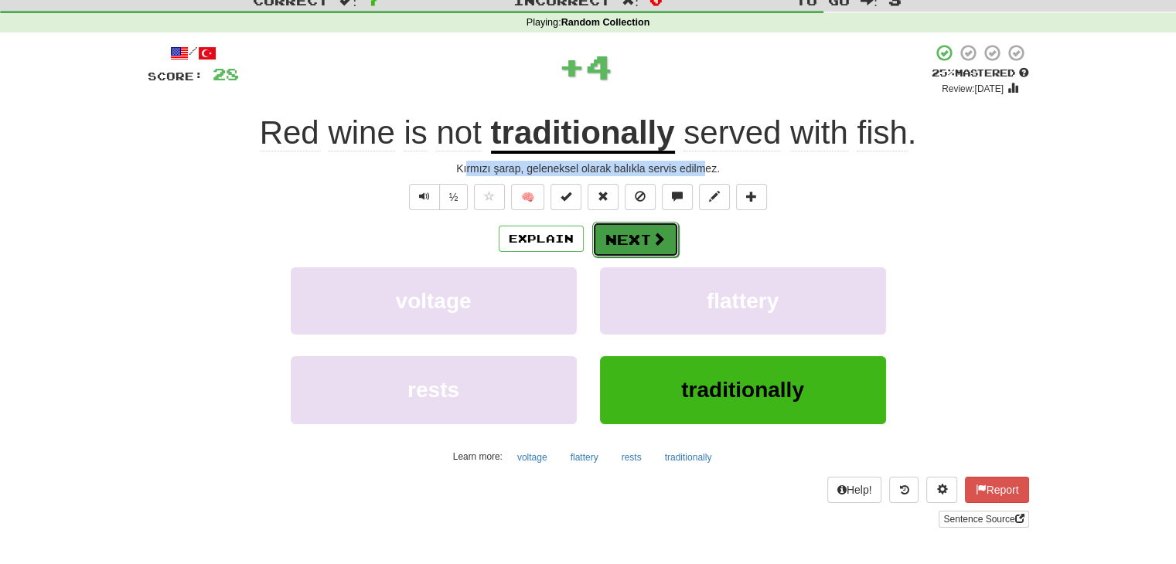
click at [643, 237] on button "Next" at bounding box center [635, 240] width 87 height 36
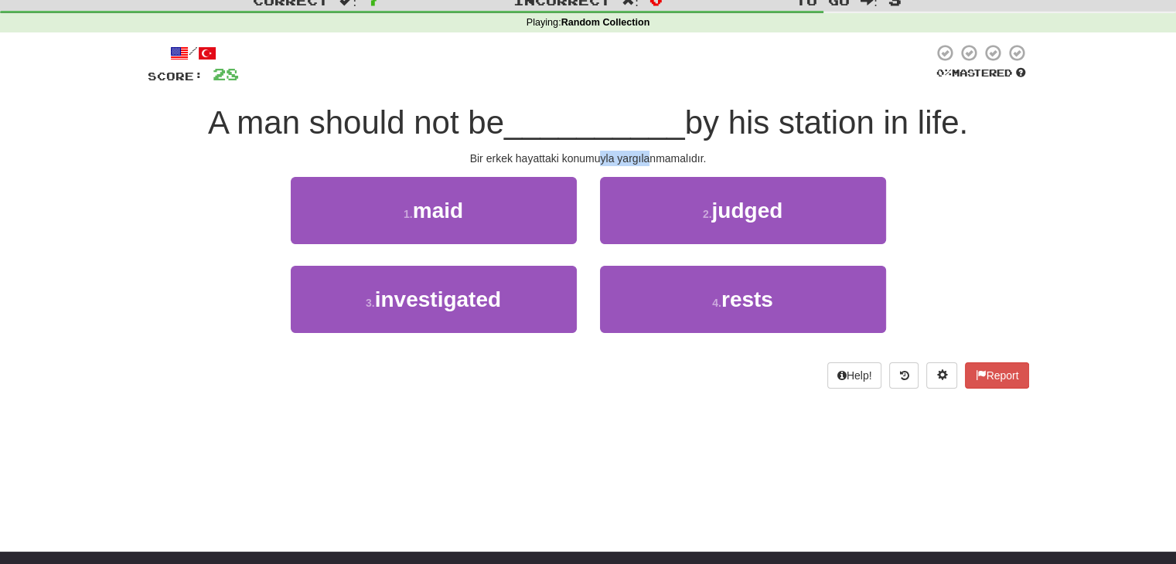
drag, startPoint x: 609, startPoint y: 160, endPoint x: 657, endPoint y: 165, distance: 48.2
click at [656, 165] on div "Bir erkek hayattaki konumuyla yargılanmamalıdır." at bounding box center [588, 158] width 881 height 15
click at [724, 216] on span "judged" at bounding box center [746, 211] width 71 height 24
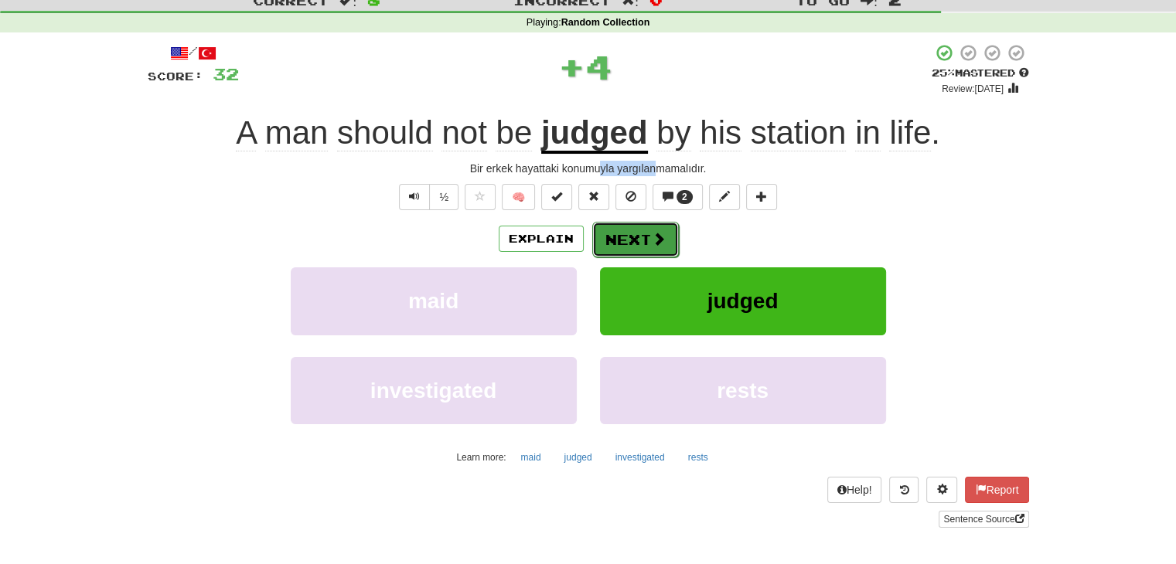
click at [639, 239] on button "Next" at bounding box center [635, 240] width 87 height 36
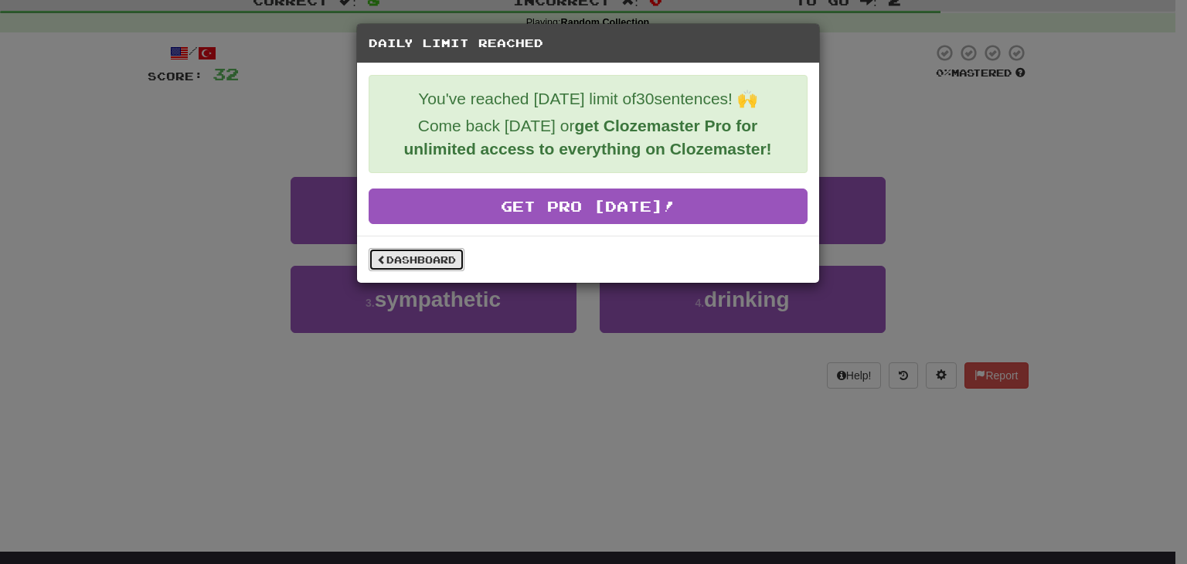
click at [439, 257] on link "Dashboard" at bounding box center [417, 259] width 96 height 23
